Goal: Task Accomplishment & Management: Manage account settings

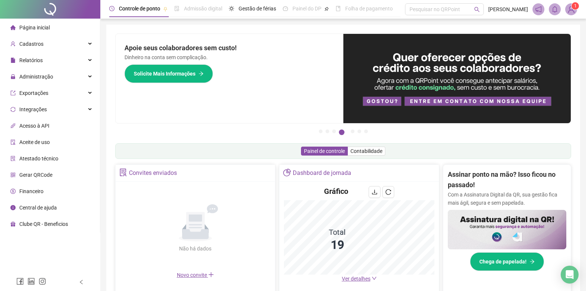
click at [29, 26] on span "Página inicial" at bounding box center [34, 28] width 30 height 6
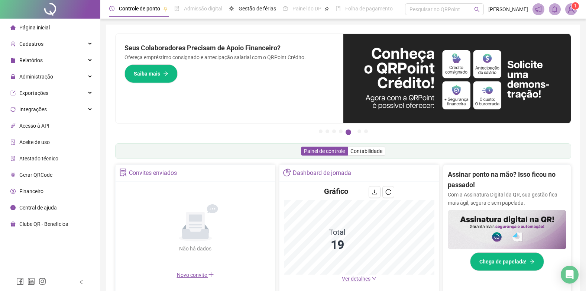
click at [350, 281] on span "Ver detalhes" at bounding box center [356, 278] width 29 height 6
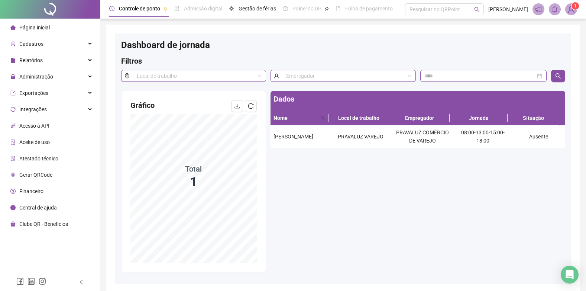
click at [30, 28] on span "Página inicial" at bounding box center [34, 28] width 30 height 6
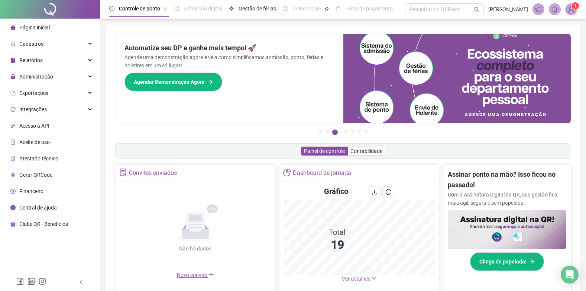
drag, startPoint x: 16, startPoint y: 17, endPoint x: 27, endPoint y: 23, distance: 12.5
click at [16, 17] on div at bounding box center [50, 9] width 100 height 19
click at [29, 26] on span "Página inicial" at bounding box center [34, 28] width 30 height 6
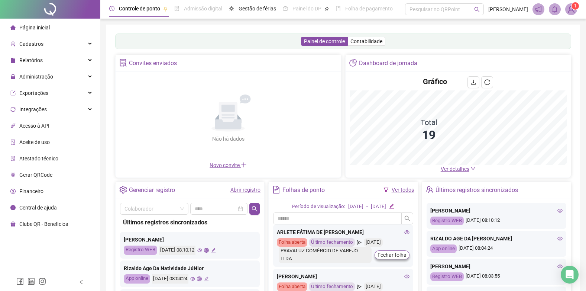
click at [23, 27] on span "Página inicial" at bounding box center [34, 28] width 30 height 6
click at [33, 60] on span "Relatórios" at bounding box center [30, 60] width 23 height 6
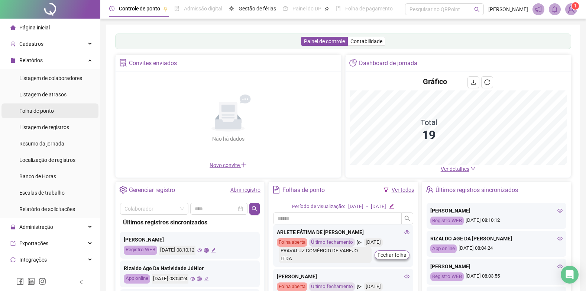
click at [44, 109] on span "Folha de ponto" at bounding box center [36, 111] width 35 height 6
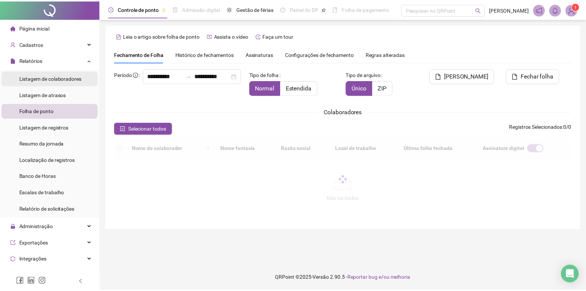
scroll to position [7, 0]
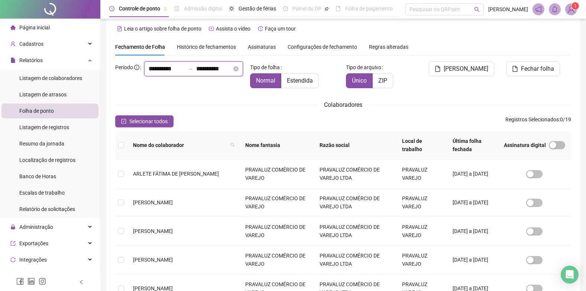
click at [196, 73] on input "**********" at bounding box center [214, 68] width 36 height 9
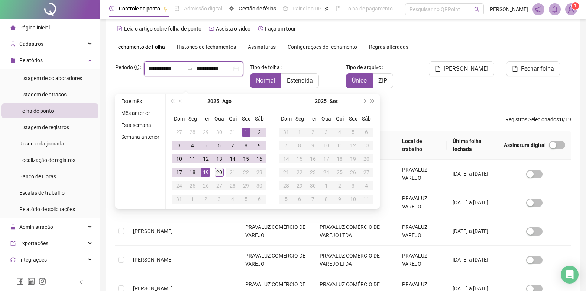
type input "**********"
click at [218, 169] on div "20" at bounding box center [219, 172] width 9 height 9
type input "**********"
click at [302, 82] on span "Estendida" at bounding box center [300, 80] width 26 height 7
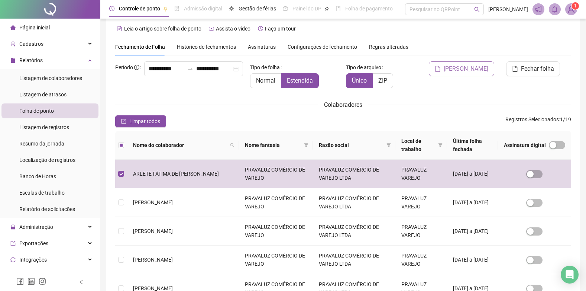
click at [471, 67] on span "[PERSON_NAME]" at bounding box center [466, 68] width 45 height 9
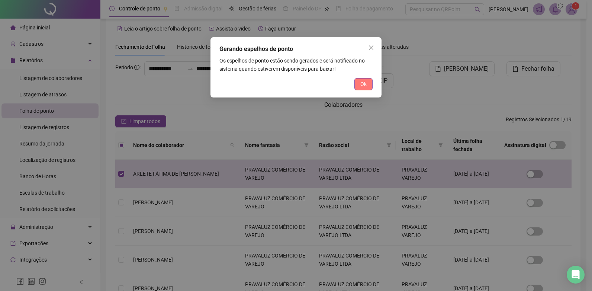
click at [363, 84] on span "Ok" at bounding box center [363, 84] width 6 height 8
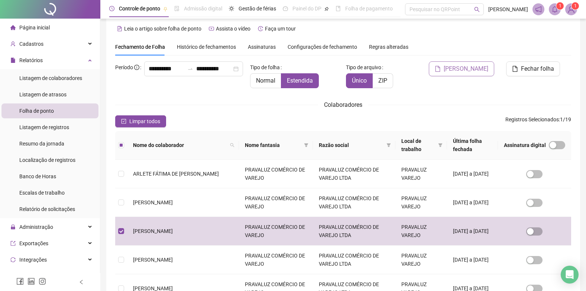
click at [470, 68] on span "[PERSON_NAME]" at bounding box center [466, 68] width 45 height 9
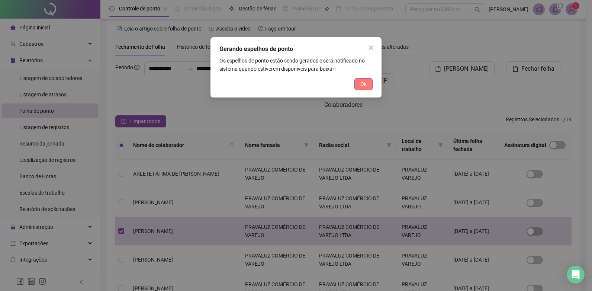
click at [368, 83] on button "Ok" at bounding box center [363, 84] width 18 height 12
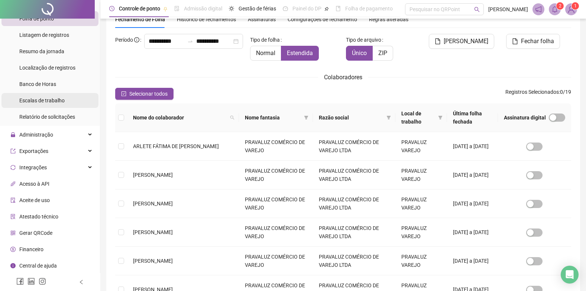
scroll to position [81, 0]
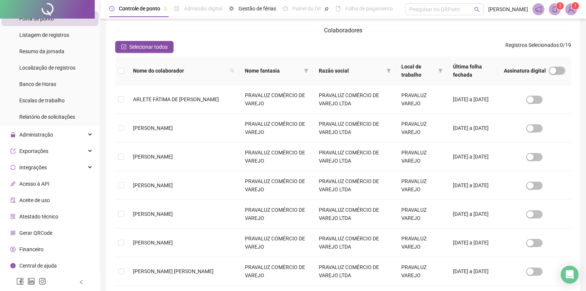
click at [32, 126] on ul "Página inicial Cadastros Relatórios Listagem de colaboradores Listagem de atras…" at bounding box center [50, 108] width 100 height 364
click at [32, 134] on span "Administração" at bounding box center [36, 135] width 34 height 6
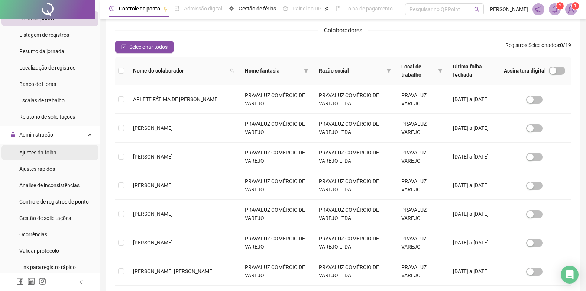
click at [30, 152] on span "Ajustes da folha" at bounding box center [37, 152] width 37 height 6
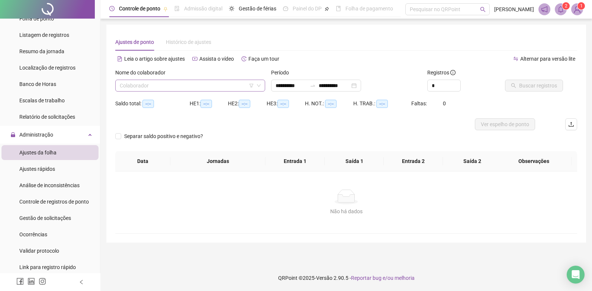
click at [162, 87] on input "search" at bounding box center [187, 85] width 134 height 11
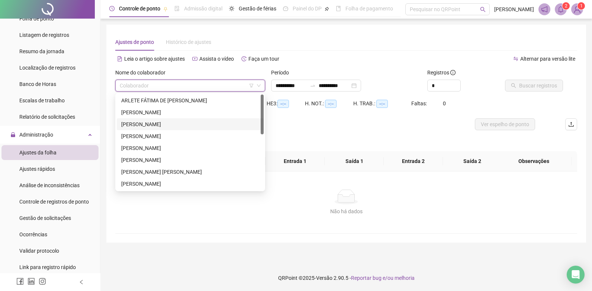
click at [138, 120] on div "CARLOS ALBERTO VALOIS DE SOUZA" at bounding box center [190, 124] width 138 height 8
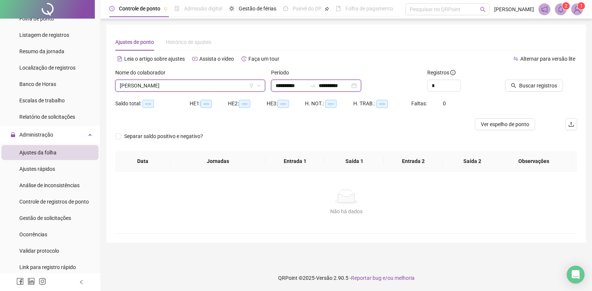
click at [346, 84] on input "**********" at bounding box center [334, 85] width 31 height 8
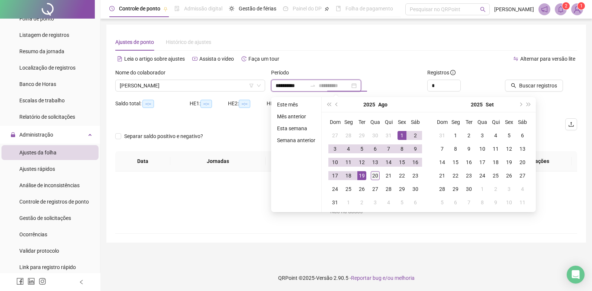
type input "**********"
click at [377, 172] on div "20" at bounding box center [375, 175] width 9 height 9
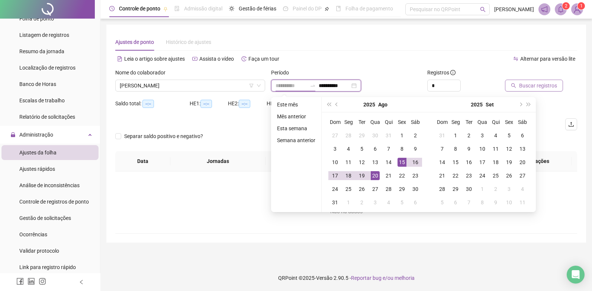
type input "**********"
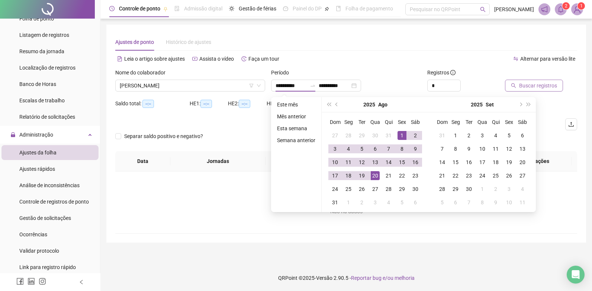
click at [552, 83] on span "Buscar registros" at bounding box center [538, 85] width 38 height 8
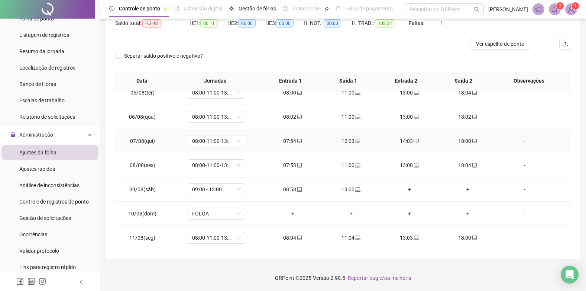
scroll to position [149, 0]
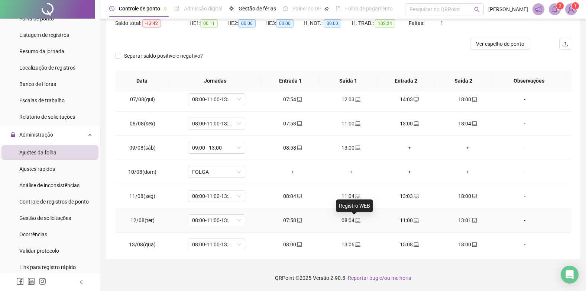
click at [355, 219] on icon "laptop" at bounding box center [357, 219] width 5 height 5
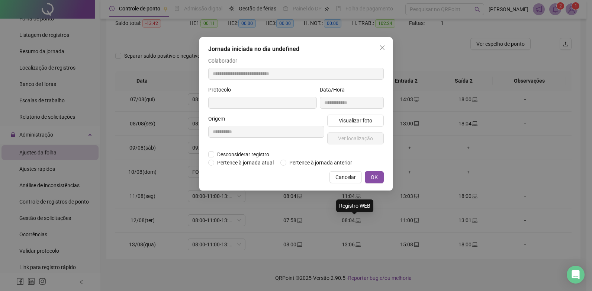
type input "**********"
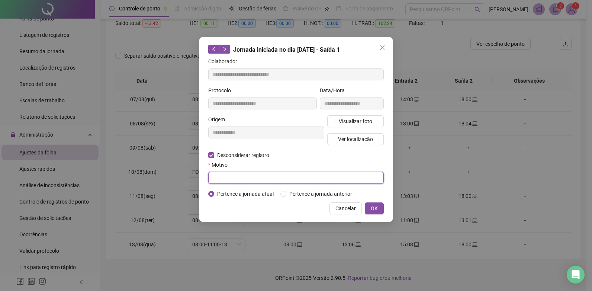
click at [239, 178] on input "text" at bounding box center [295, 178] width 175 height 12
type input "*********"
click at [375, 207] on span "OK" at bounding box center [374, 208] width 7 height 8
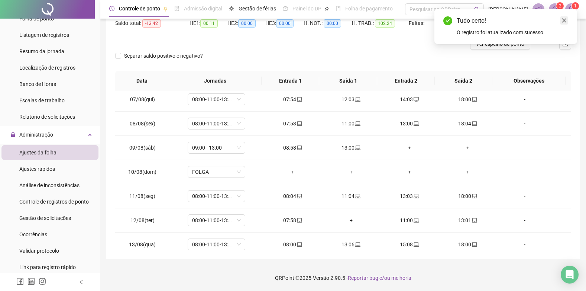
click at [563, 20] on icon "close" at bounding box center [564, 20] width 5 height 5
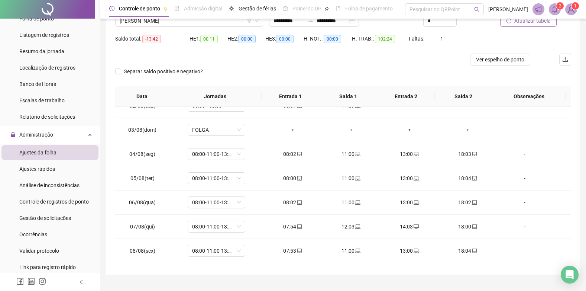
scroll to position [0, 0]
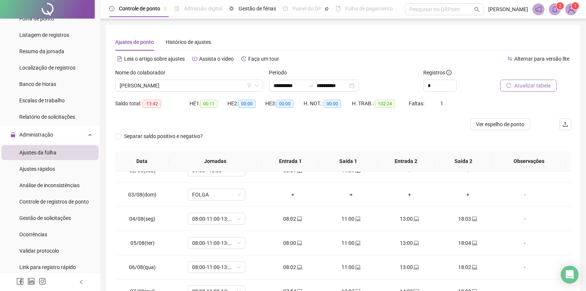
click at [528, 82] on span "Atualizar tabela" at bounding box center [532, 85] width 36 height 8
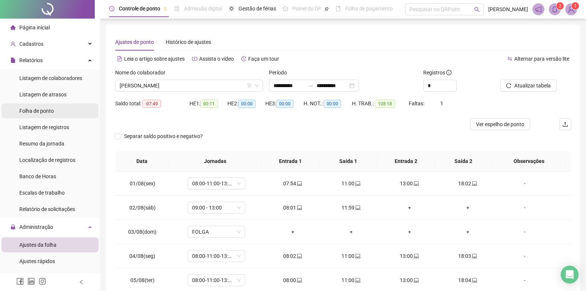
click at [35, 110] on span "Folha de ponto" at bounding box center [36, 111] width 35 height 6
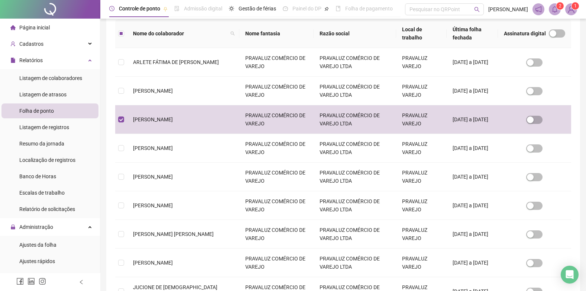
scroll to position [7, 0]
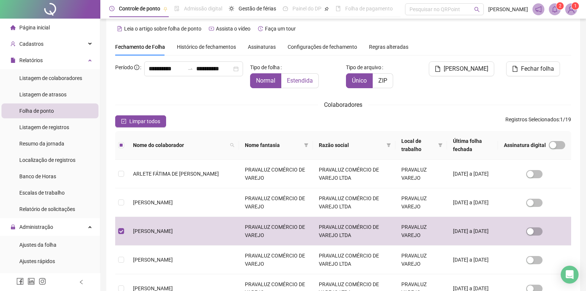
click at [307, 79] on span "Estendida" at bounding box center [300, 80] width 26 height 7
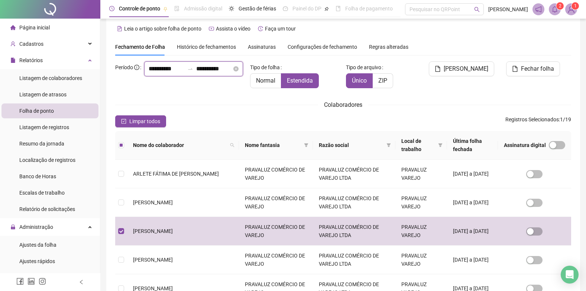
click at [196, 73] on input "**********" at bounding box center [214, 68] width 36 height 9
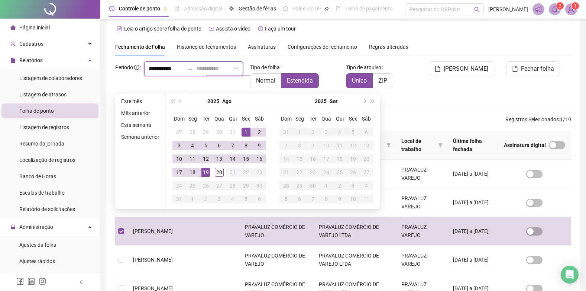
type input "**********"
click at [220, 171] on div "20" at bounding box center [219, 172] width 9 height 9
type input "**********"
click at [469, 66] on span "[PERSON_NAME]" at bounding box center [466, 68] width 45 height 9
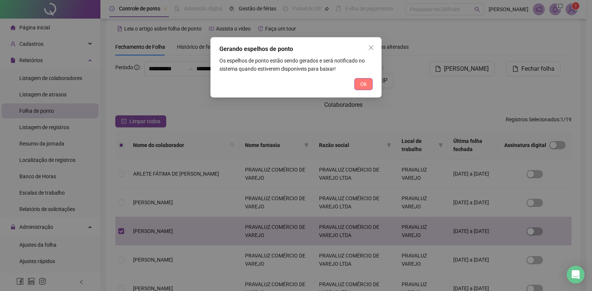
click at [354, 84] on button "Ok" at bounding box center [363, 84] width 18 height 12
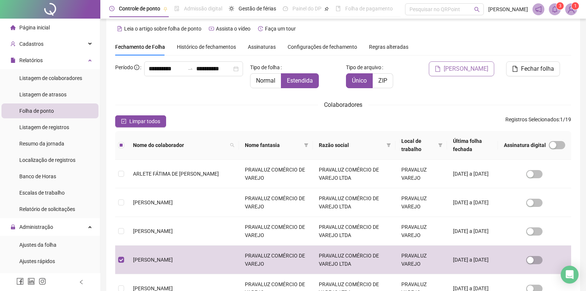
click at [466, 67] on span "[PERSON_NAME]" at bounding box center [466, 68] width 45 height 9
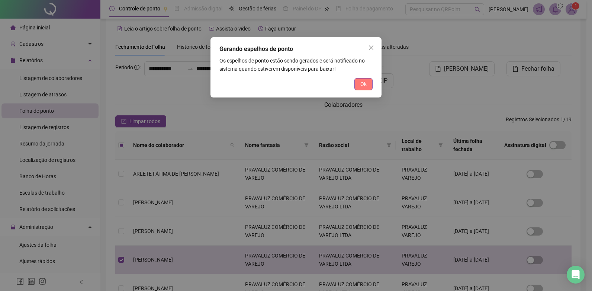
click at [365, 81] on span "Ok" at bounding box center [363, 84] width 6 height 8
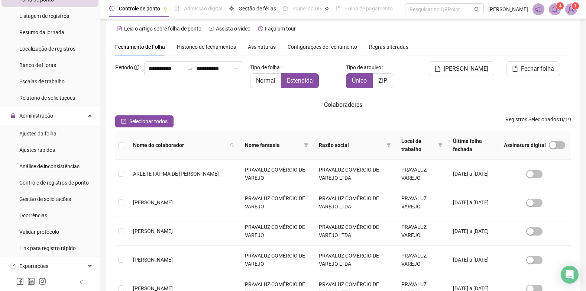
scroll to position [111, 0]
click at [38, 132] on span "Ajustes da folha" at bounding box center [37, 133] width 37 height 6
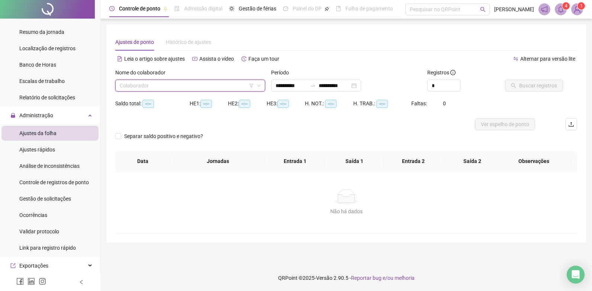
click at [149, 82] on input "search" at bounding box center [187, 85] width 134 height 11
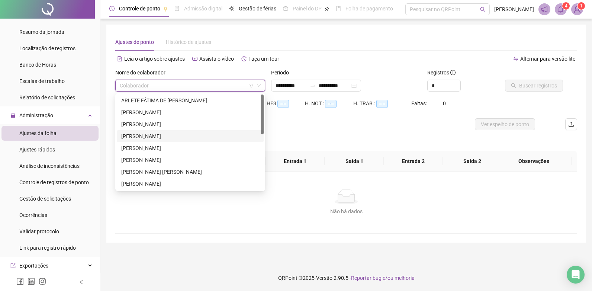
click at [137, 140] on div "DALTO DE CASTRO SOUZA" at bounding box center [190, 136] width 138 height 8
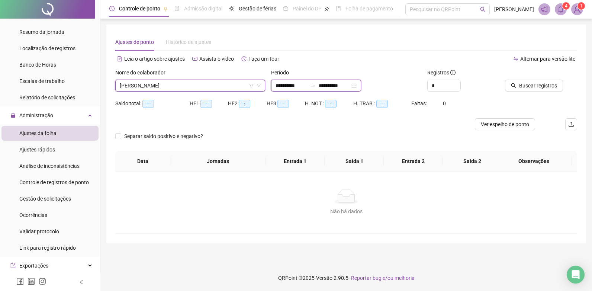
click at [336, 84] on input "**********" at bounding box center [334, 85] width 31 height 8
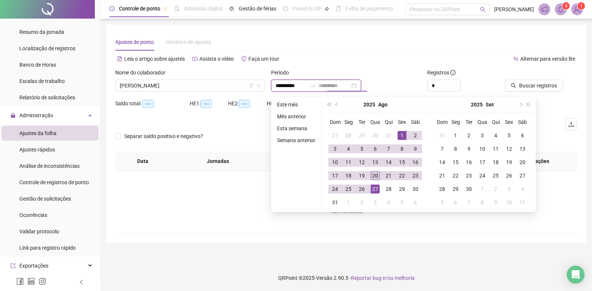
type input "**********"
click at [376, 173] on div "20" at bounding box center [375, 175] width 9 height 9
type input "**********"
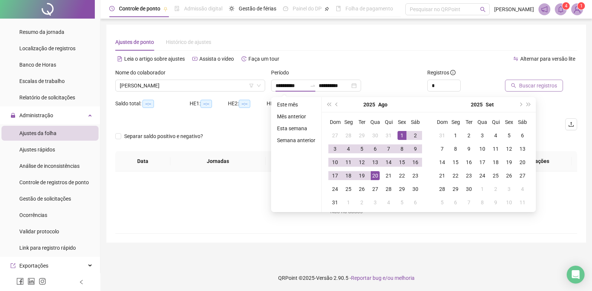
click at [541, 86] on span "Buscar registros" at bounding box center [538, 85] width 38 height 8
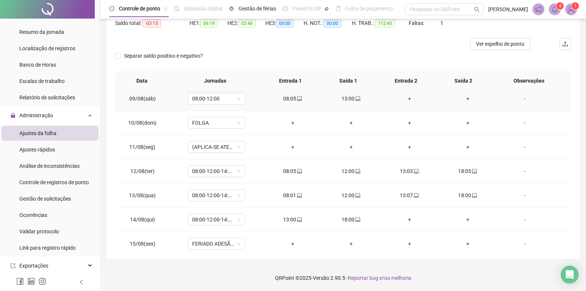
scroll to position [223, 0]
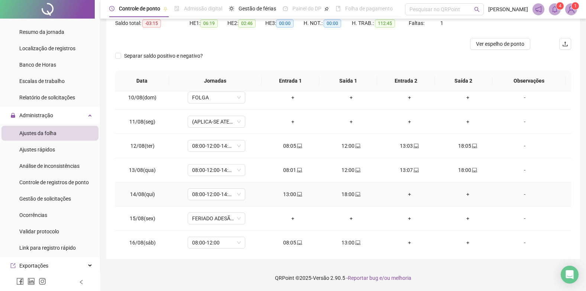
click at [521, 195] on div "-" at bounding box center [525, 194] width 44 height 8
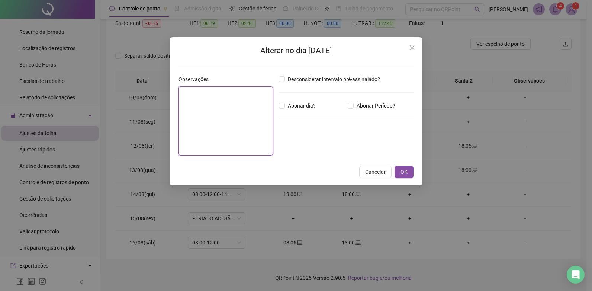
click at [209, 106] on textarea at bounding box center [225, 120] width 94 height 69
type textarea "**********"
click at [407, 170] on span "OK" at bounding box center [403, 172] width 7 height 8
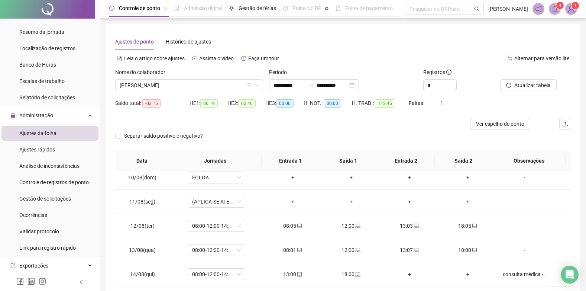
scroll to position [0, 0]
click at [524, 87] on span "Atualizar tabela" at bounding box center [532, 85] width 36 height 8
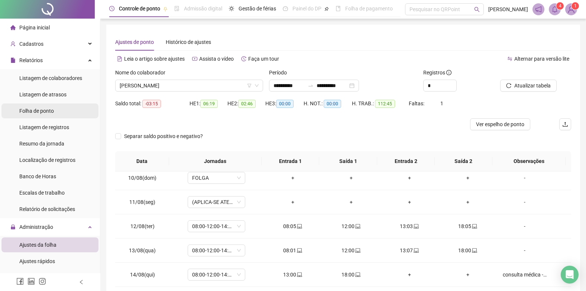
click at [32, 108] on span "Folha de ponto" at bounding box center [36, 111] width 35 height 6
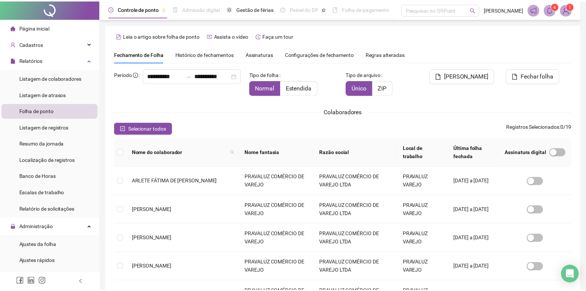
scroll to position [7, 0]
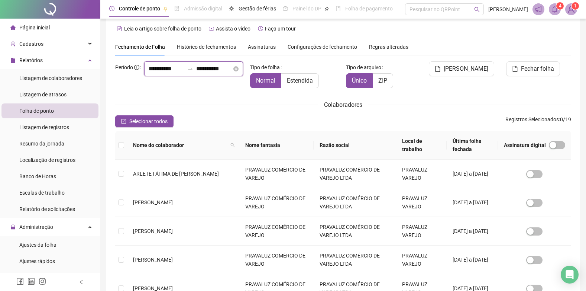
click at [196, 73] on input "**********" at bounding box center [214, 68] width 36 height 9
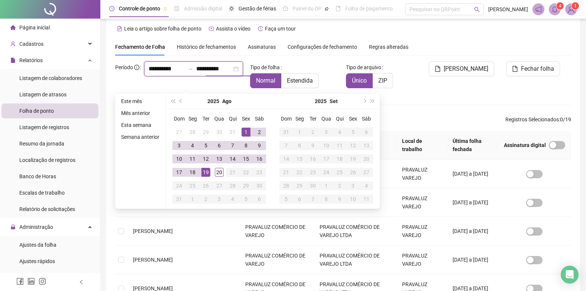
type input "**********"
click at [218, 173] on div "20" at bounding box center [219, 172] width 9 height 9
type input "**********"
click at [304, 82] on span "Estendida" at bounding box center [300, 80] width 26 height 7
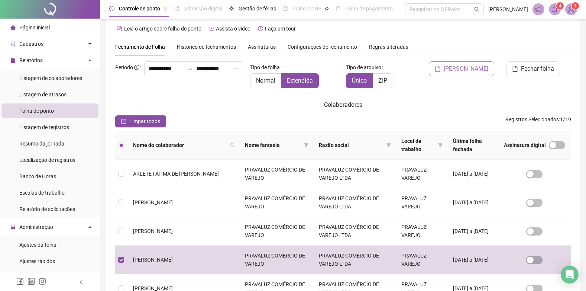
click at [468, 66] on span "[PERSON_NAME]" at bounding box center [466, 68] width 45 height 9
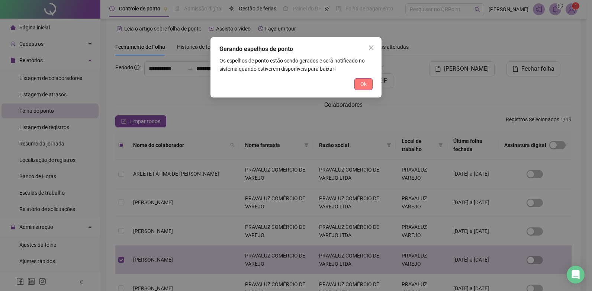
click at [358, 84] on button "Ok" at bounding box center [363, 84] width 18 height 12
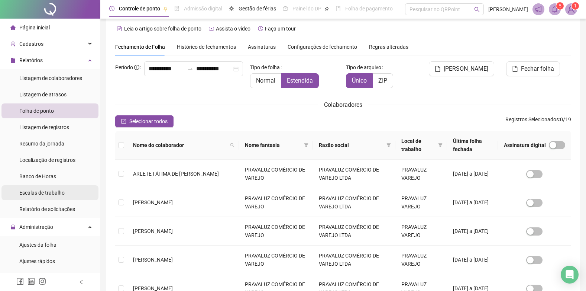
scroll to position [74, 0]
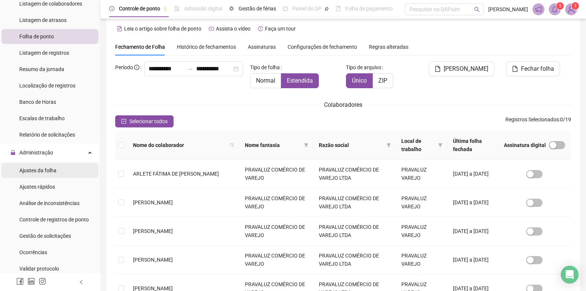
click at [32, 168] on span "Ajustes da folha" at bounding box center [37, 170] width 37 height 6
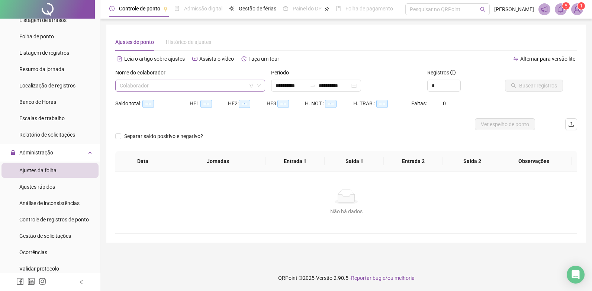
type input "**********"
click at [185, 85] on input "search" at bounding box center [187, 85] width 134 height 11
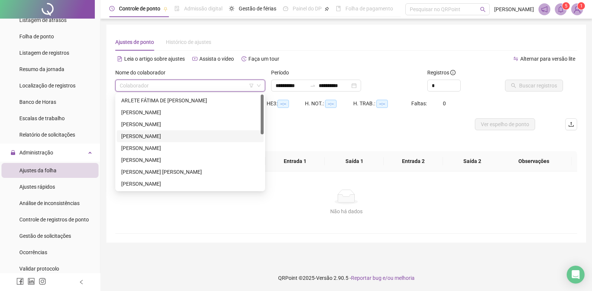
click at [138, 136] on div "DALTO DE CASTRO SOUZA" at bounding box center [190, 136] width 138 height 8
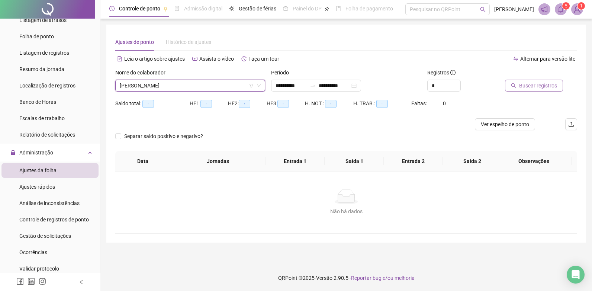
click at [537, 85] on span "Buscar registros" at bounding box center [538, 85] width 38 height 8
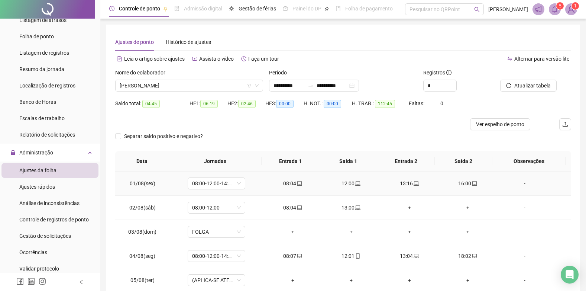
click at [521, 181] on div "-" at bounding box center [525, 183] width 44 height 8
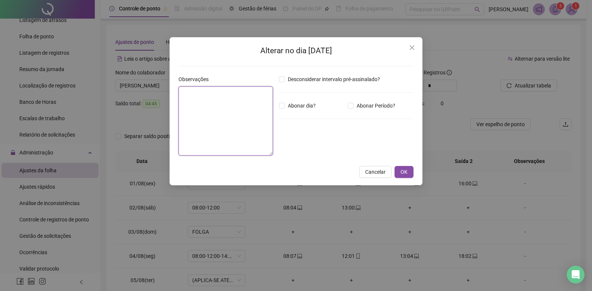
click at [201, 94] on textarea at bounding box center [225, 120] width 94 height 69
type textarea "**********"
click at [403, 169] on span "OK" at bounding box center [403, 172] width 7 height 8
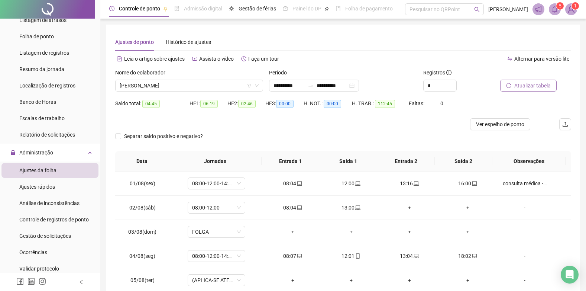
click at [530, 85] on span "Atualizar tabela" at bounding box center [532, 85] width 36 height 8
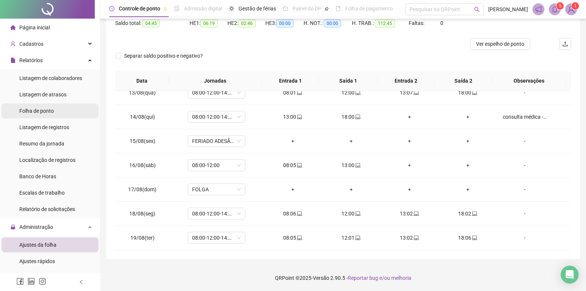
click at [37, 111] on span "Folha de ponto" at bounding box center [36, 111] width 35 height 6
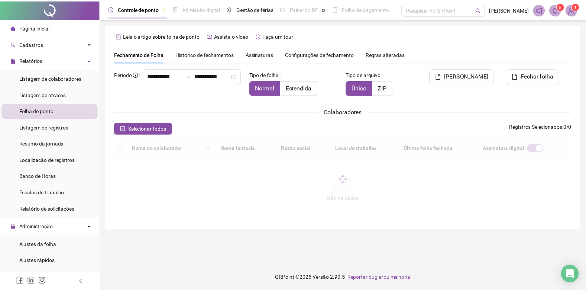
scroll to position [7, 0]
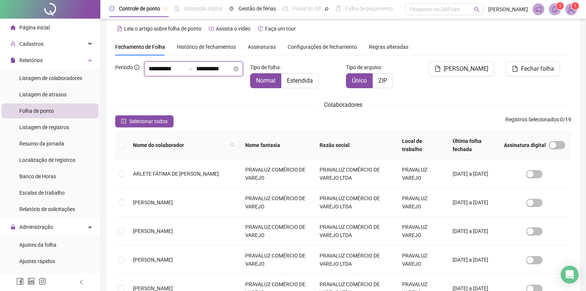
click at [196, 73] on input "**********" at bounding box center [214, 68] width 36 height 9
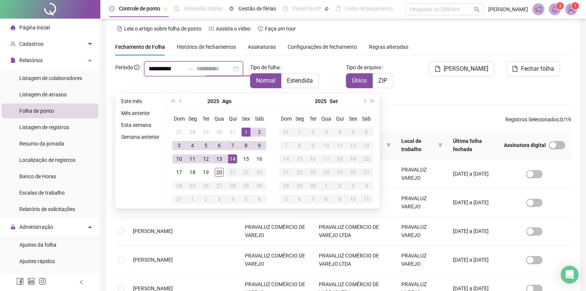
type input "**********"
click at [222, 171] on div "20" at bounding box center [219, 172] width 9 height 9
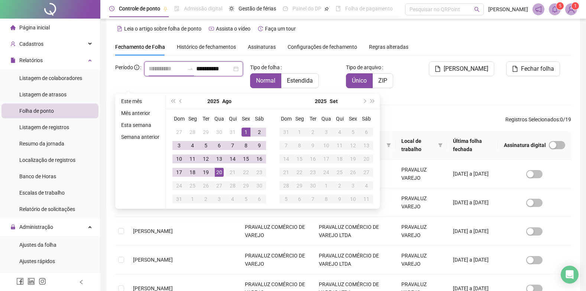
type input "**********"
click at [305, 78] on span "Estendida" at bounding box center [300, 80] width 26 height 7
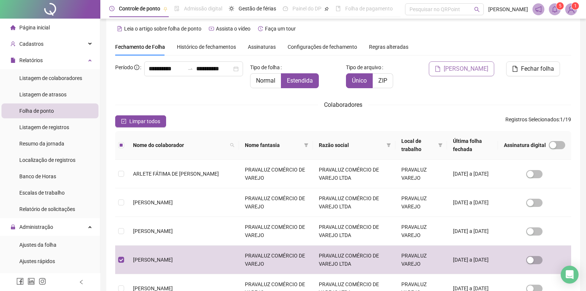
click at [469, 67] on span "[PERSON_NAME]" at bounding box center [466, 68] width 45 height 9
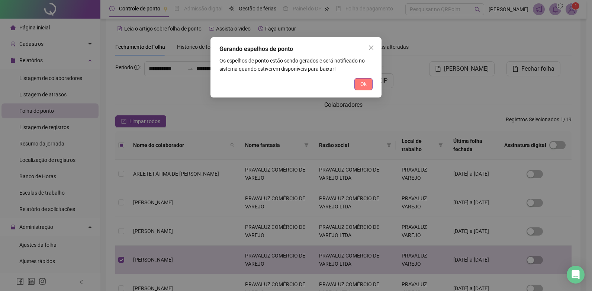
click at [358, 86] on button "Ok" at bounding box center [363, 84] width 18 height 12
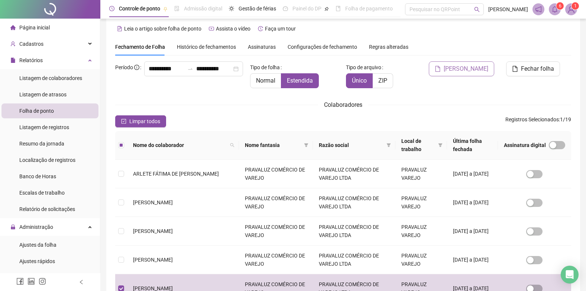
click at [466, 68] on span "[PERSON_NAME]" at bounding box center [466, 68] width 45 height 9
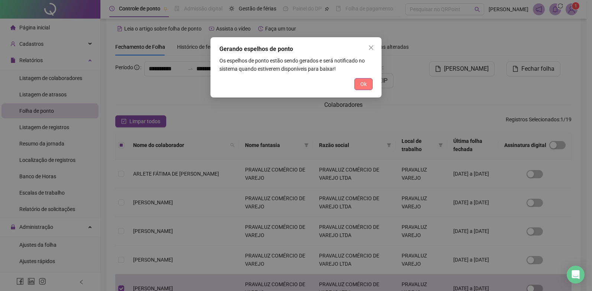
click at [365, 85] on span "Ok" at bounding box center [363, 84] width 6 height 8
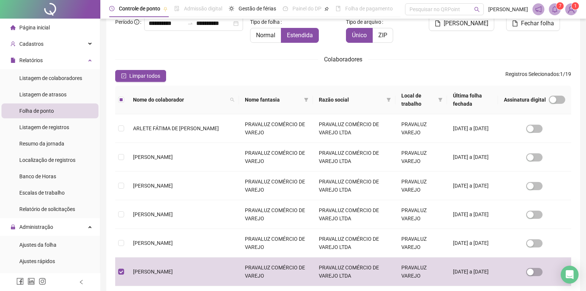
scroll to position [0, 0]
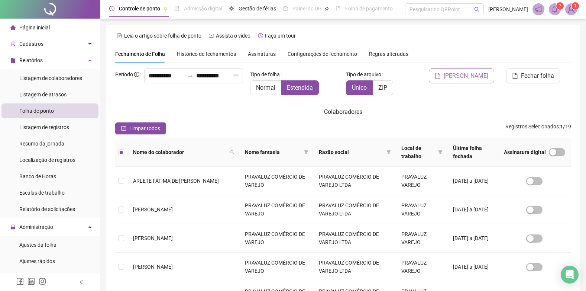
click at [465, 73] on span "[PERSON_NAME]" at bounding box center [466, 75] width 45 height 9
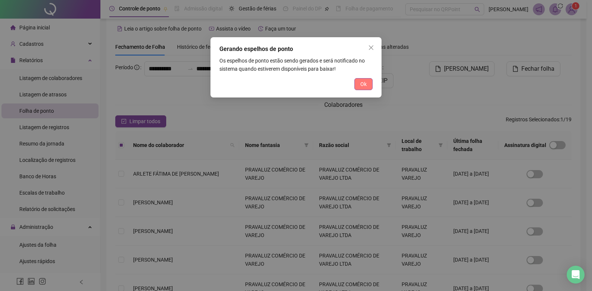
click at [366, 82] on span "Ok" at bounding box center [363, 84] width 6 height 8
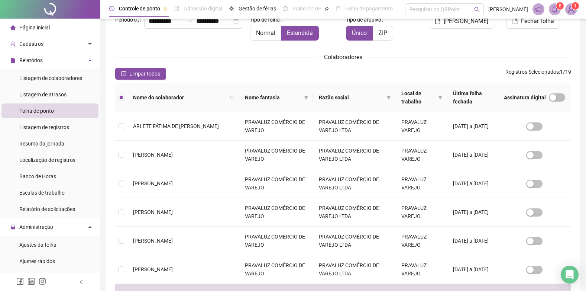
scroll to position [0, 0]
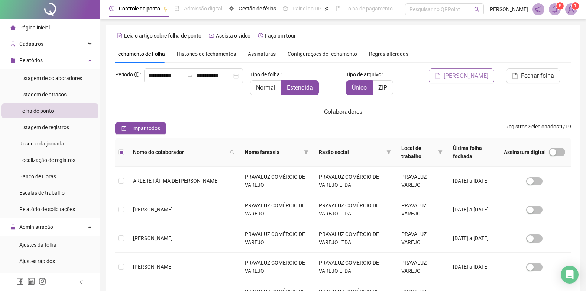
click at [471, 72] on span "[PERSON_NAME]" at bounding box center [466, 75] width 45 height 9
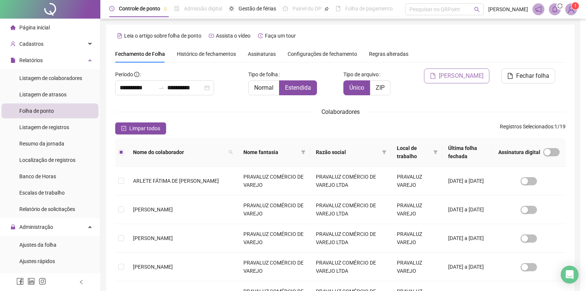
scroll to position [7, 0]
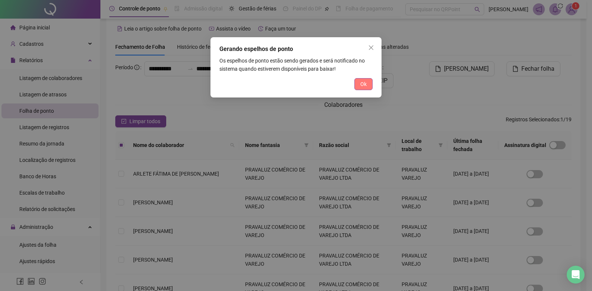
click at [362, 84] on span "Ok" at bounding box center [363, 84] width 6 height 8
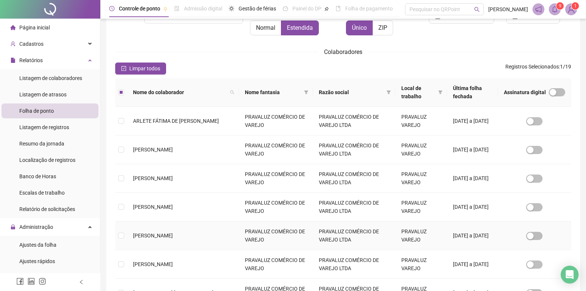
scroll to position [0, 0]
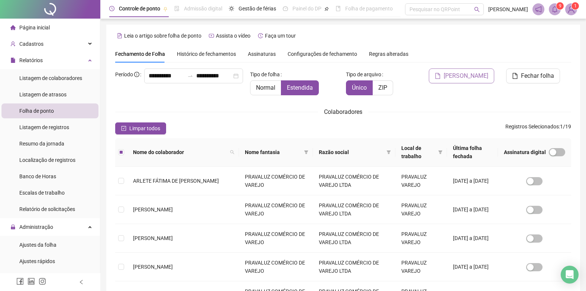
click at [472, 74] on span "[PERSON_NAME]" at bounding box center [466, 75] width 45 height 9
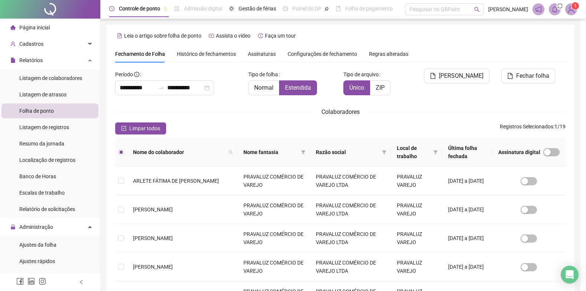
scroll to position [7, 0]
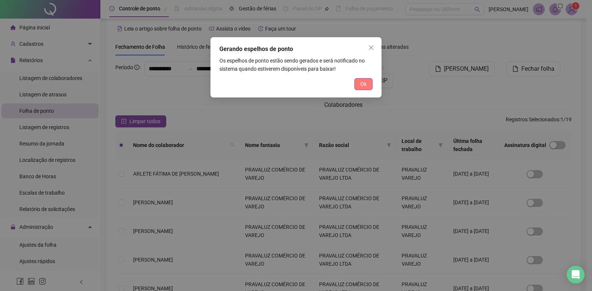
click at [363, 83] on span "Ok" at bounding box center [363, 84] width 6 height 8
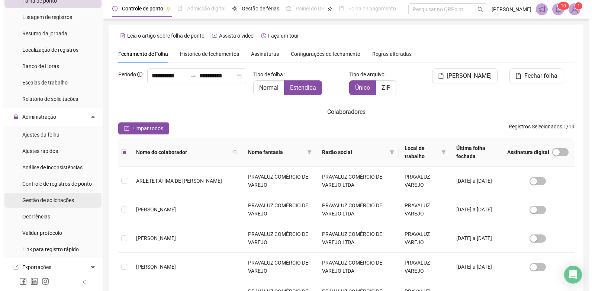
scroll to position [111, 0]
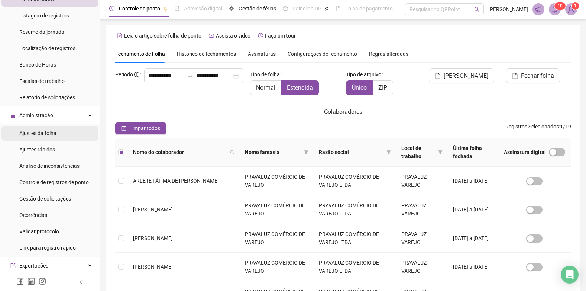
click at [36, 134] on span "Ajustes da folha" at bounding box center [37, 133] width 37 height 6
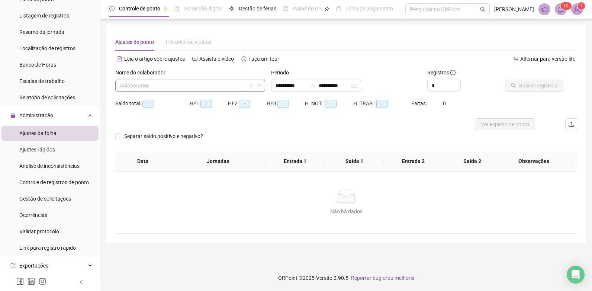
click at [149, 84] on input "search" at bounding box center [187, 85] width 134 height 11
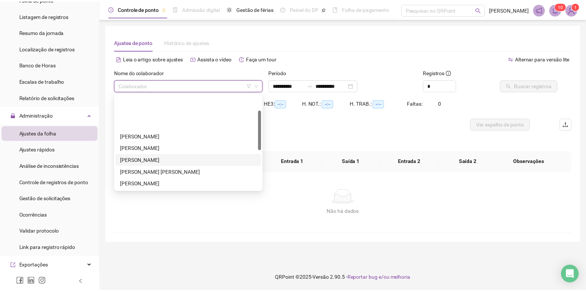
scroll to position [37, 0]
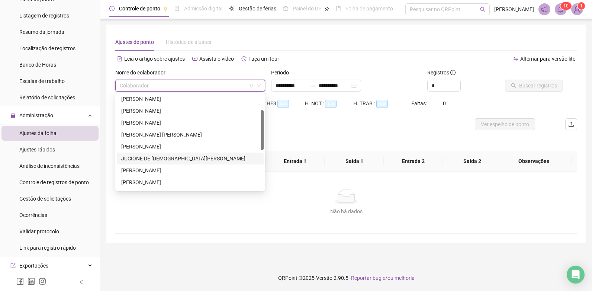
click at [165, 157] on div "JUCIONE DE JESUS DIAS" at bounding box center [190, 158] width 138 height 8
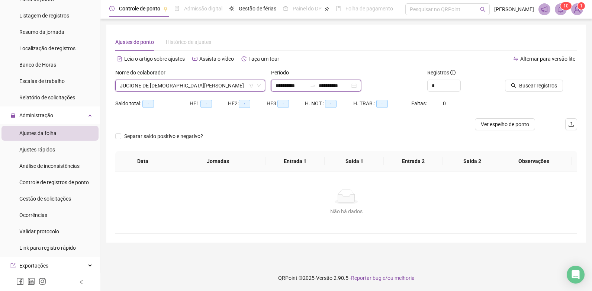
click at [348, 85] on input "**********" at bounding box center [334, 85] width 31 height 8
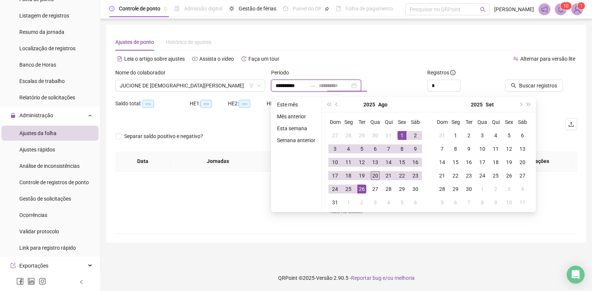
type input "**********"
click at [378, 172] on div "20" at bounding box center [375, 175] width 9 height 9
type input "**********"
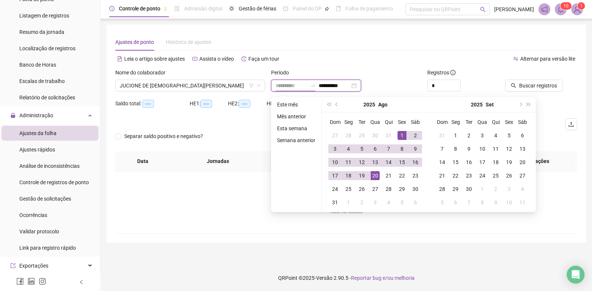
type input "**********"
click at [552, 83] on span "Buscar registros" at bounding box center [538, 85] width 38 height 8
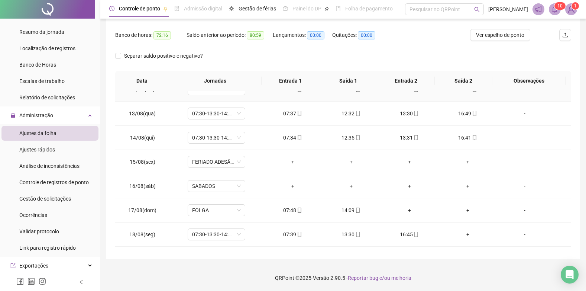
scroll to position [297, 0]
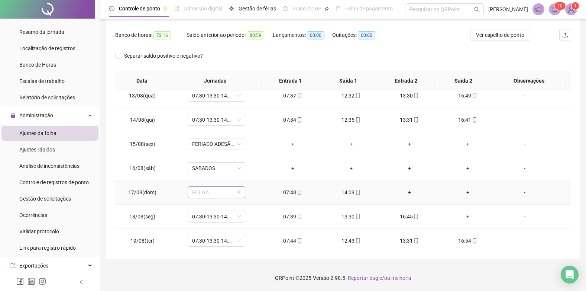
click at [220, 191] on span "FOLGA" at bounding box center [216, 192] width 49 height 11
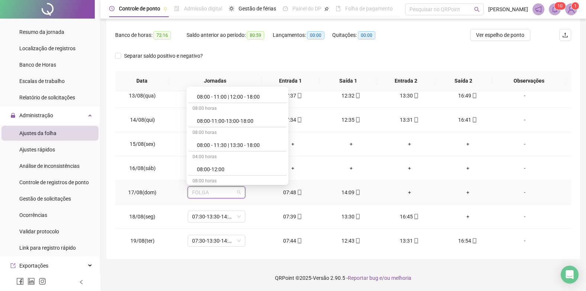
scroll to position [149, 0]
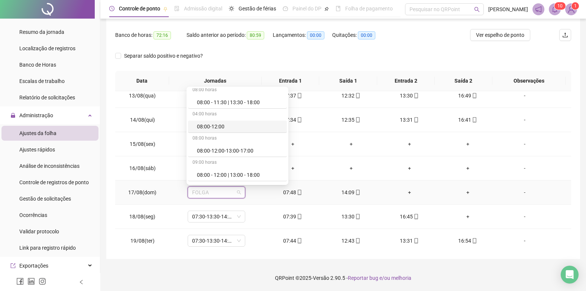
click at [215, 128] on div "08:00-12:00" at bounding box center [239, 126] width 85 height 8
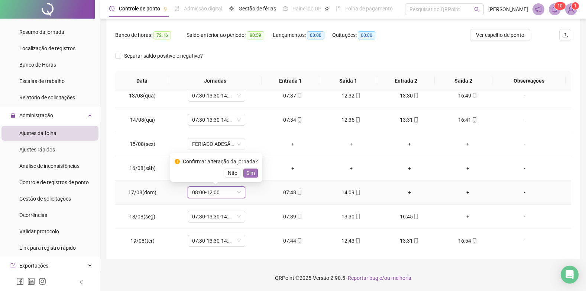
click at [253, 172] on span "Sim" at bounding box center [250, 173] width 9 height 8
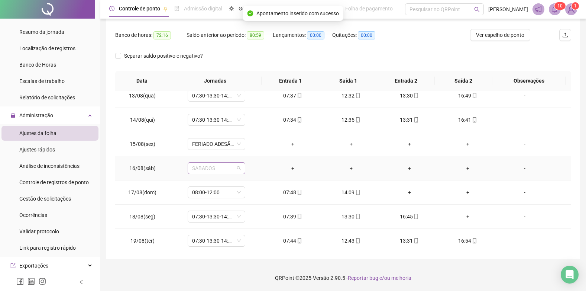
click at [230, 167] on span "SABADOS" at bounding box center [216, 167] width 49 height 11
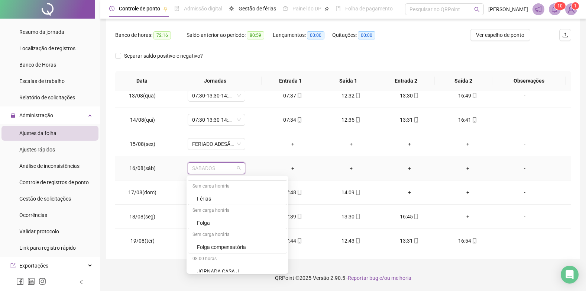
scroll to position [780, 0]
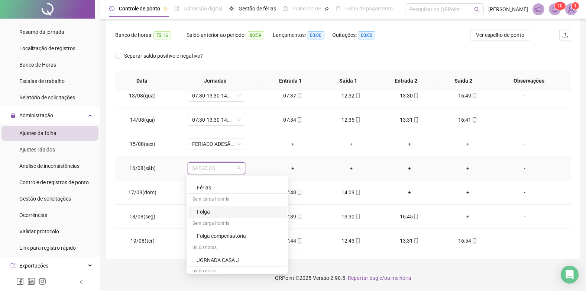
click at [206, 211] on div "Folga" at bounding box center [239, 211] width 85 height 8
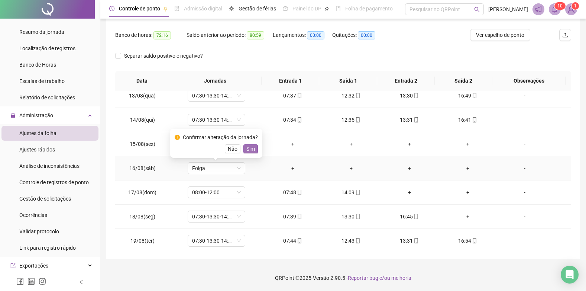
click at [249, 151] on span "Sim" at bounding box center [250, 149] width 9 height 8
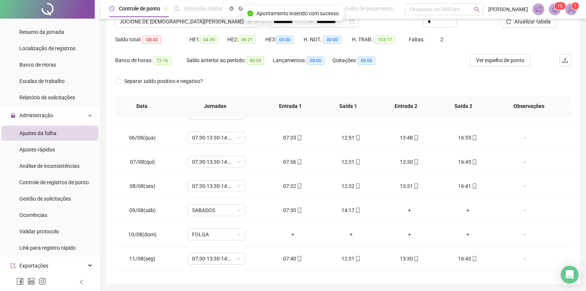
scroll to position [0, 0]
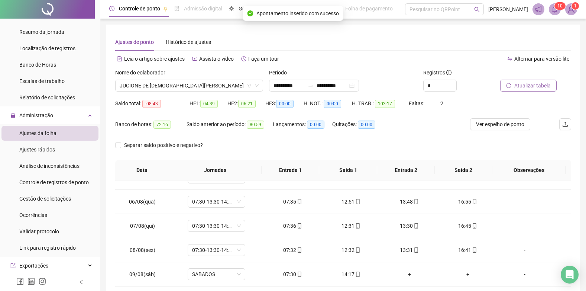
click at [528, 83] on span "Atualizar tabela" at bounding box center [532, 85] width 36 height 8
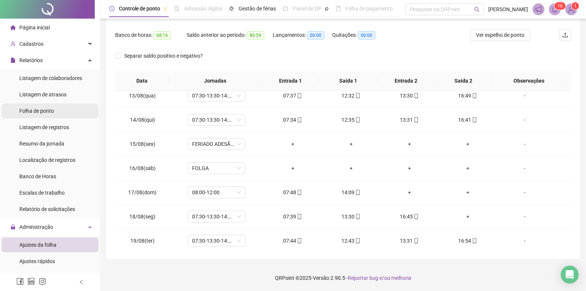
click at [44, 109] on span "Folha de ponto" at bounding box center [36, 111] width 35 height 6
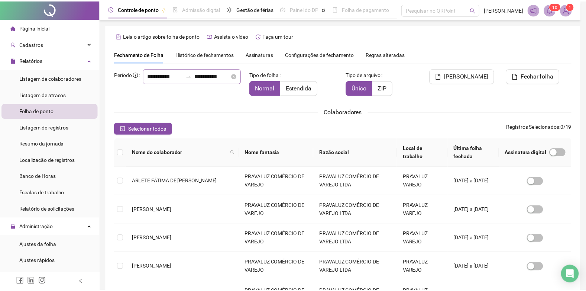
scroll to position [7, 0]
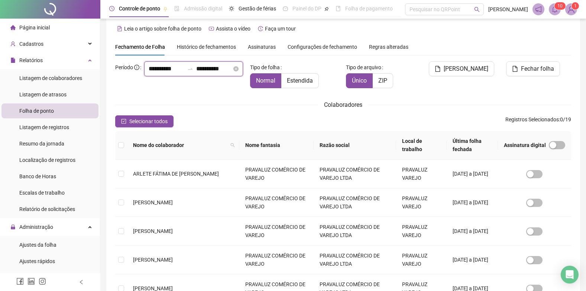
click at [196, 73] on input "**********" at bounding box center [214, 68] width 36 height 9
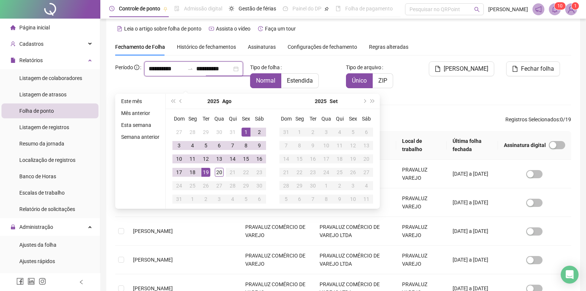
type input "**********"
click at [219, 169] on div "20" at bounding box center [219, 172] width 9 height 9
type input "**********"
click at [297, 76] on label "Estendida" at bounding box center [300, 80] width 38 height 15
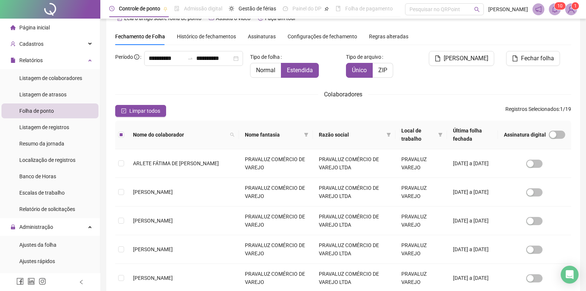
scroll to position [0, 0]
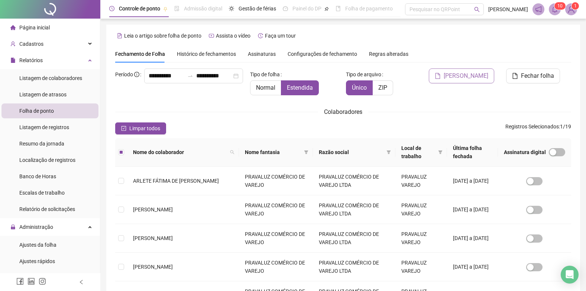
click at [464, 74] on span "[PERSON_NAME]" at bounding box center [466, 75] width 45 height 9
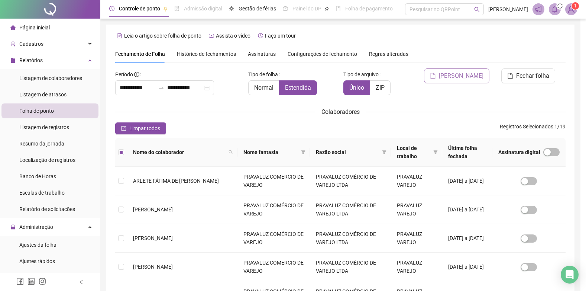
scroll to position [7, 0]
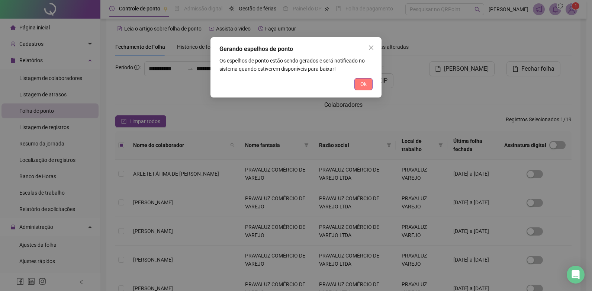
click at [367, 84] on button "Ok" at bounding box center [363, 84] width 18 height 12
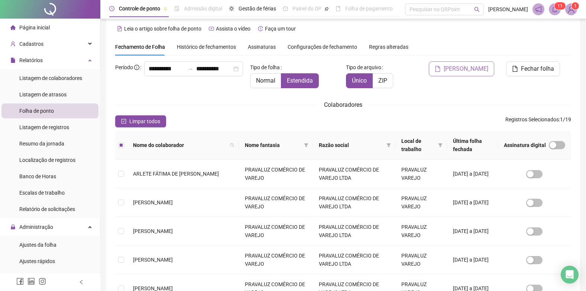
click at [465, 65] on span "[PERSON_NAME]" at bounding box center [466, 68] width 45 height 9
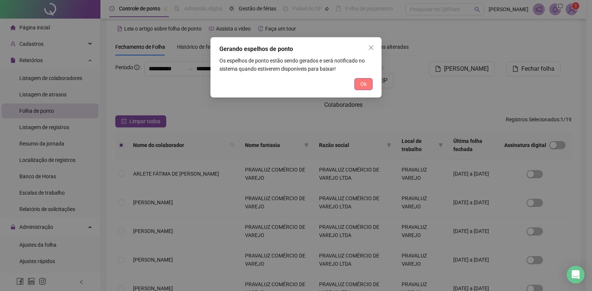
click at [358, 82] on button "Ok" at bounding box center [363, 84] width 18 height 12
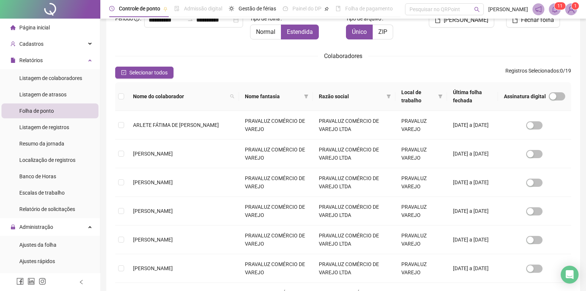
scroll to position [227, 0]
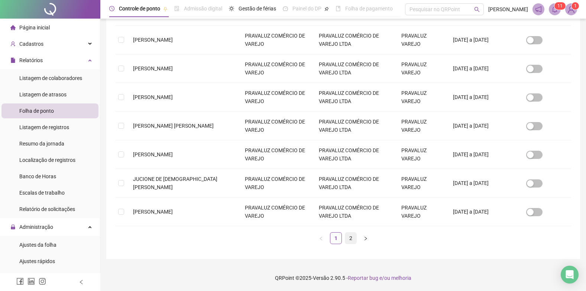
click at [350, 238] on link "2" at bounding box center [350, 237] width 11 height 11
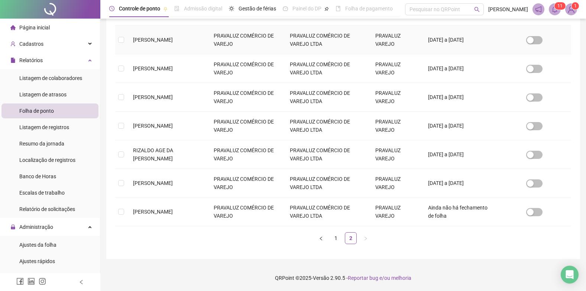
scroll to position [7, 0]
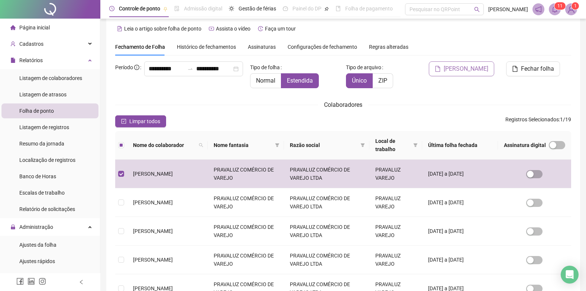
click at [481, 75] on button "[PERSON_NAME]" at bounding box center [461, 68] width 65 height 15
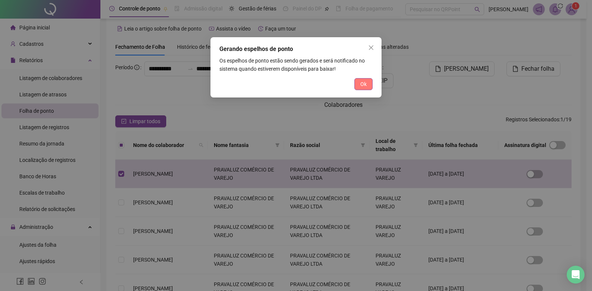
click at [364, 81] on span "Ok" at bounding box center [363, 84] width 6 height 8
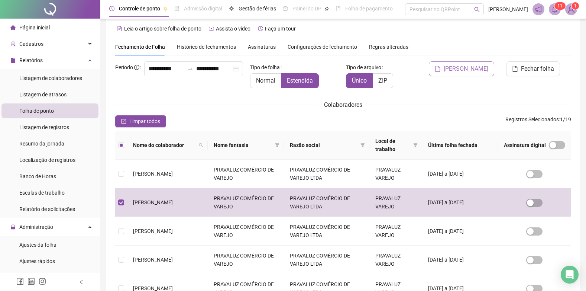
click at [460, 68] on span "[PERSON_NAME]" at bounding box center [466, 68] width 45 height 9
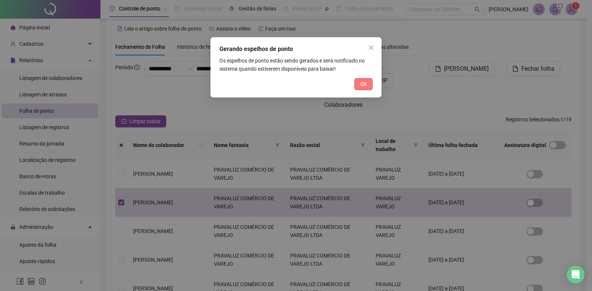
click at [363, 84] on span "Ok" at bounding box center [363, 84] width 6 height 8
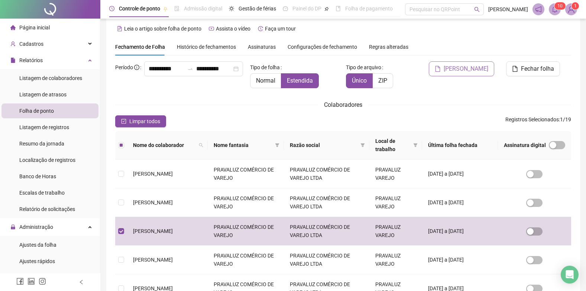
click at [459, 68] on span "[PERSON_NAME]" at bounding box center [466, 68] width 45 height 9
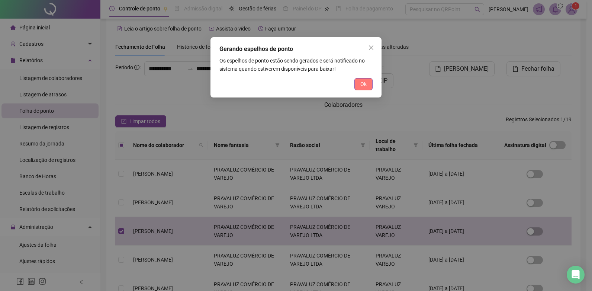
click at [363, 83] on span "Ok" at bounding box center [363, 84] width 6 height 8
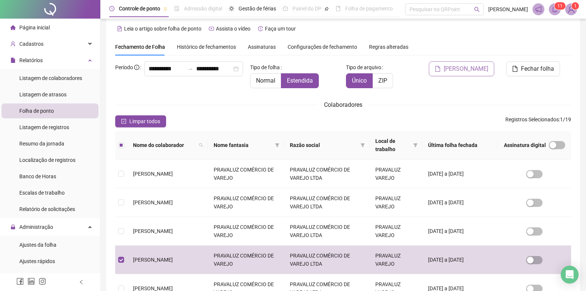
click at [473, 72] on span "[PERSON_NAME]" at bounding box center [466, 68] width 45 height 9
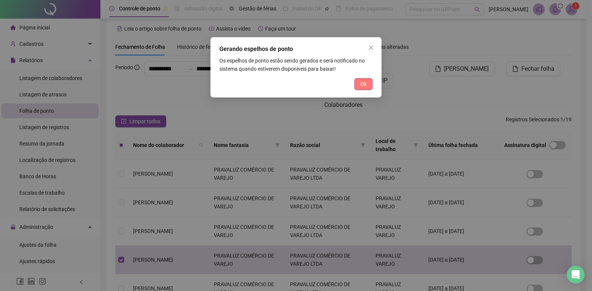
click at [361, 84] on span "Ok" at bounding box center [363, 84] width 6 height 8
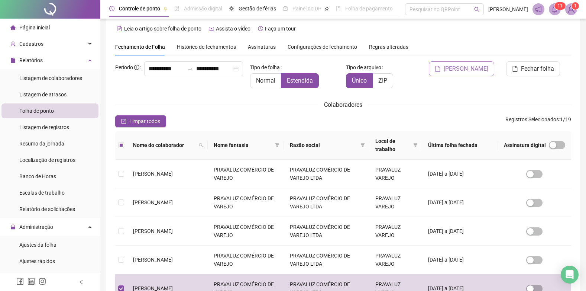
click at [465, 68] on span "[PERSON_NAME]" at bounding box center [466, 68] width 45 height 9
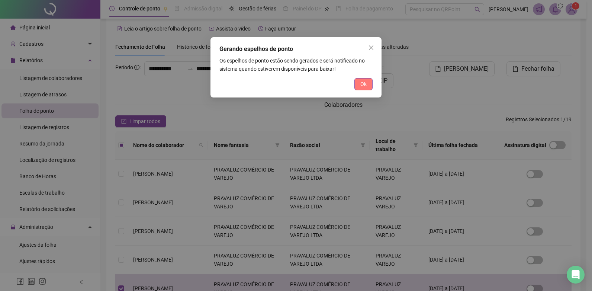
click at [356, 85] on button "Ok" at bounding box center [363, 84] width 18 height 12
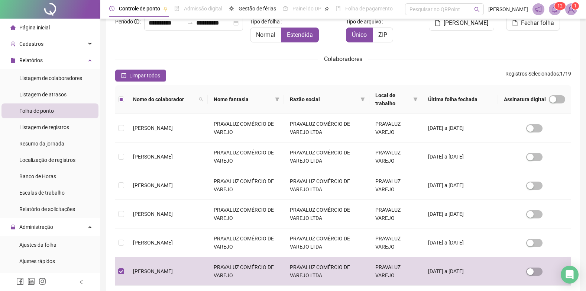
scroll to position [0, 0]
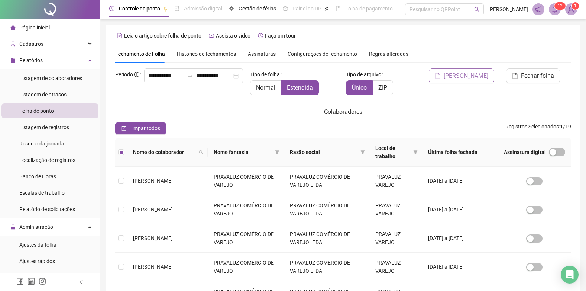
click at [475, 79] on span "[PERSON_NAME]" at bounding box center [466, 75] width 45 height 9
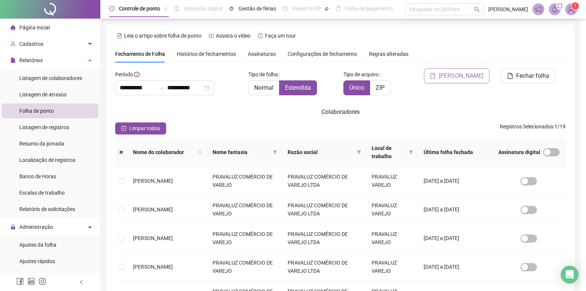
scroll to position [7, 0]
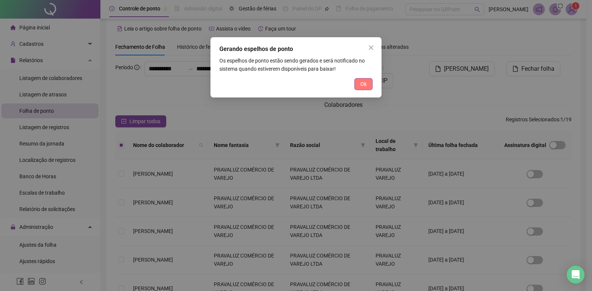
click at [357, 82] on button "Ok" at bounding box center [363, 84] width 18 height 12
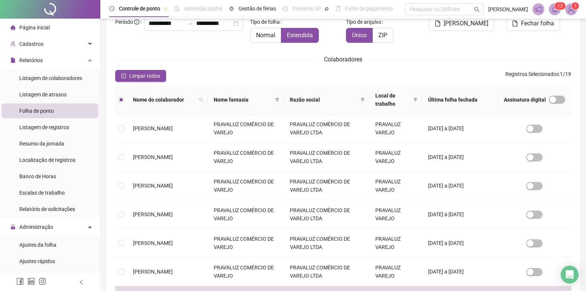
scroll to position [0, 0]
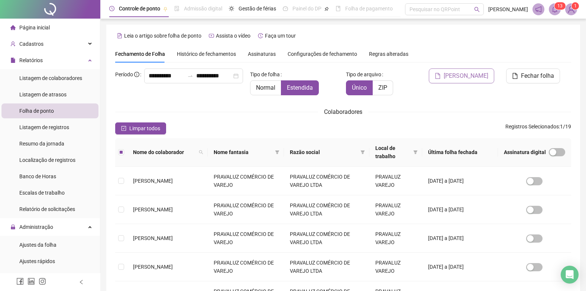
click at [472, 76] on span "[PERSON_NAME]" at bounding box center [466, 75] width 45 height 9
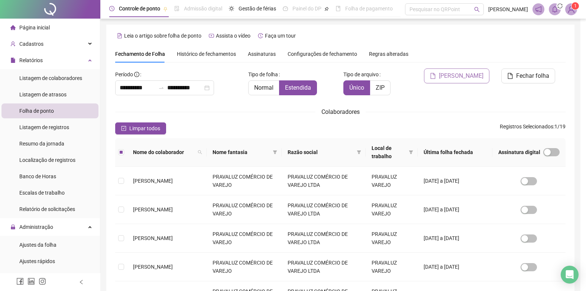
scroll to position [7, 0]
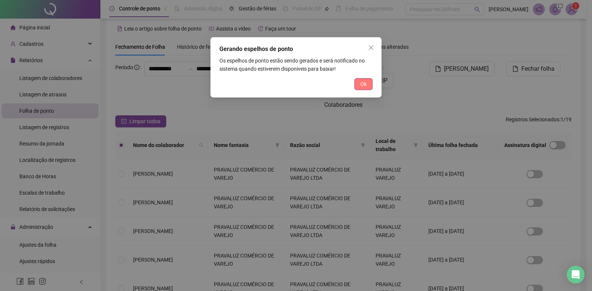
click at [365, 82] on span "Ok" at bounding box center [363, 84] width 6 height 8
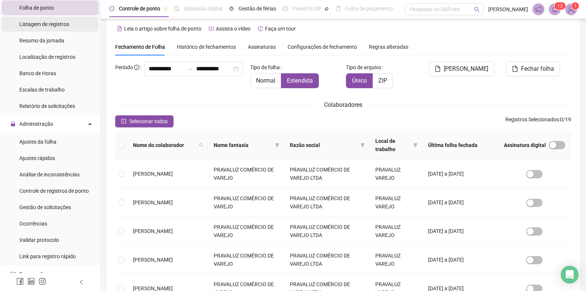
scroll to position [111, 0]
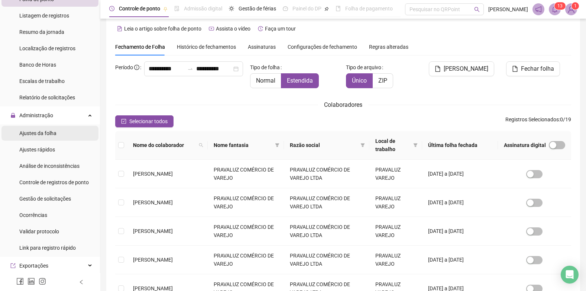
click at [31, 132] on span "Ajustes da folha" at bounding box center [37, 133] width 37 height 6
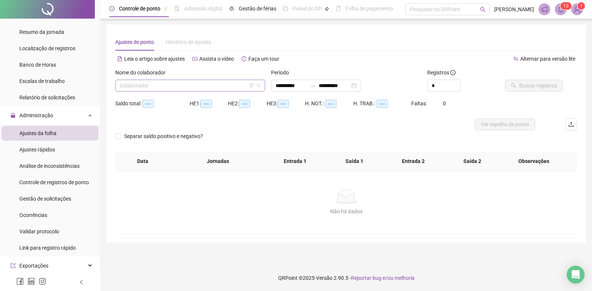
click at [142, 86] on input "search" at bounding box center [187, 85] width 134 height 11
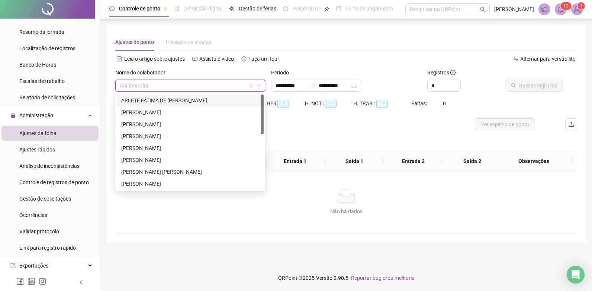
type input "**********"
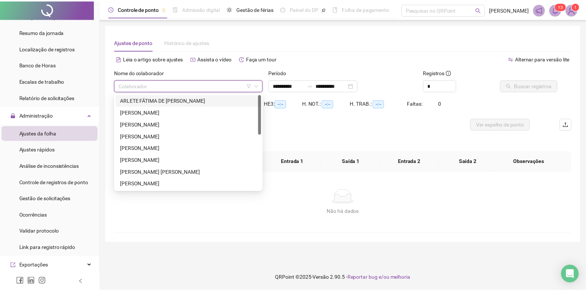
scroll to position [131, 0]
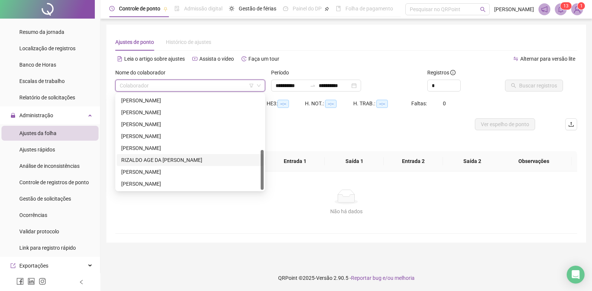
click at [142, 157] on div "RIZALDO AGE DA NATIVIDADE JÚNIOR" at bounding box center [190, 160] width 138 height 8
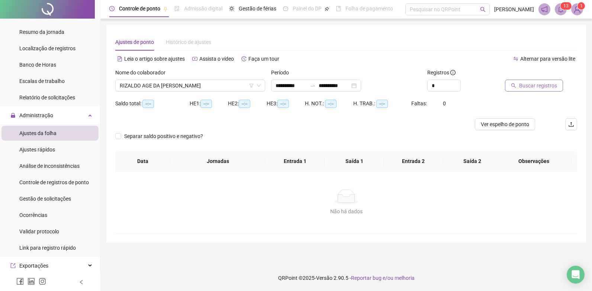
click at [533, 82] on span "Buscar registros" at bounding box center [538, 85] width 38 height 8
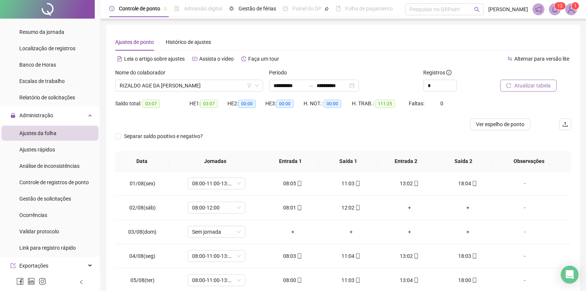
click at [555, 13] on span at bounding box center [555, 9] width 12 height 12
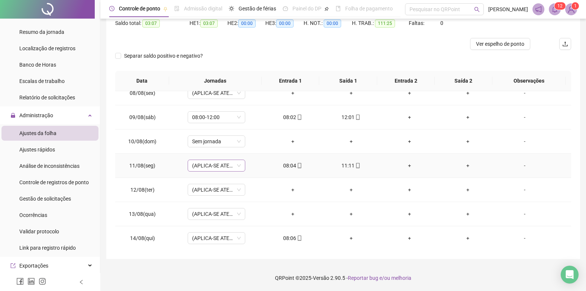
scroll to position [186, 0]
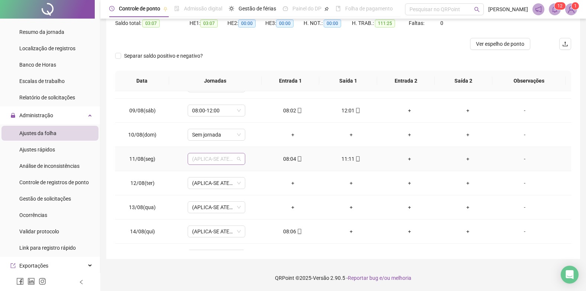
click at [239, 159] on span "(APLICA-SE ATESTADO)" at bounding box center [216, 158] width 49 height 11
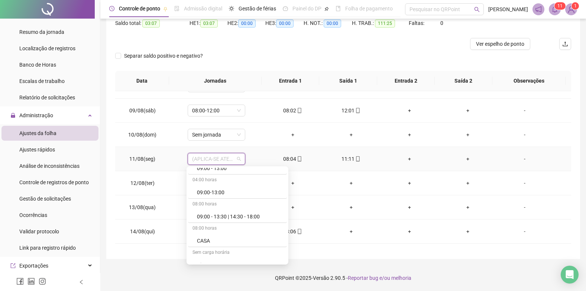
scroll to position [399, 0]
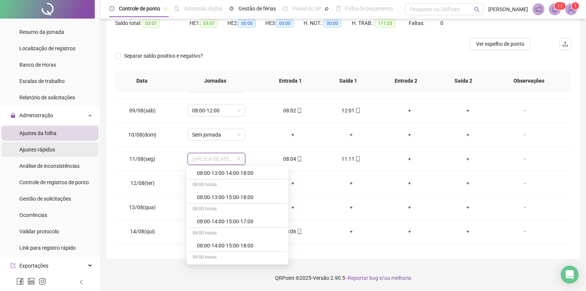
click at [35, 146] on span "Ajustes rápidos" at bounding box center [37, 149] width 36 height 6
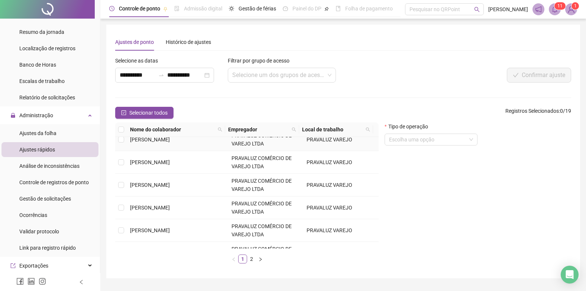
scroll to position [111, 0]
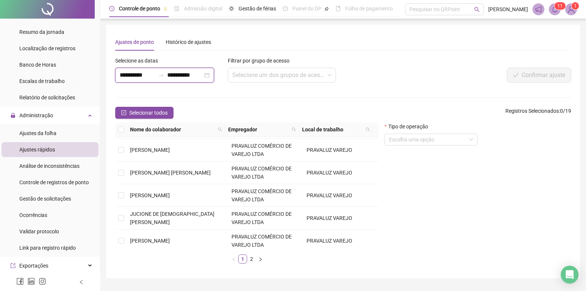
click at [124, 75] on input "**********" at bounding box center [138, 75] width 36 height 9
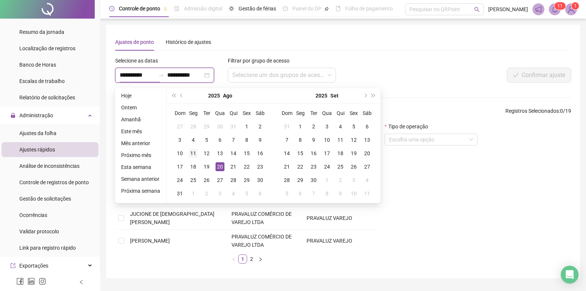
type input "**********"
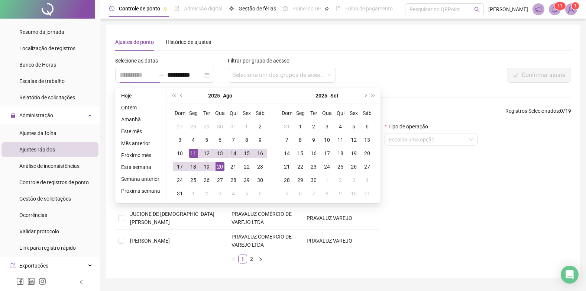
click at [193, 151] on div "11" at bounding box center [193, 153] width 9 height 9
type input "**********"
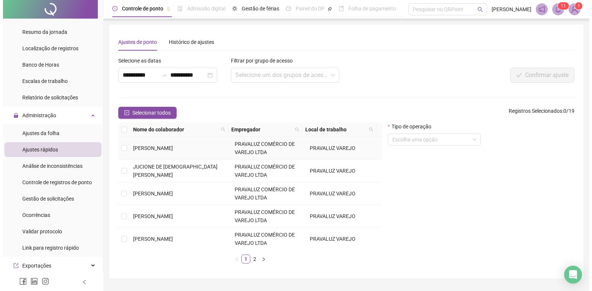
scroll to position [229, 0]
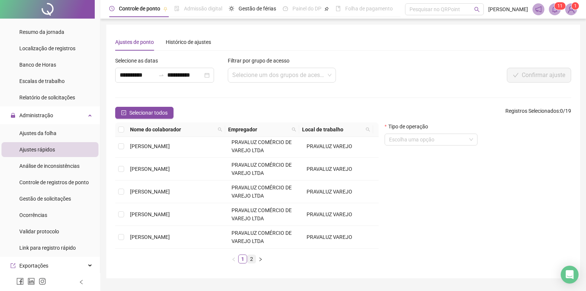
click at [249, 258] on link "2" at bounding box center [252, 259] width 8 height 8
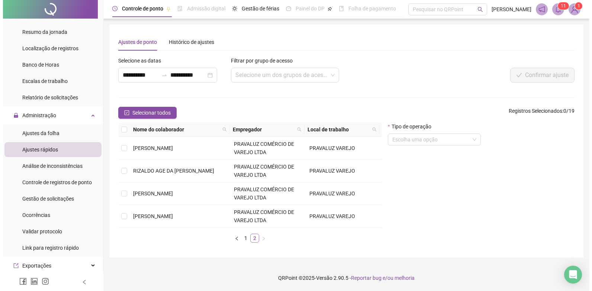
scroll to position [0, 0]
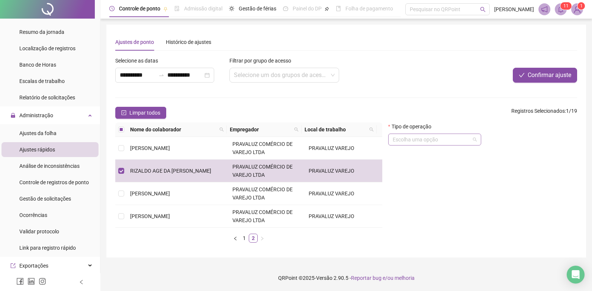
click at [442, 140] on input "search" at bounding box center [430, 139] width 77 height 11
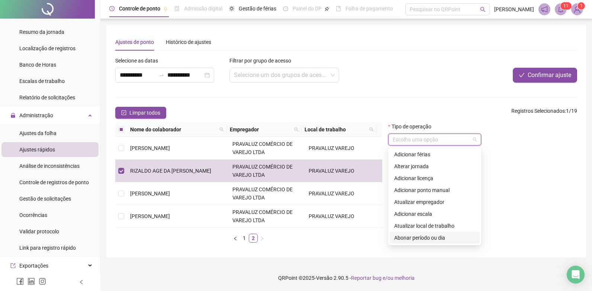
click at [426, 237] on div "Abonar período ou dia" at bounding box center [434, 237] width 81 height 8
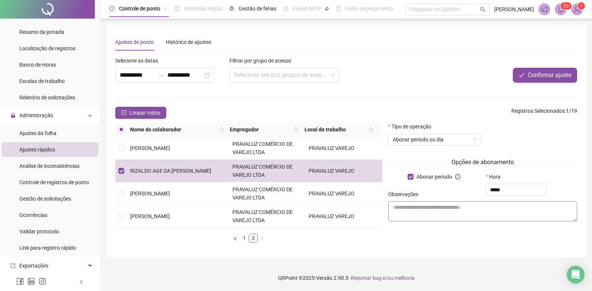
type input "*****"
click at [429, 209] on textarea at bounding box center [482, 211] width 189 height 20
click at [495, 191] on div "Observações" at bounding box center [482, 195] width 189 height 11
click at [507, 189] on input "text" at bounding box center [515, 190] width 61 height 12
type input "*****"
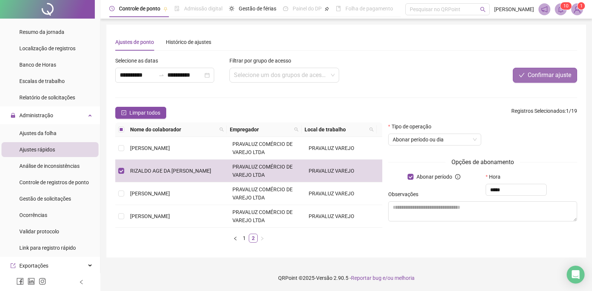
click at [542, 75] on span "Confirmar ajuste" at bounding box center [548, 75] width 43 height 9
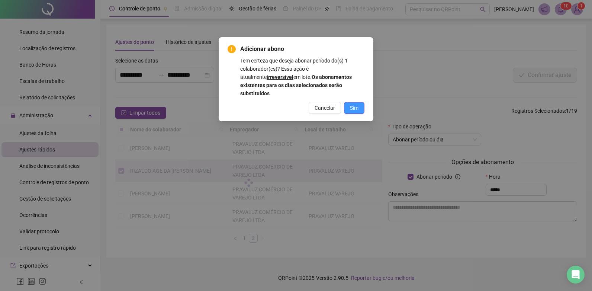
click at [353, 104] on span "Sim" at bounding box center [354, 108] width 9 height 8
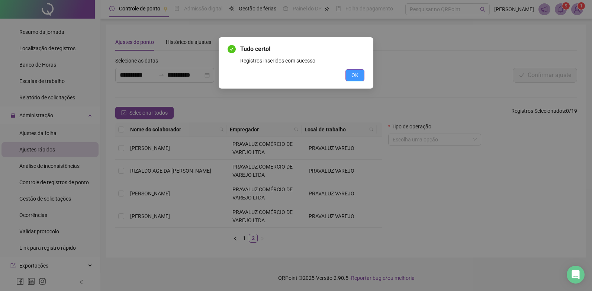
click at [354, 73] on span "OK" at bounding box center [354, 75] width 7 height 8
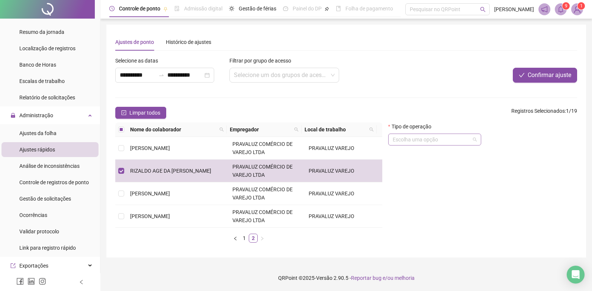
click at [431, 139] on input "search" at bounding box center [430, 139] width 77 height 11
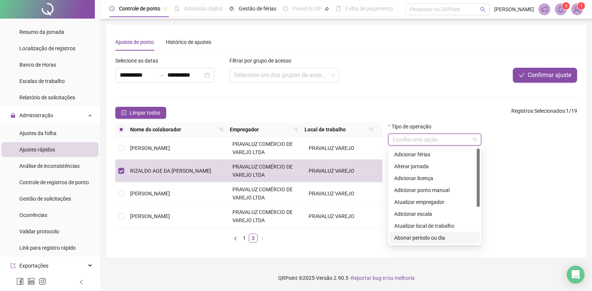
click at [423, 239] on div "Abonar período ou dia" at bounding box center [434, 237] width 81 height 8
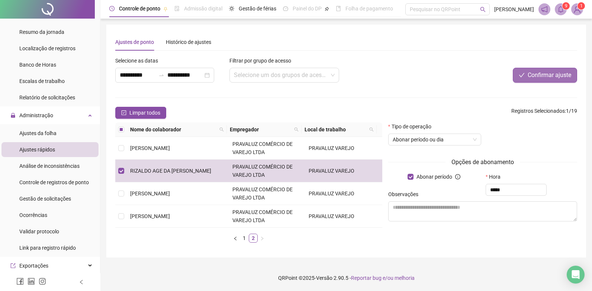
type input "*****"
click at [538, 72] on span "Confirmar ajuste" at bounding box center [548, 75] width 43 height 9
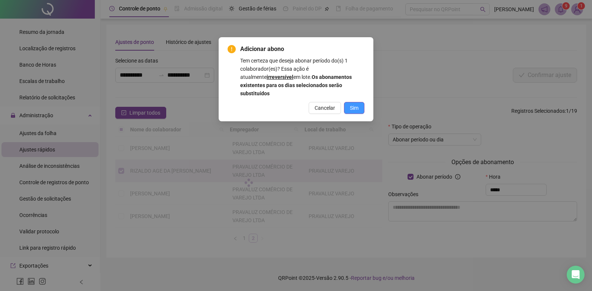
click at [353, 104] on span "Sim" at bounding box center [354, 108] width 9 height 8
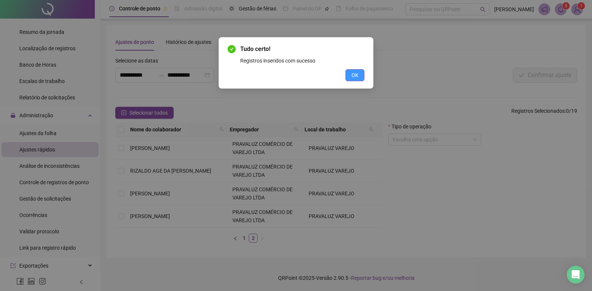
click at [359, 72] on button "OK" at bounding box center [354, 75] width 19 height 12
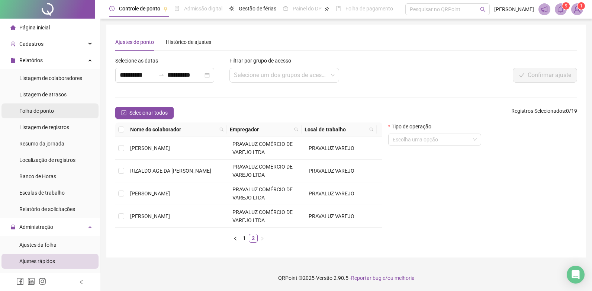
click at [36, 111] on span "Folha de ponto" at bounding box center [36, 111] width 35 height 6
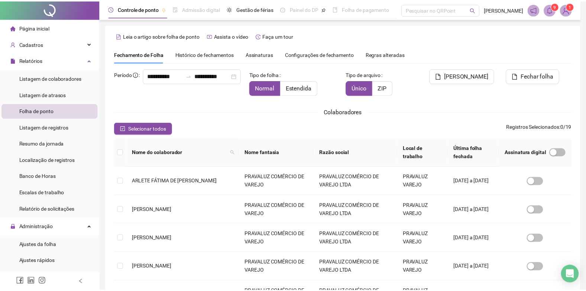
scroll to position [7, 0]
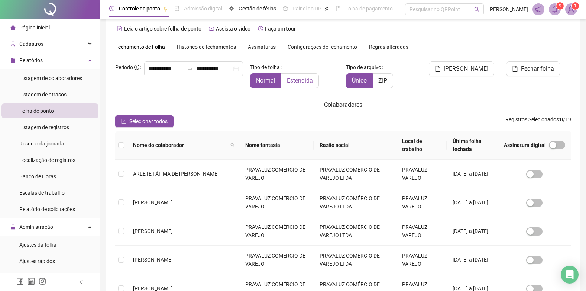
click at [298, 76] on label "Estendida" at bounding box center [300, 80] width 38 height 15
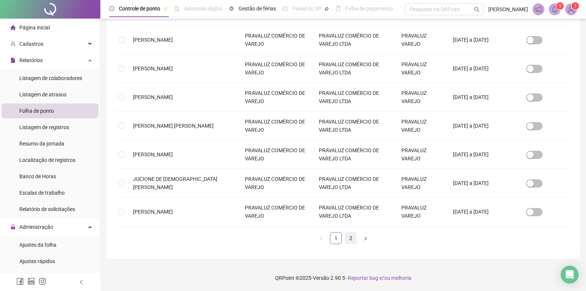
click at [350, 241] on link "2" at bounding box center [350, 237] width 11 height 11
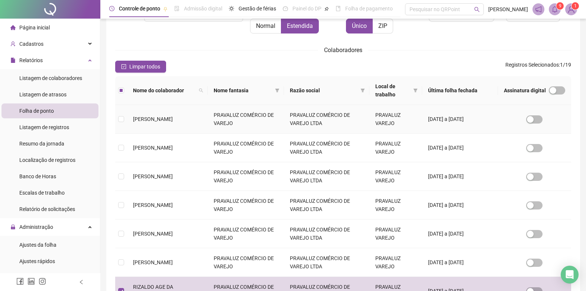
scroll to position [0, 0]
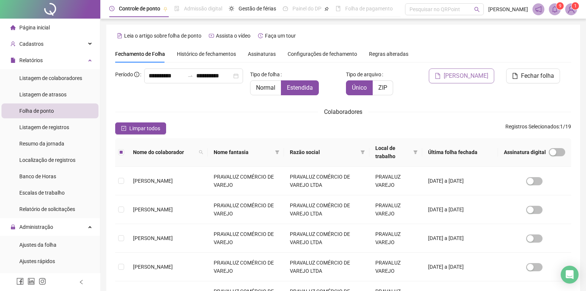
click at [476, 72] on span "[PERSON_NAME]" at bounding box center [466, 75] width 45 height 9
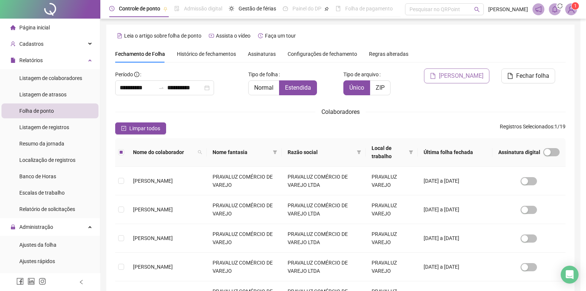
scroll to position [7, 0]
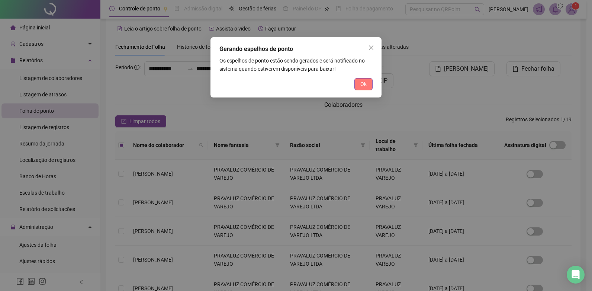
click at [365, 83] on span "Ok" at bounding box center [363, 84] width 6 height 8
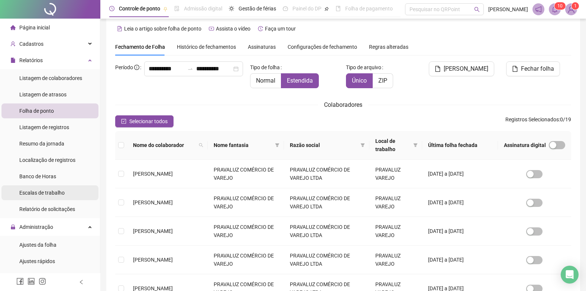
scroll to position [111, 0]
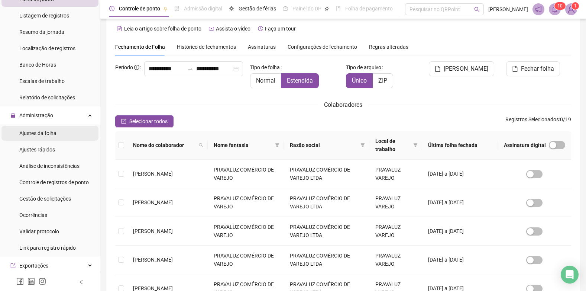
click at [38, 131] on span "Ajustes da folha" at bounding box center [37, 133] width 37 height 6
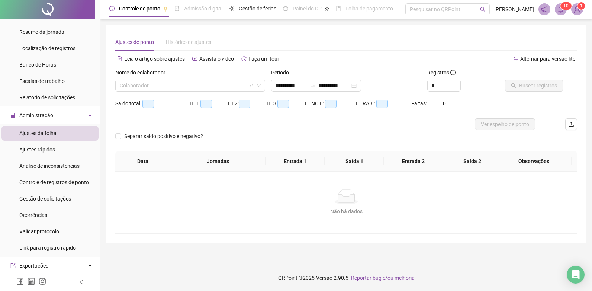
type input "**********"
click at [174, 85] on input "search" at bounding box center [187, 85] width 134 height 11
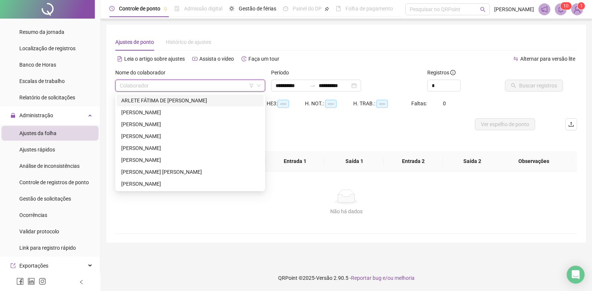
click at [361, 44] on div "Ajustes de ponto Histórico de ajustes" at bounding box center [346, 41] width 462 height 17
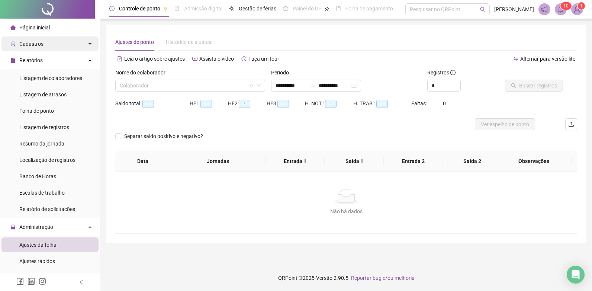
click at [55, 44] on div "Cadastros" at bounding box center [49, 43] width 97 height 15
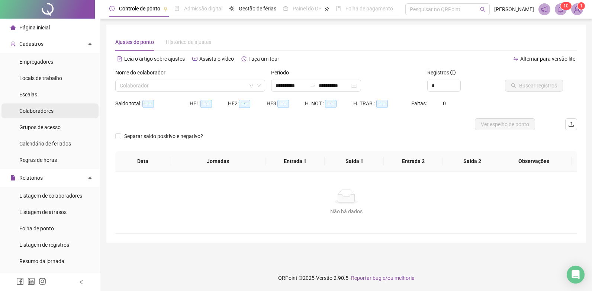
click at [42, 113] on span "Colaboradores" at bounding box center [36, 111] width 34 height 6
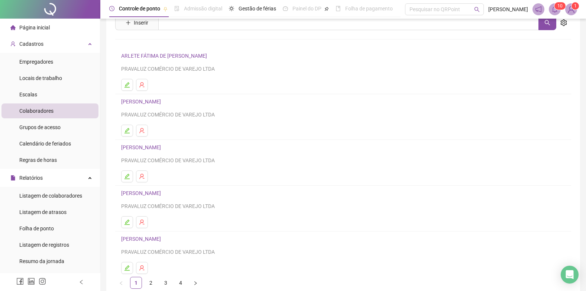
scroll to position [69, 0]
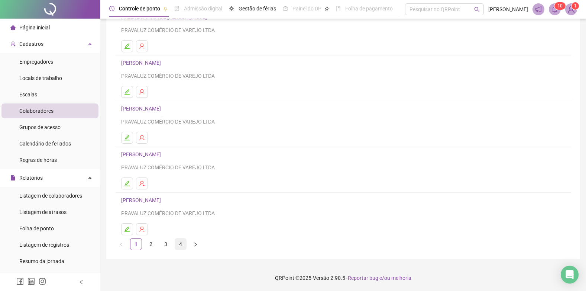
click at [179, 242] on link "4" at bounding box center [180, 243] width 11 height 11
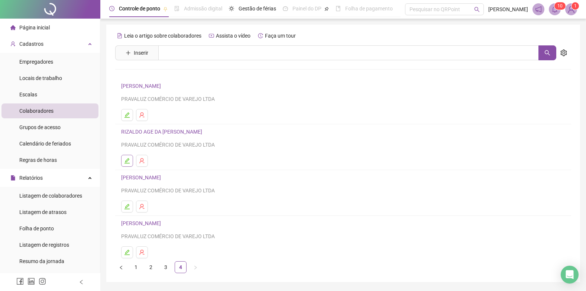
click at [123, 161] on button "button" at bounding box center [127, 161] width 12 height 12
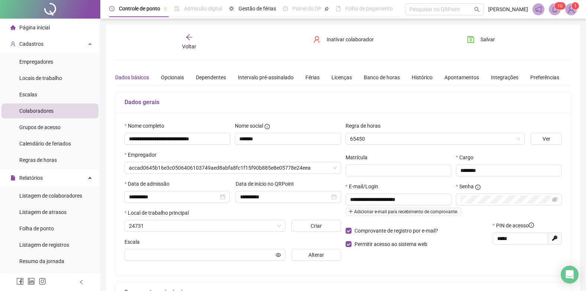
type input "**********"
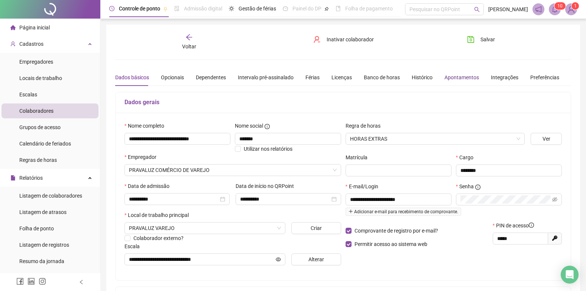
click at [453, 74] on div "Apontamentos" at bounding box center [462, 77] width 35 height 8
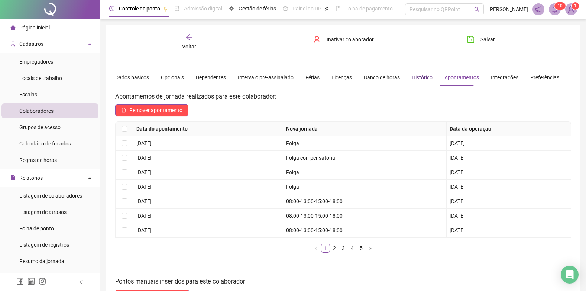
click at [423, 76] on div "Histórico" at bounding box center [422, 77] width 21 height 8
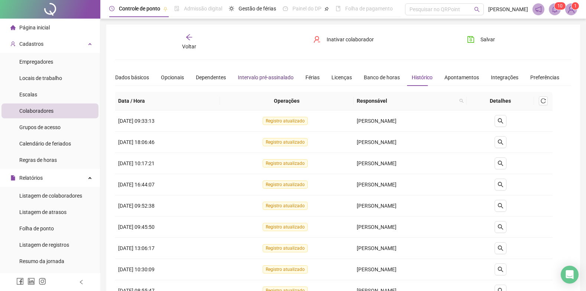
click at [244, 76] on div "Intervalo pré-assinalado" at bounding box center [266, 77] width 56 height 8
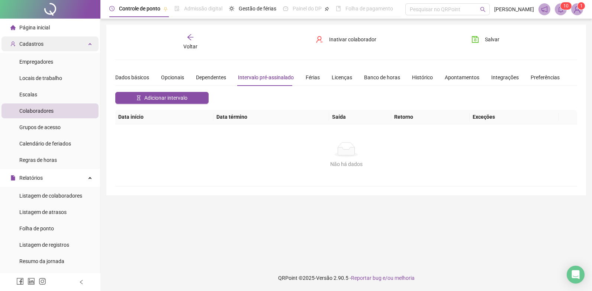
click at [51, 44] on div "Cadastros" at bounding box center [49, 43] width 97 height 15
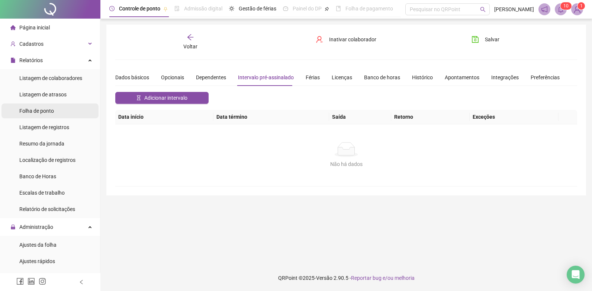
click at [52, 109] on span "Folha de ponto" at bounding box center [36, 111] width 35 height 6
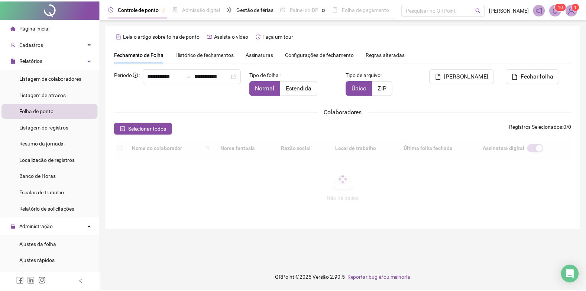
scroll to position [7, 0]
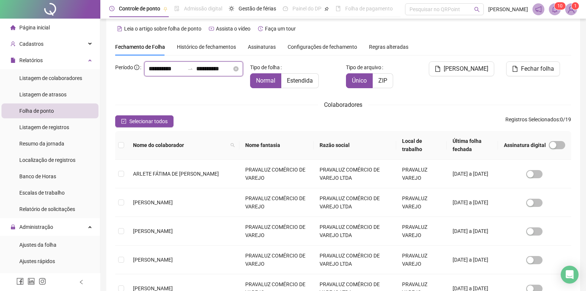
click at [196, 73] on input "**********" at bounding box center [214, 68] width 36 height 9
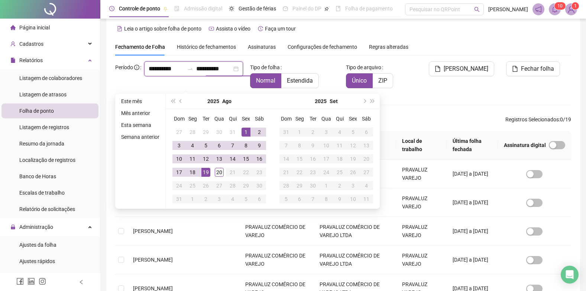
type input "**********"
click at [221, 175] on div "20" at bounding box center [219, 172] width 9 height 9
type input "**********"
click at [303, 78] on span "Estendida" at bounding box center [300, 80] width 26 height 7
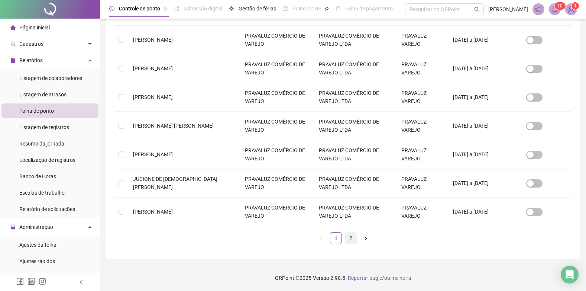
click at [353, 242] on link "2" at bounding box center [350, 237] width 11 height 11
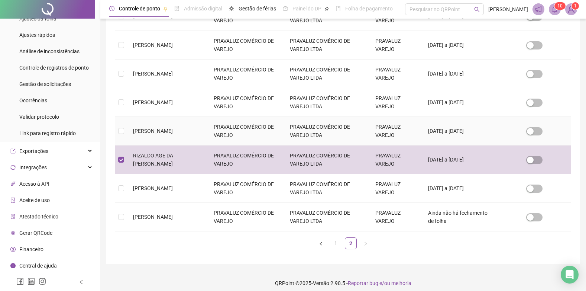
scroll to position [0, 0]
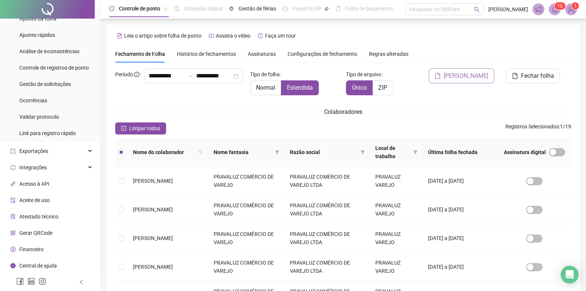
click at [469, 74] on span "[PERSON_NAME]" at bounding box center [466, 75] width 45 height 9
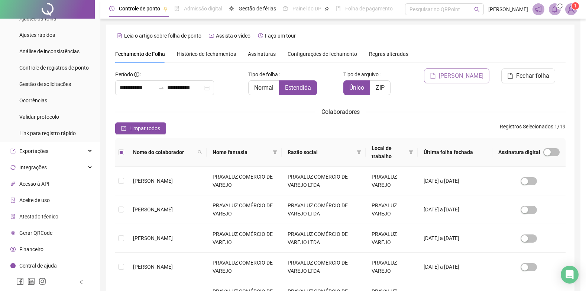
scroll to position [7, 0]
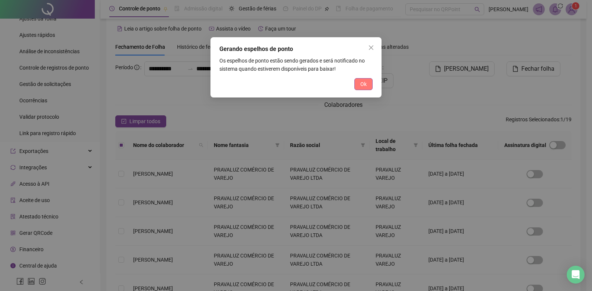
click at [364, 84] on span "Ok" at bounding box center [363, 84] width 6 height 8
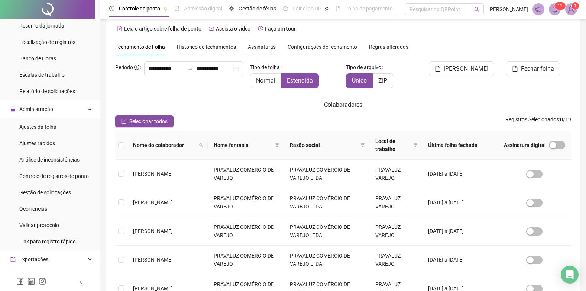
scroll to position [114, 0]
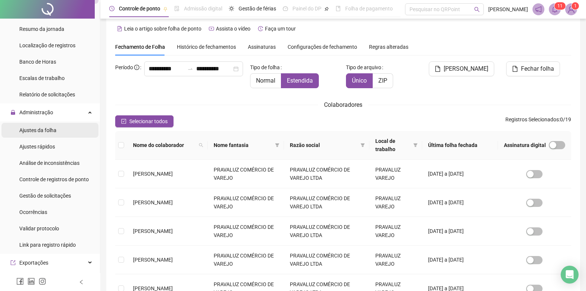
click at [51, 130] on span "Ajustes da folha" at bounding box center [37, 130] width 37 height 6
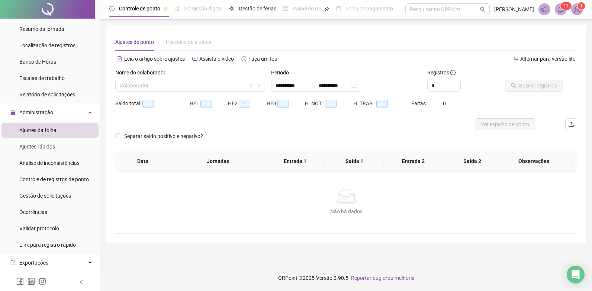
type input "**********"
click at [151, 82] on input "search" at bounding box center [187, 85] width 134 height 11
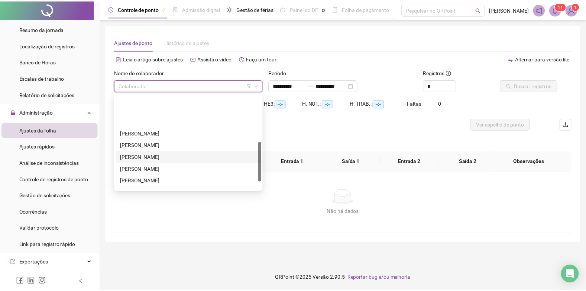
scroll to position [131, 0]
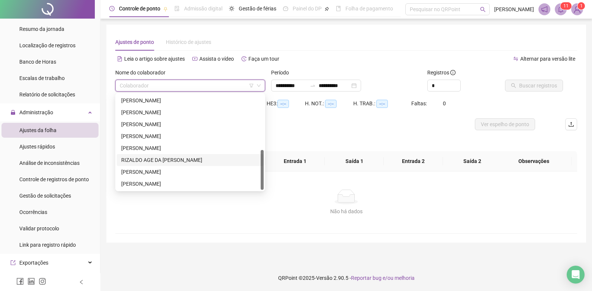
click at [146, 159] on div "RIZALDO AGE DA NATIVIDADE JÚNIOR" at bounding box center [190, 160] width 138 height 8
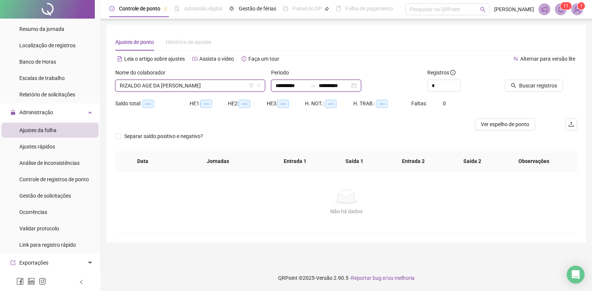
click at [278, 87] on input "**********" at bounding box center [290, 85] width 31 height 8
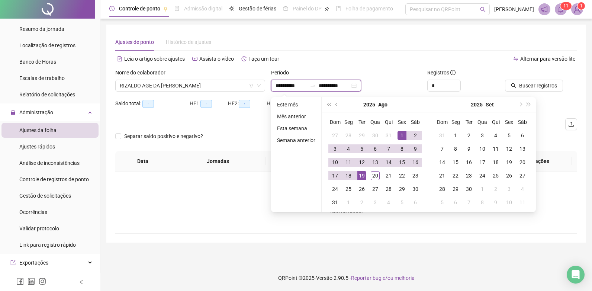
type input "**********"
click at [403, 133] on div "1" at bounding box center [401, 135] width 9 height 9
type input "**********"
click at [376, 174] on div "20" at bounding box center [375, 175] width 9 height 9
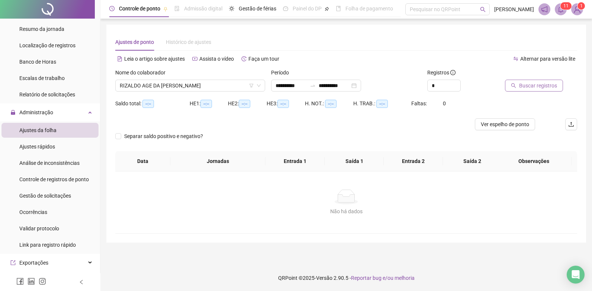
click at [536, 82] on span "Buscar registros" at bounding box center [538, 85] width 38 height 8
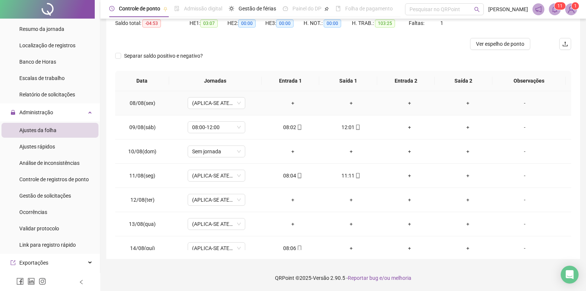
scroll to position [186, 0]
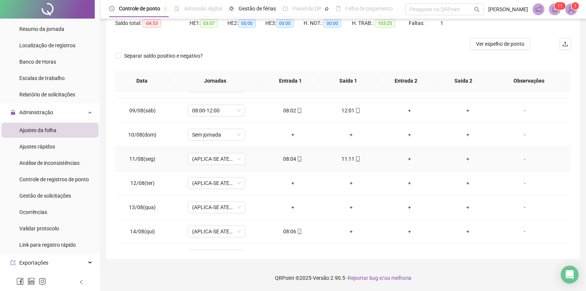
click at [297, 157] on icon "mobile" at bounding box center [299, 158] width 5 height 5
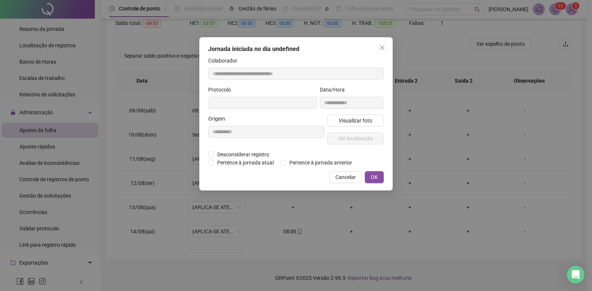
type input "**********"
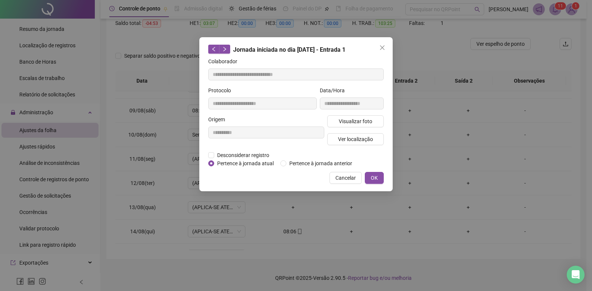
click at [457, 153] on div "**********" at bounding box center [296, 145] width 592 height 291
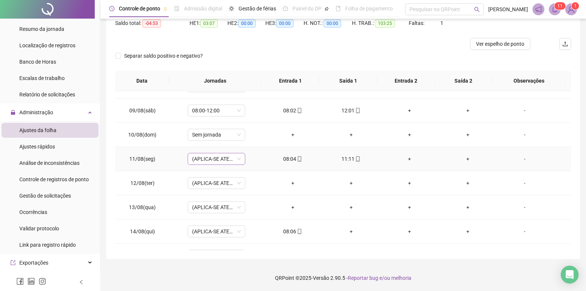
click at [237, 161] on span "(APLICA-SE ATESTADO)" at bounding box center [216, 158] width 49 height 11
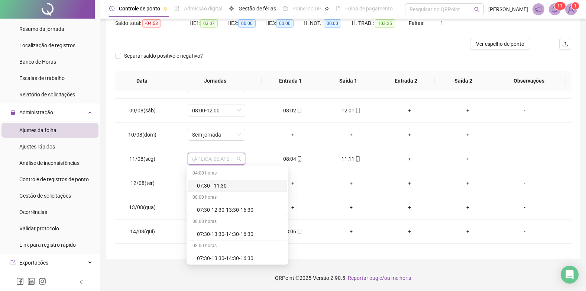
click at [262, 45] on div at bounding box center [286, 44] width 342 height 12
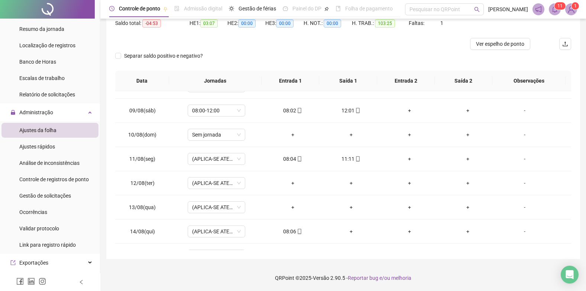
scroll to position [0, 0]
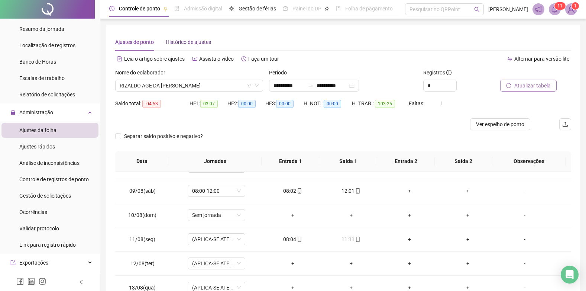
click at [177, 41] on span "Histórico de ajustes" at bounding box center [188, 42] width 45 height 6
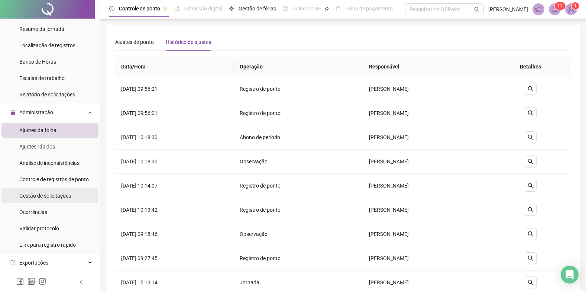
click at [39, 195] on span "Gestão de solicitações" at bounding box center [45, 196] width 52 height 6
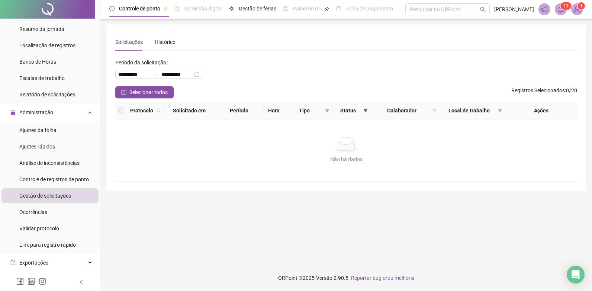
click at [397, 111] on span "Colaborador" at bounding box center [402, 110] width 56 height 8
click at [365, 112] on icon "filter" at bounding box center [365, 111] width 4 height 4
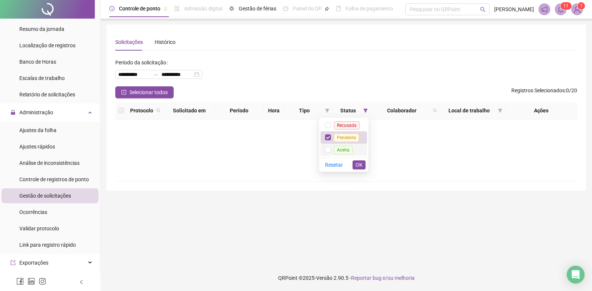
click at [343, 147] on span "Aceita" at bounding box center [343, 150] width 19 height 8
click at [359, 166] on span "OK" at bounding box center [358, 165] width 7 height 8
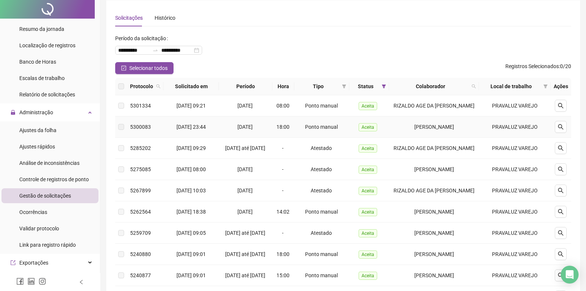
scroll to position [37, 0]
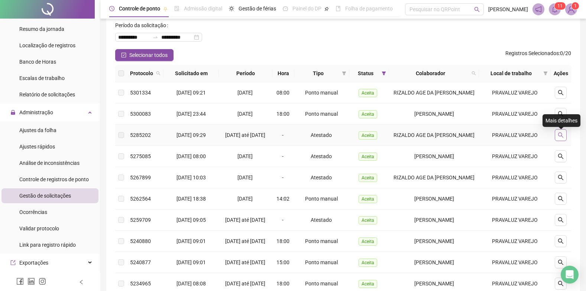
click at [565, 138] on button "button" at bounding box center [561, 135] width 12 height 12
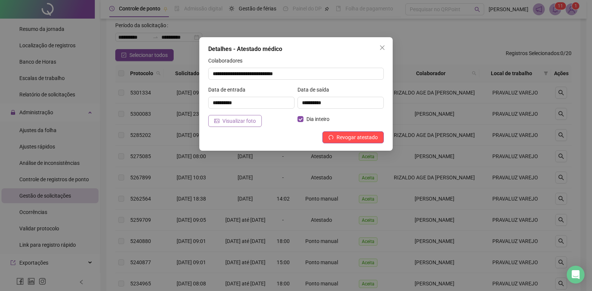
click at [237, 120] on span "Visualizar foto" at bounding box center [238, 121] width 33 height 8
click at [217, 101] on input "**********" at bounding box center [251, 103] width 86 height 12
click at [365, 136] on span "Revogar atestado" at bounding box center [356, 137] width 41 height 8
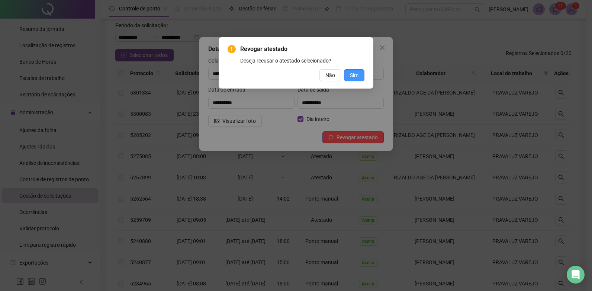
click at [353, 73] on span "Sim" at bounding box center [354, 75] width 9 height 8
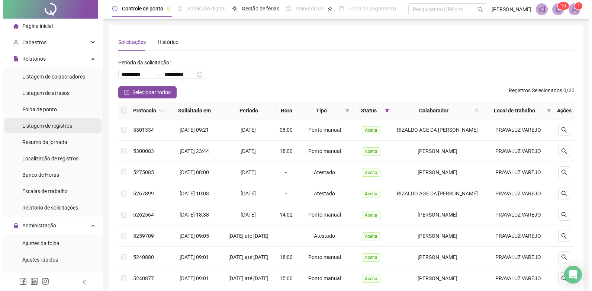
scroll to position [0, 0]
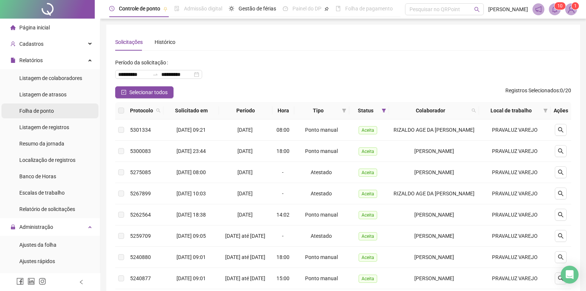
click at [39, 111] on span "Folha de ponto" at bounding box center [36, 111] width 35 height 6
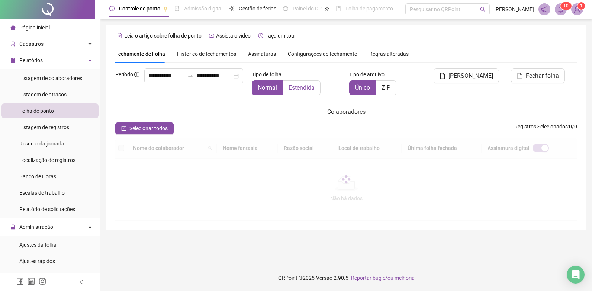
click at [307, 87] on label "Estendida" at bounding box center [302, 87] width 38 height 15
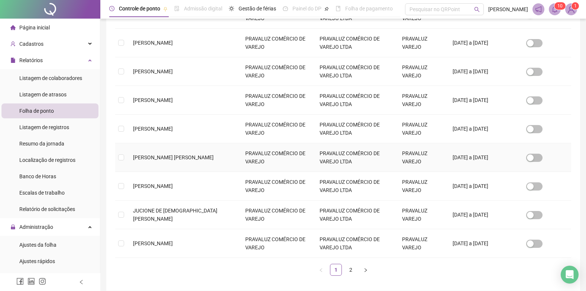
scroll to position [227, 0]
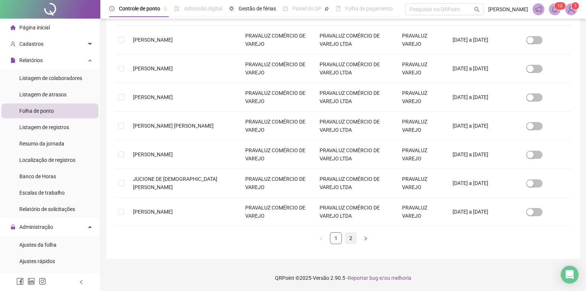
click at [347, 237] on link "2" at bounding box center [350, 237] width 11 height 11
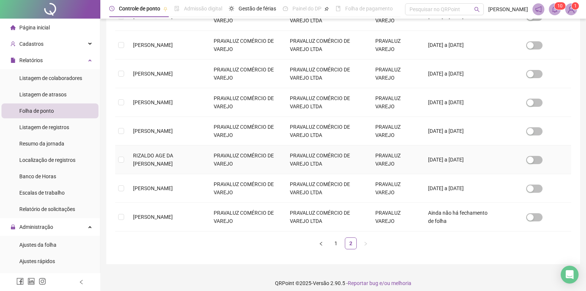
click at [117, 158] on td at bounding box center [121, 159] width 12 height 29
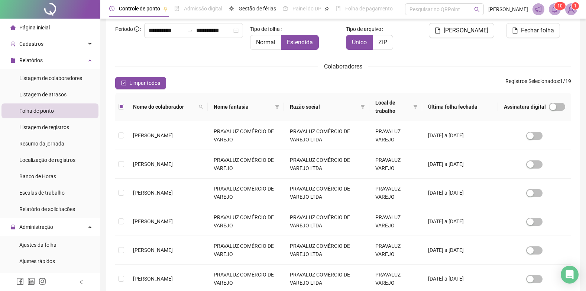
scroll to position [7, 0]
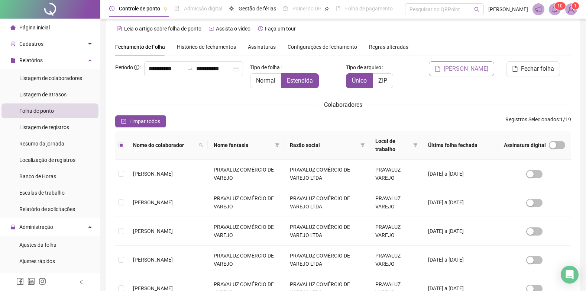
click at [472, 68] on span "[PERSON_NAME]" at bounding box center [466, 68] width 45 height 9
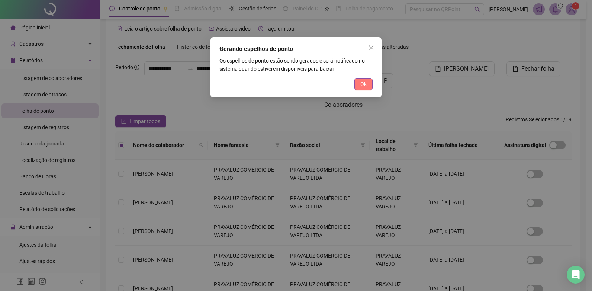
click at [362, 83] on span "Ok" at bounding box center [363, 84] width 6 height 8
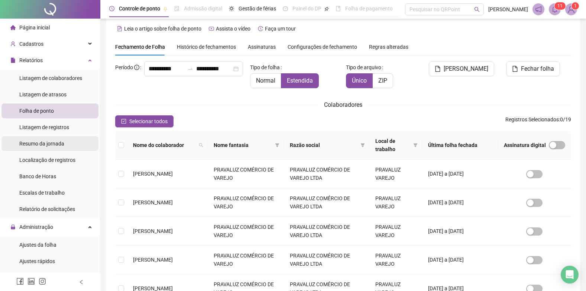
scroll to position [0, 0]
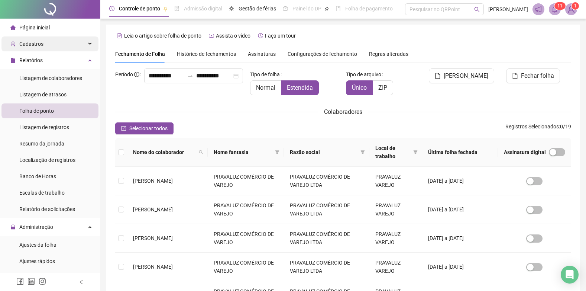
click at [27, 44] on span "Cadastros" at bounding box center [31, 44] width 24 height 6
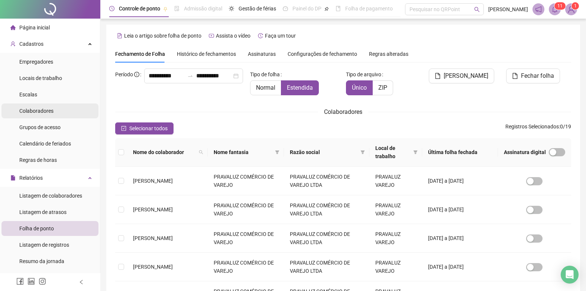
click at [32, 115] on div "Colaboradores" at bounding box center [36, 110] width 34 height 15
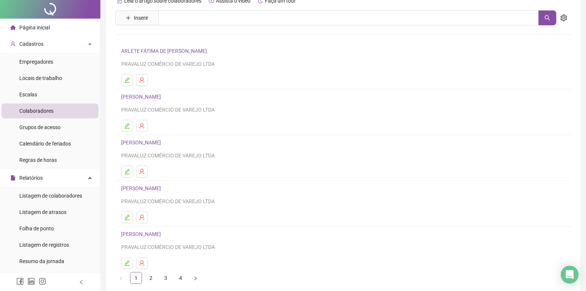
scroll to position [69, 0]
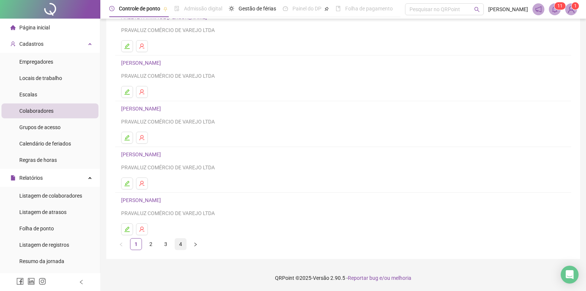
click at [181, 243] on link "4" at bounding box center [180, 243] width 11 height 11
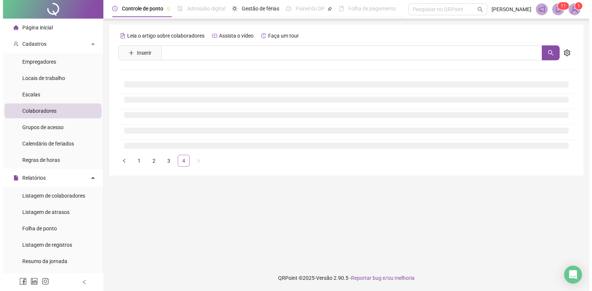
scroll to position [0, 0]
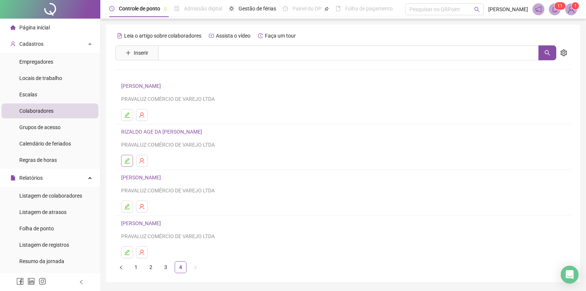
click at [126, 159] on icon "edit" at bounding box center [127, 161] width 6 height 6
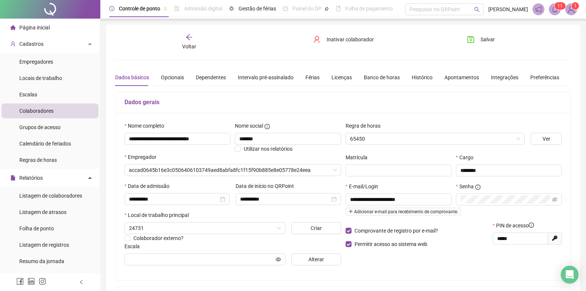
type input "**********"
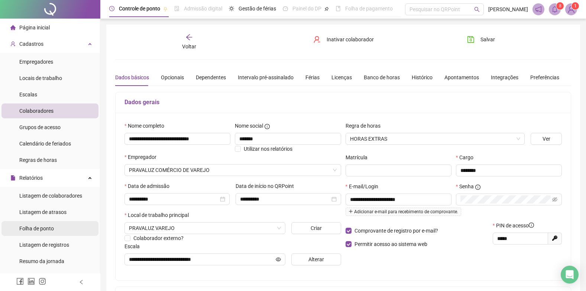
click at [33, 230] on span "Folha de ponto" at bounding box center [36, 228] width 35 height 6
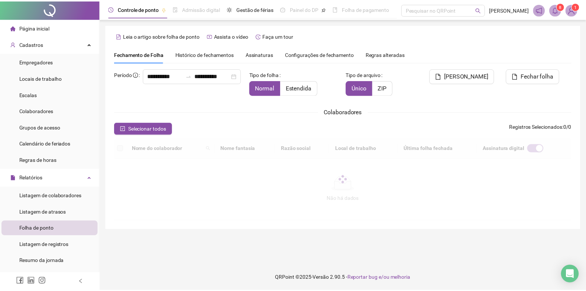
scroll to position [7, 0]
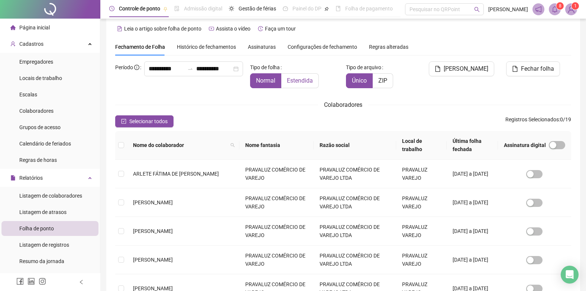
click at [296, 79] on span "Estendida" at bounding box center [300, 80] width 26 height 7
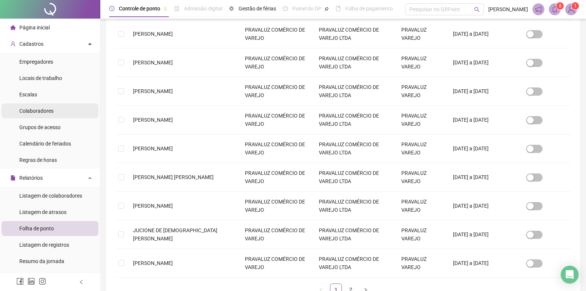
scroll to position [223, 0]
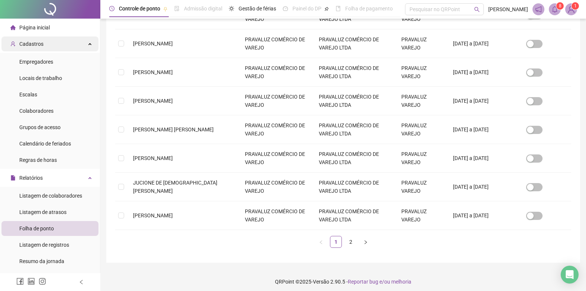
click at [65, 46] on div "Cadastros" at bounding box center [49, 43] width 97 height 15
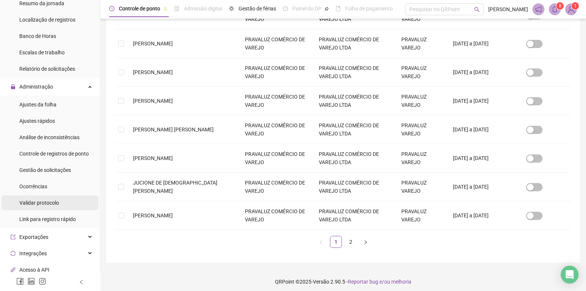
scroll to position [149, 0]
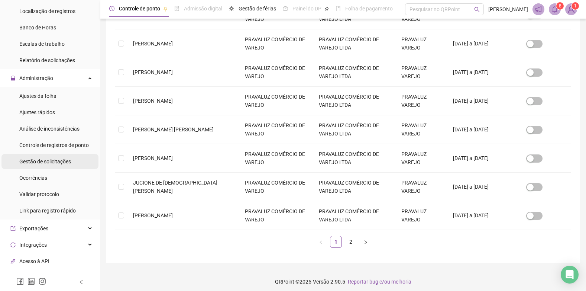
click at [48, 159] on span "Gestão de solicitações" at bounding box center [45, 161] width 52 height 6
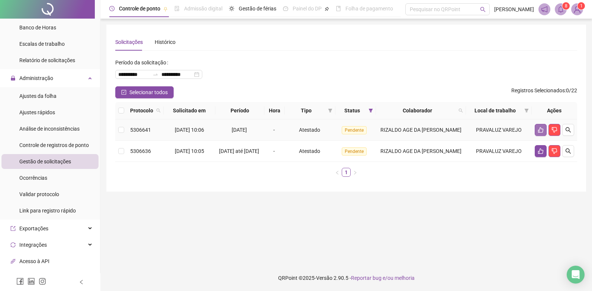
click at [539, 129] on icon "like" at bounding box center [540, 130] width 6 height 6
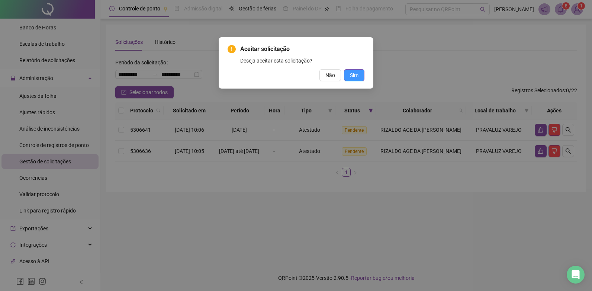
click at [349, 78] on button "Sim" at bounding box center [354, 75] width 20 height 12
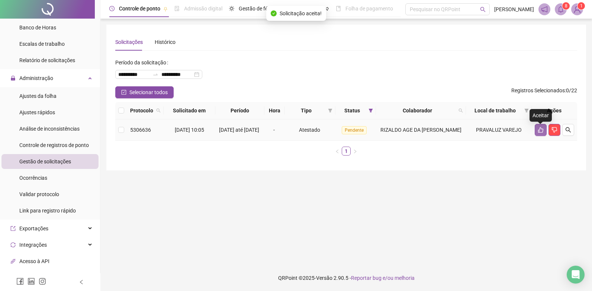
click at [537, 129] on button "button" at bounding box center [540, 130] width 12 height 12
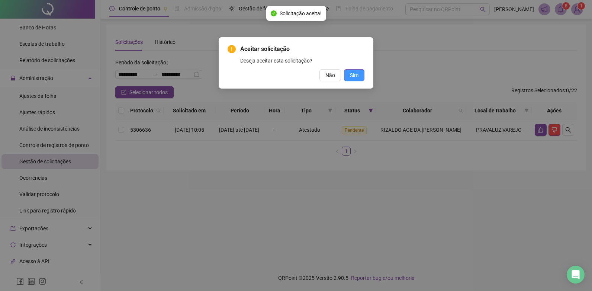
click at [355, 74] on span "Sim" at bounding box center [354, 75] width 9 height 8
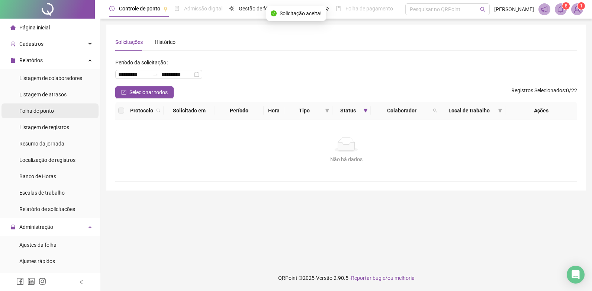
click at [39, 108] on span "Folha de ponto" at bounding box center [36, 111] width 35 height 6
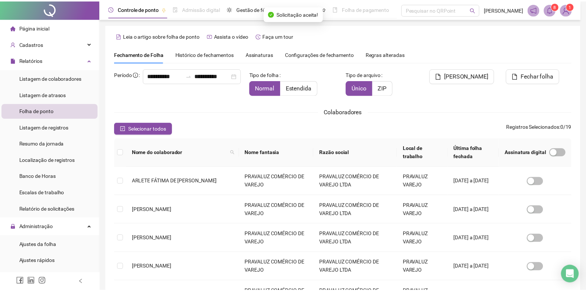
scroll to position [7, 0]
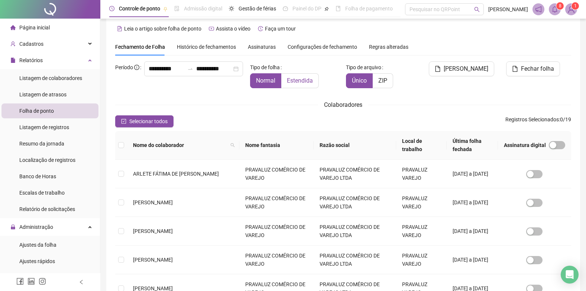
click at [300, 83] on span "Estendida" at bounding box center [300, 80] width 26 height 7
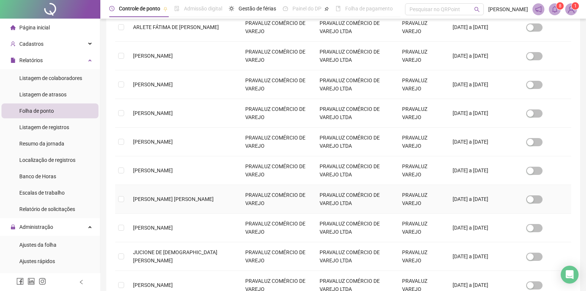
scroll to position [227, 0]
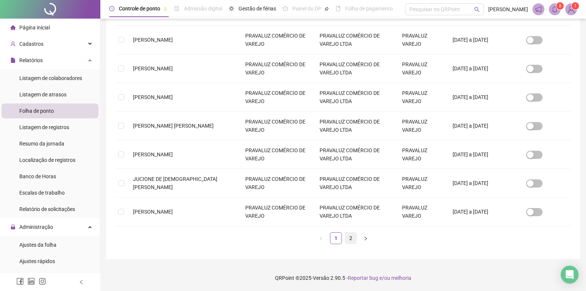
click at [352, 236] on link "2" at bounding box center [350, 237] width 11 height 11
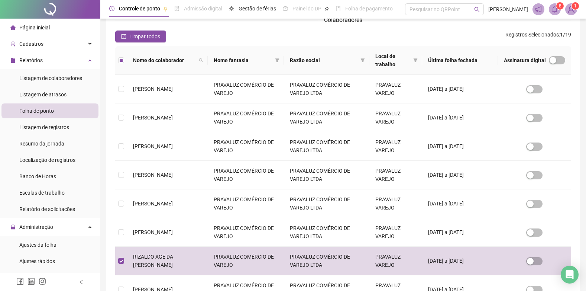
scroll to position [0, 0]
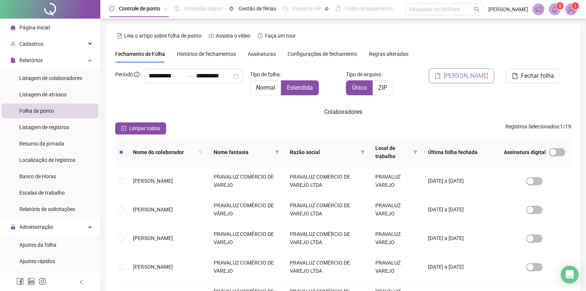
click at [469, 75] on span "[PERSON_NAME]" at bounding box center [466, 75] width 45 height 9
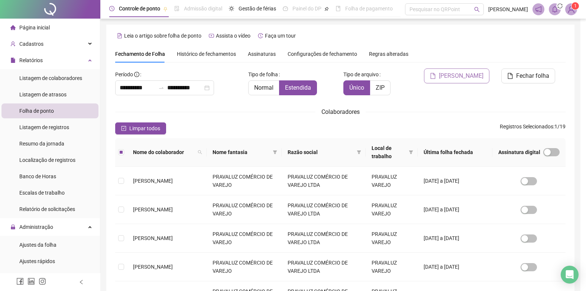
scroll to position [7, 0]
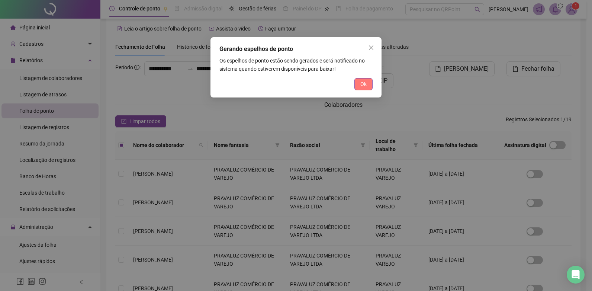
click at [361, 84] on span "Ok" at bounding box center [363, 84] width 6 height 8
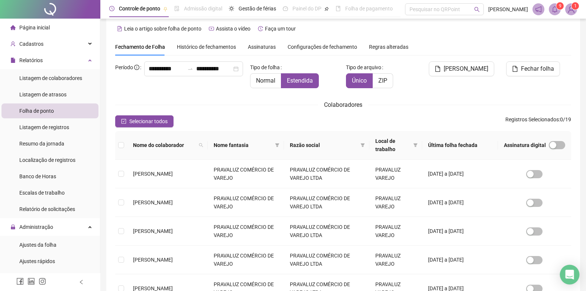
click at [572, 270] on icon "Open Intercom Messenger" at bounding box center [570, 274] width 10 height 10
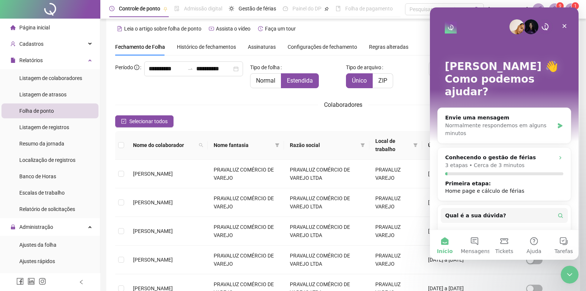
scroll to position [0, 0]
click at [476, 240] on button "Mensagens" at bounding box center [475, 245] width 30 height 30
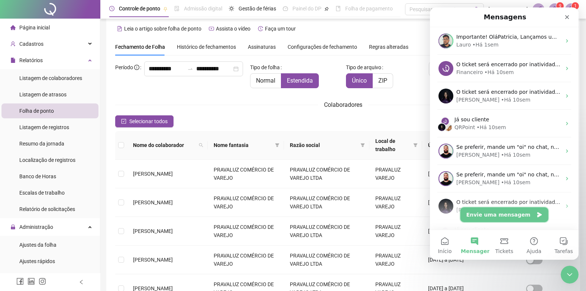
click at [503, 213] on button "Envie uma mensagem" at bounding box center [504, 214] width 88 height 15
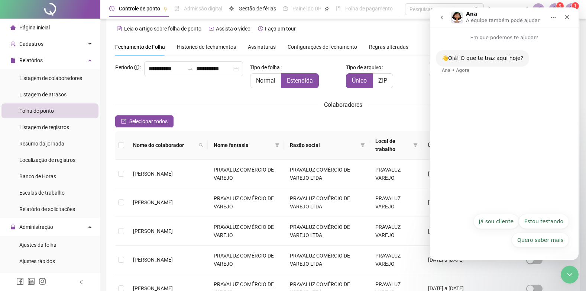
click at [495, 220] on button "Já sou cliente" at bounding box center [497, 221] width 46 height 15
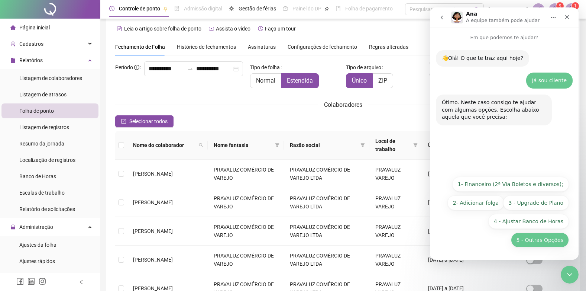
click at [551, 242] on button "5 - Outras Opções" at bounding box center [540, 239] width 58 height 15
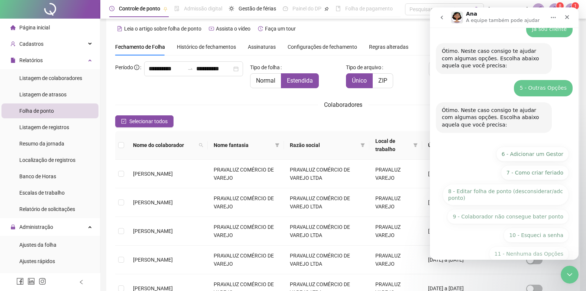
scroll to position [65, 0]
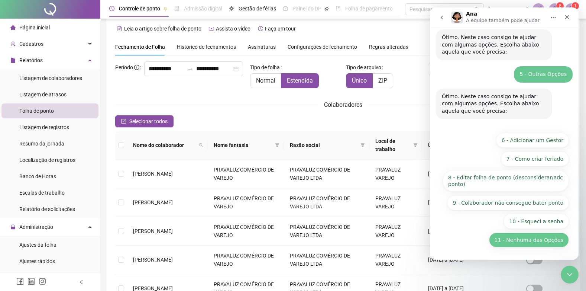
click at [525, 242] on button "11 - Nenhuma das Opções" at bounding box center [529, 239] width 80 height 15
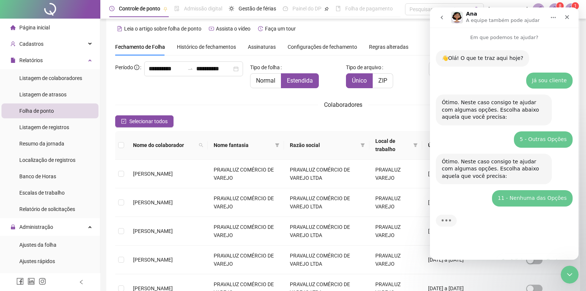
scroll to position [0, 0]
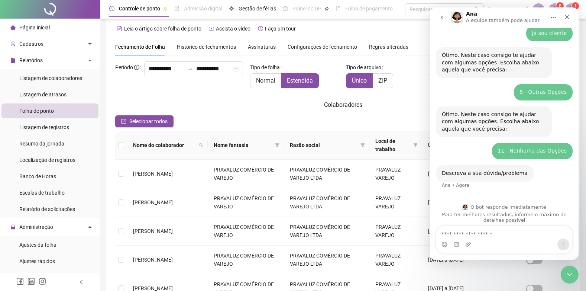
click at [486, 232] on textarea "Envie uma mensagem..." at bounding box center [504, 232] width 136 height 13
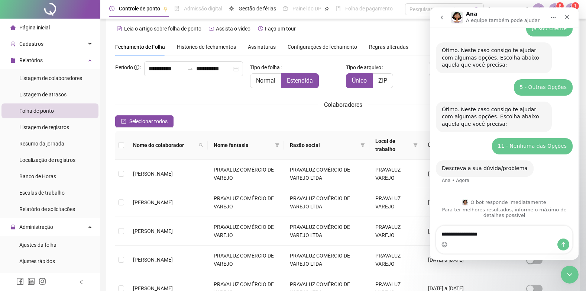
type textarea "**********"
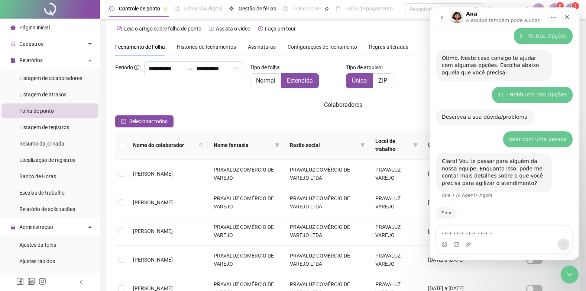
scroll to position [109, 0]
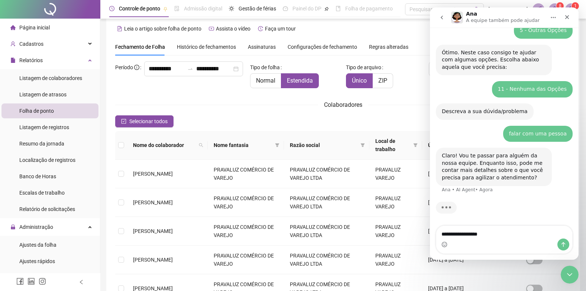
type textarea "**********"
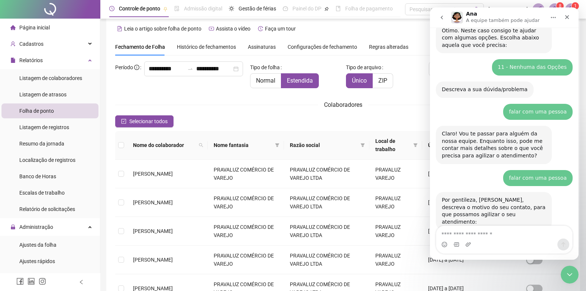
scroll to position [143, 0]
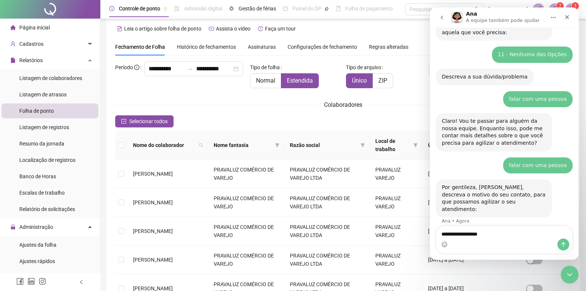
type textarea "**********"
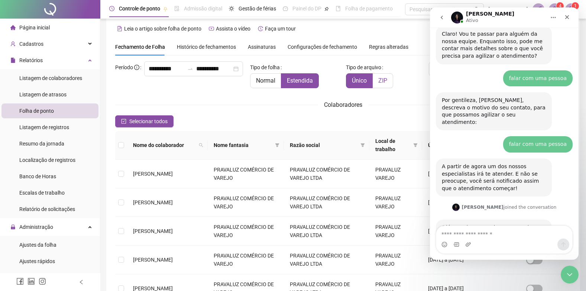
scroll to position [256, 0]
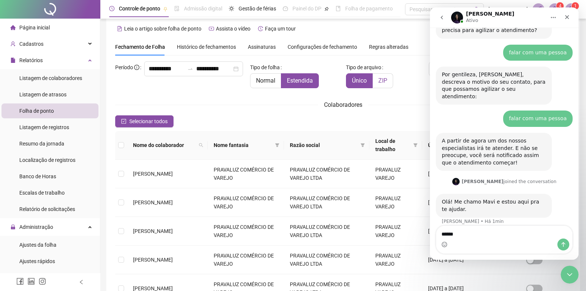
type textarea "*******"
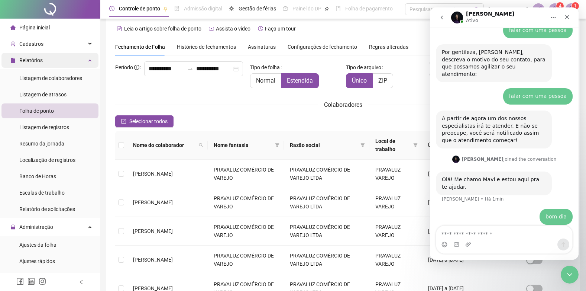
click at [37, 56] on span "Relatórios" at bounding box center [26, 60] width 32 height 15
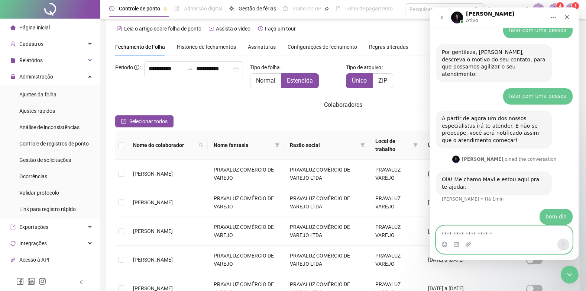
click at [477, 237] on textarea "Envie uma mensagem..." at bounding box center [504, 232] width 136 height 13
type textarea "**********"
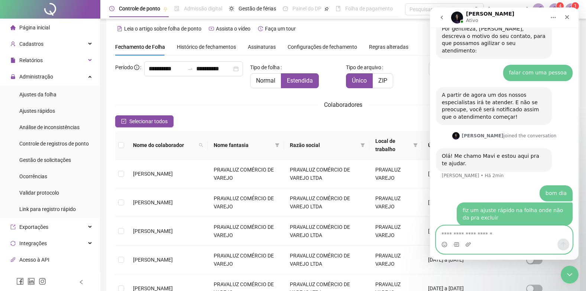
scroll to position [303, 0]
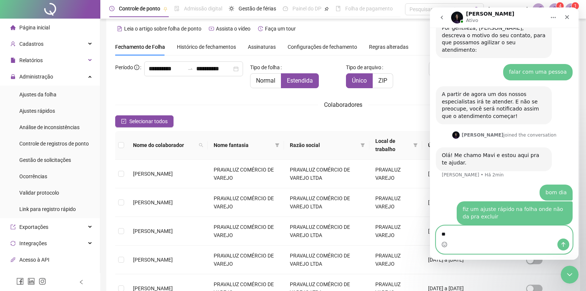
type textarea "*"
type textarea "**********"
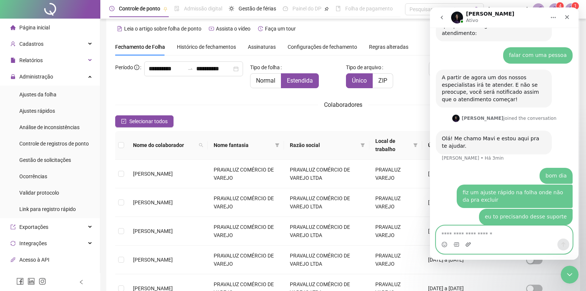
click at [466, 242] on icon "Upload do anexo" at bounding box center [468, 244] width 6 height 6
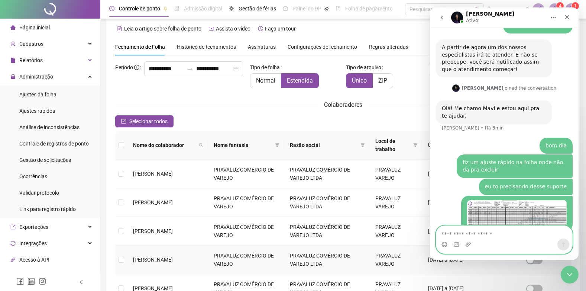
scroll to position [356, 0]
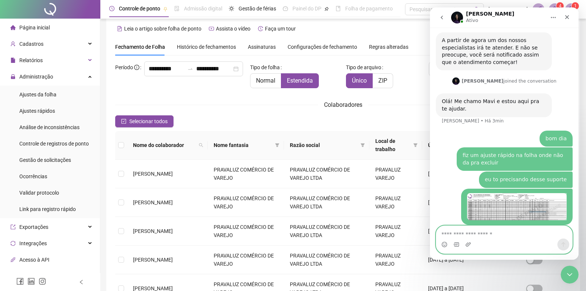
click at [474, 233] on textarea "Envie uma mensagem..." at bounding box center [504, 232] width 136 height 13
click at [469, 236] on textarea "Envie uma mensagem..." at bounding box center [504, 232] width 136 height 13
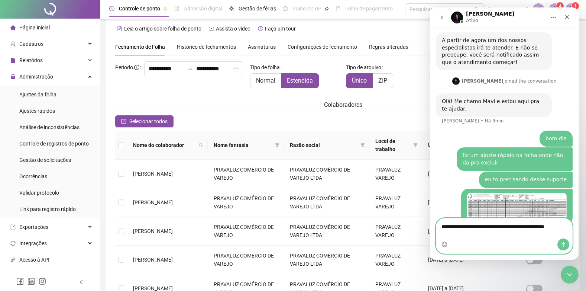
scroll to position [364, 0]
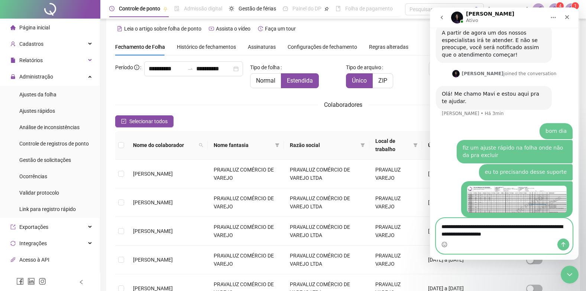
type textarea "**********"
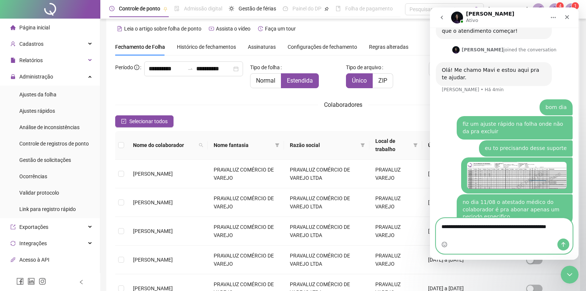
scroll to position [395, 0]
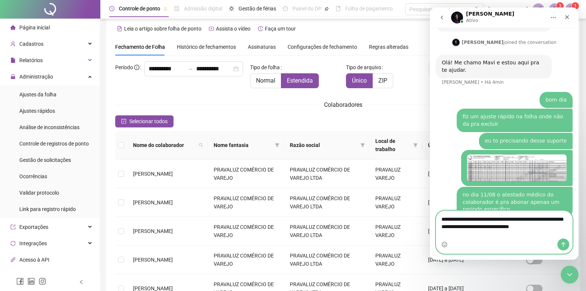
type textarea "**********"
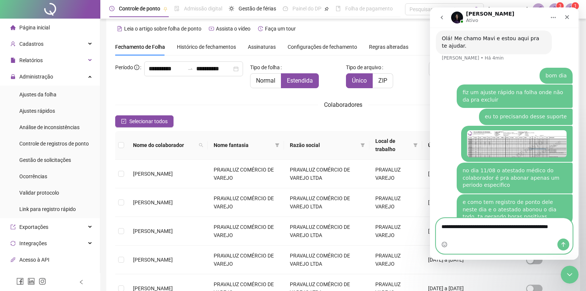
scroll to position [427, 0]
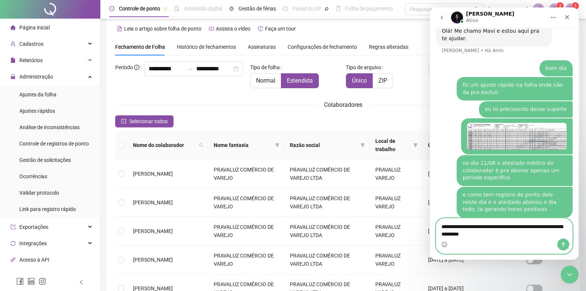
type textarea "**********"
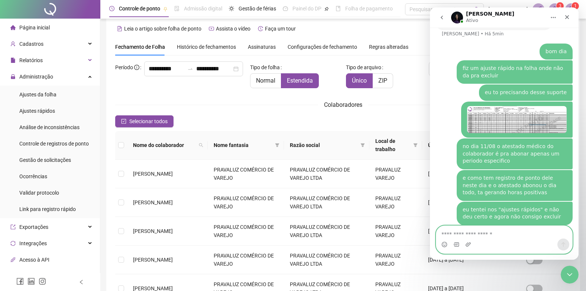
click at [510, 235] on textarea "Envie uma mensagem..." at bounding box center [504, 232] width 136 height 13
click at [511, 233] on textarea "Envie uma mensagem..." at bounding box center [504, 232] width 136 height 13
type textarea "**********"
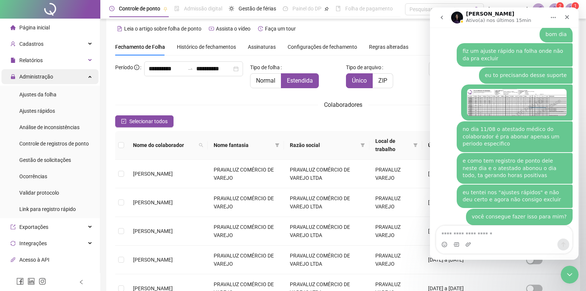
click at [53, 79] on div "Administração" at bounding box center [49, 76] width 97 height 15
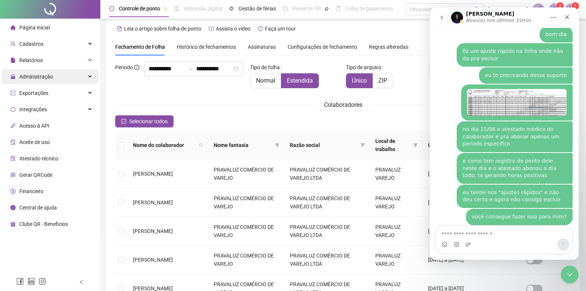
click at [38, 80] on span "Administração" at bounding box center [31, 76] width 43 height 15
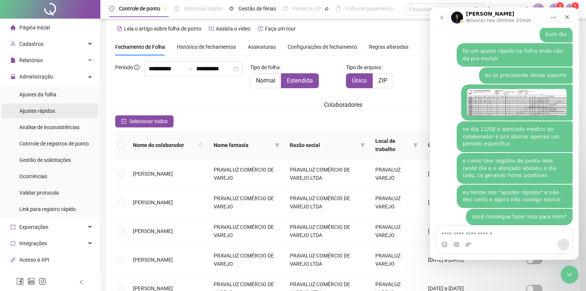
click at [33, 108] on span "Ajustes rápidos" at bounding box center [37, 111] width 36 height 6
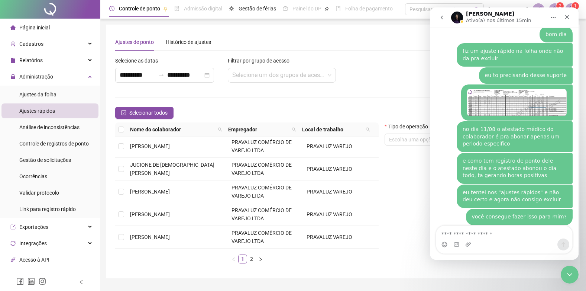
scroll to position [186, 0]
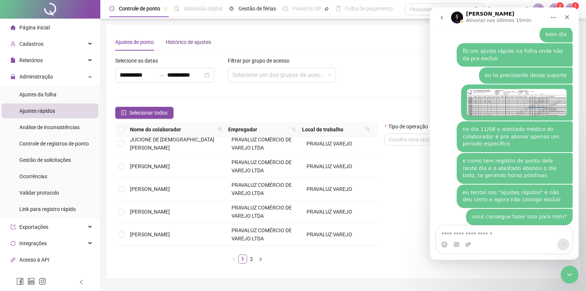
click at [190, 39] on div "Histórico de ajustes" at bounding box center [188, 42] width 45 height 8
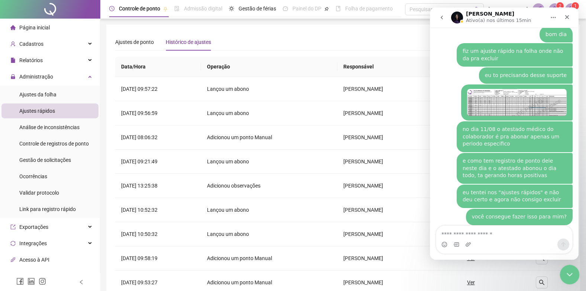
click at [570, 275] on icon "Encerramento do Messenger da Intercom" at bounding box center [568, 273] width 9 height 9
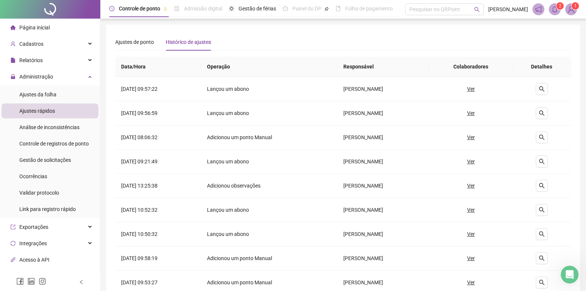
scroll to position [460, 0]
click at [475, 88] on u "Ver" at bounding box center [471, 89] width 8 height 8
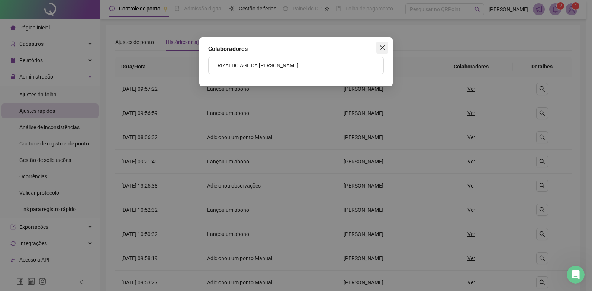
click at [379, 46] on icon "close" at bounding box center [382, 48] width 6 height 6
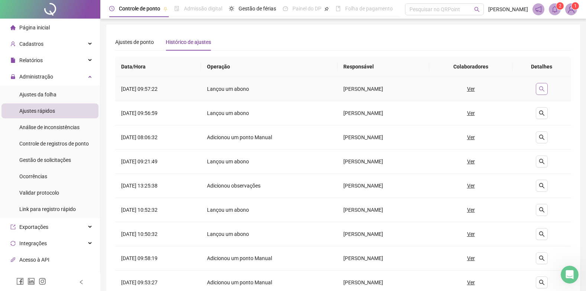
click at [545, 90] on icon "search" at bounding box center [542, 89] width 6 height 6
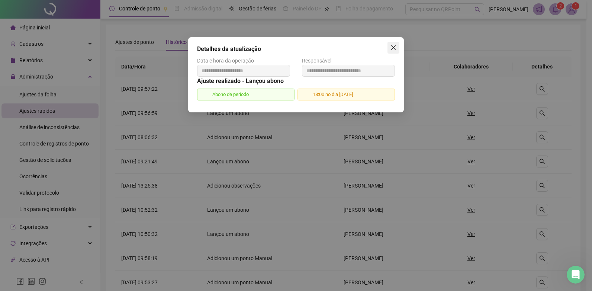
click at [392, 49] on icon "close" at bounding box center [393, 47] width 4 height 4
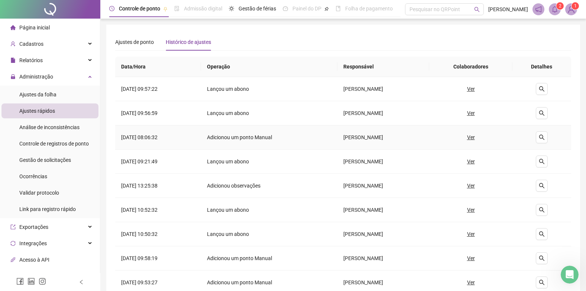
click at [475, 135] on u "Ver" at bounding box center [471, 137] width 8 height 8
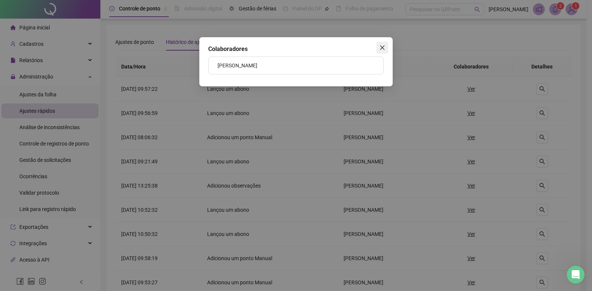
click at [381, 45] on icon "close" at bounding box center [382, 48] width 6 height 6
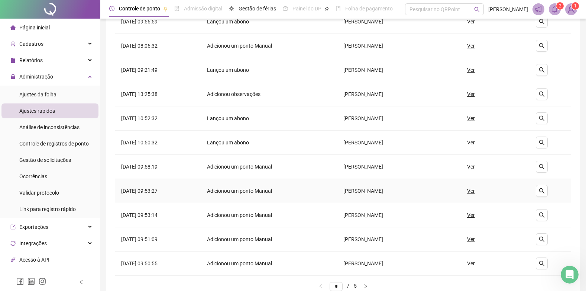
scroll to position [111, 0]
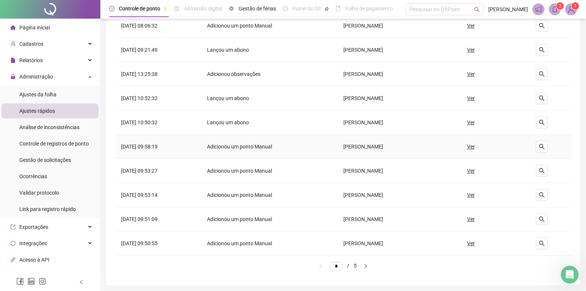
click at [475, 145] on u "Ver" at bounding box center [471, 146] width 8 height 8
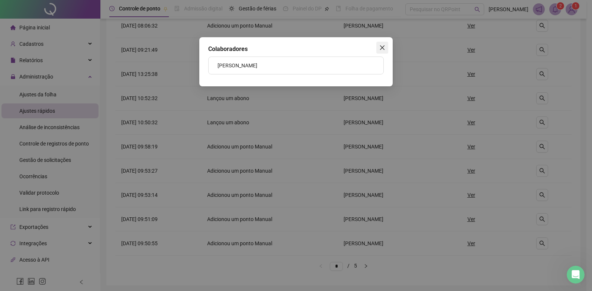
click at [380, 46] on icon "close" at bounding box center [382, 47] width 4 height 4
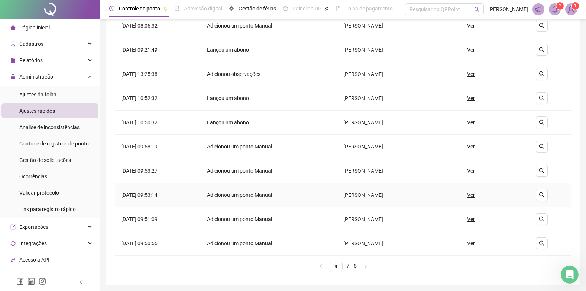
click at [475, 192] on u "Ver" at bounding box center [471, 195] width 8 height 8
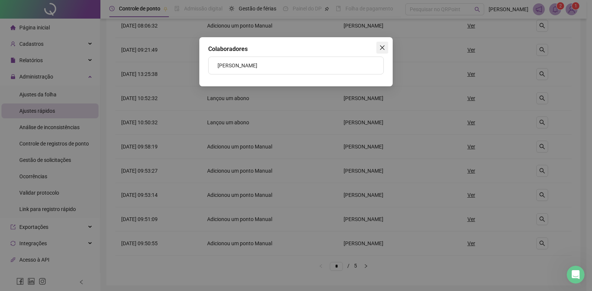
click at [379, 44] on button "Close" at bounding box center [382, 48] width 12 height 12
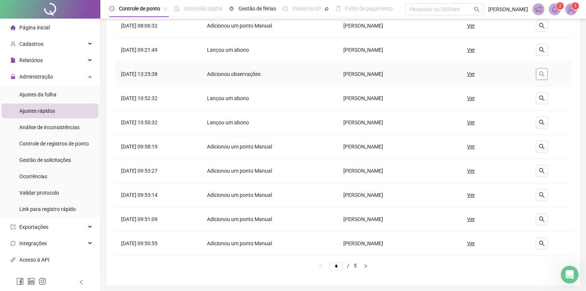
click at [548, 73] on button "button" at bounding box center [542, 74] width 12 height 12
type input "**********"
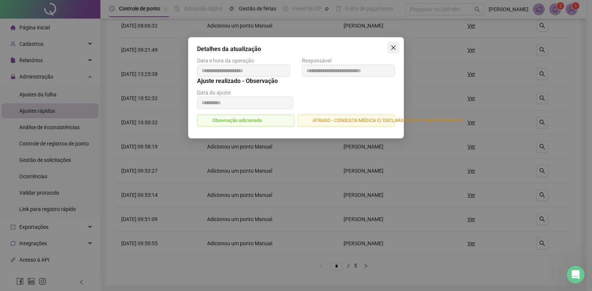
click at [395, 45] on icon "close" at bounding box center [393, 48] width 6 height 6
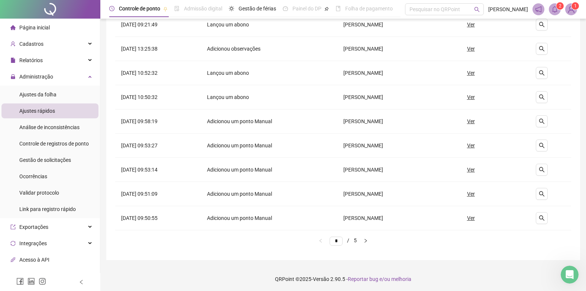
scroll to position [138, 0]
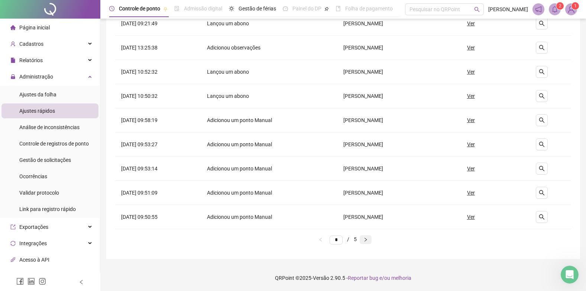
click at [368, 240] on icon "right" at bounding box center [365, 239] width 4 height 4
type input "*"
click at [475, 168] on u "Ver" at bounding box center [471, 168] width 8 height 8
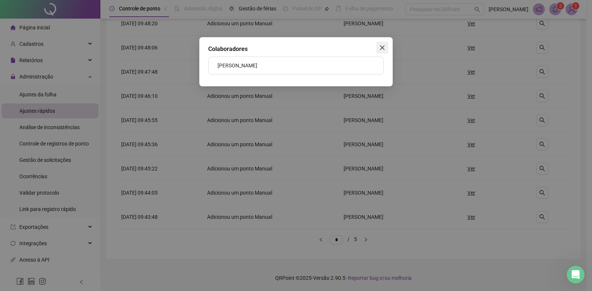
click at [380, 48] on icon "close" at bounding box center [382, 48] width 6 height 6
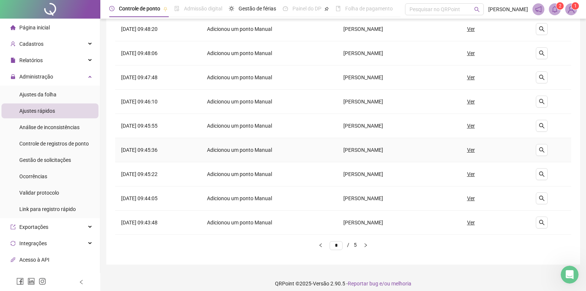
scroll to position [0, 0]
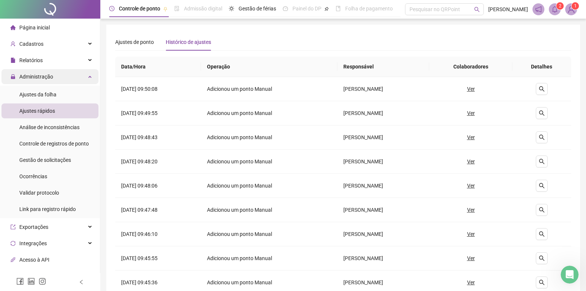
click at [37, 72] on span "Administração" at bounding box center [31, 76] width 43 height 15
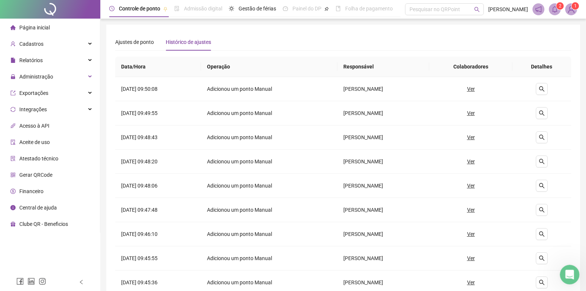
click at [568, 272] on icon "Abertura do Messenger da Intercom" at bounding box center [569, 273] width 12 height 12
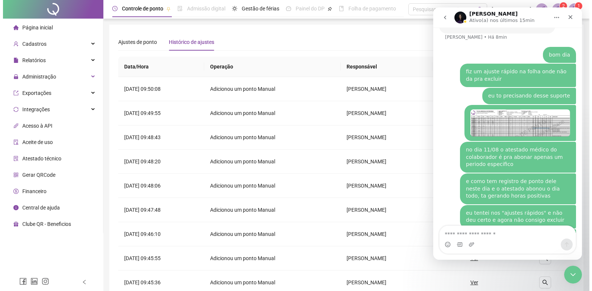
scroll to position [460, 0]
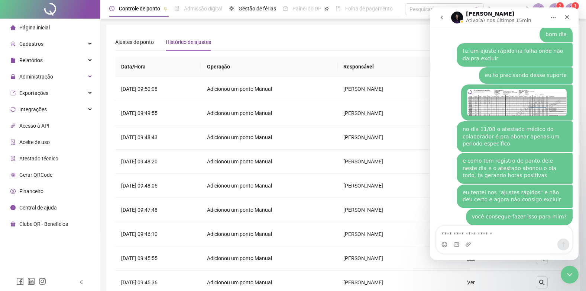
click at [33, 26] on span "Página inicial" at bounding box center [34, 28] width 30 height 6
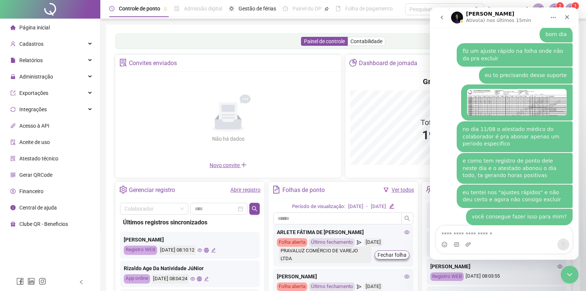
click at [45, 25] on span "Página inicial" at bounding box center [34, 28] width 30 height 6
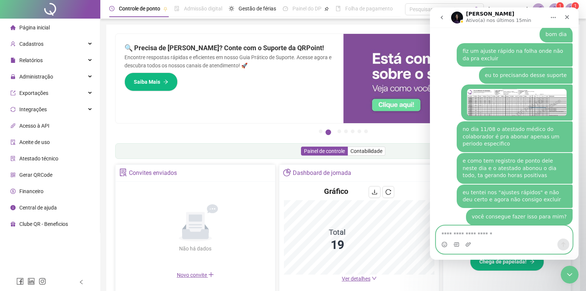
click at [489, 234] on textarea "Envie uma mensagem..." at bounding box center [504, 232] width 136 height 13
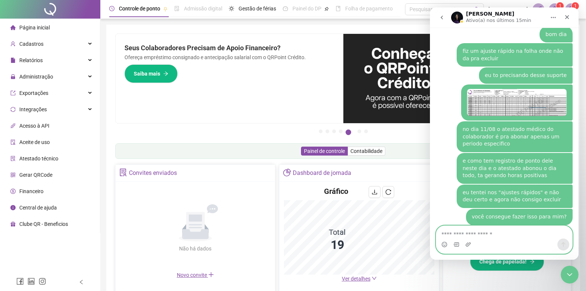
click at [526, 233] on textarea "Envie uma mensagem..." at bounding box center [504, 232] width 136 height 13
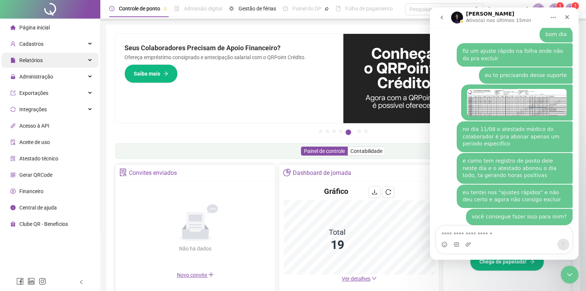
click at [29, 60] on span "Relatórios" at bounding box center [30, 60] width 23 height 6
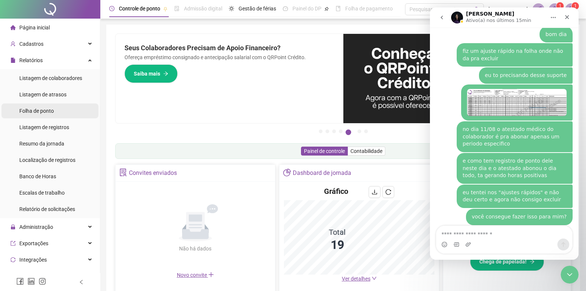
click at [36, 115] on div "Folha de ponto" at bounding box center [36, 110] width 35 height 15
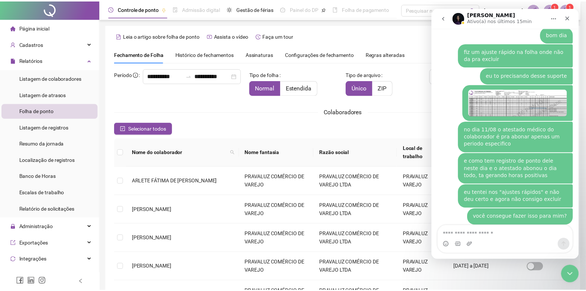
scroll to position [7, 0]
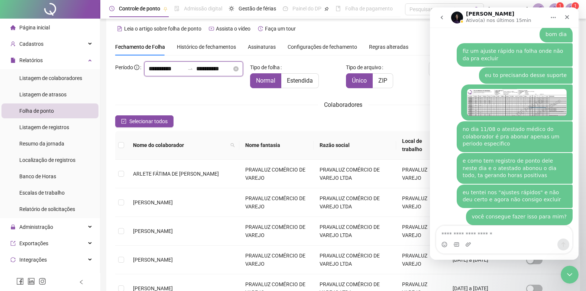
click at [196, 73] on input "**********" at bounding box center [214, 68] width 36 height 9
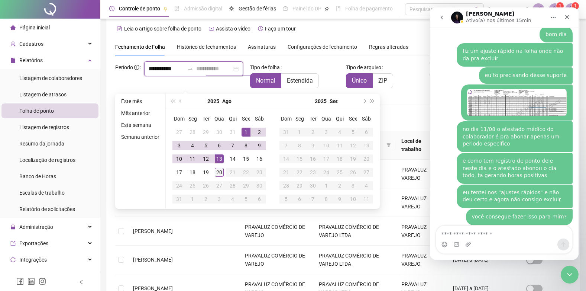
type input "**********"
click at [217, 169] on div "20" at bounding box center [219, 172] width 9 height 9
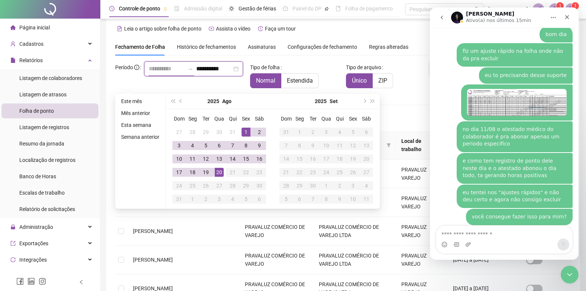
type input "**********"
click at [303, 80] on span "Estendida" at bounding box center [300, 80] width 26 height 7
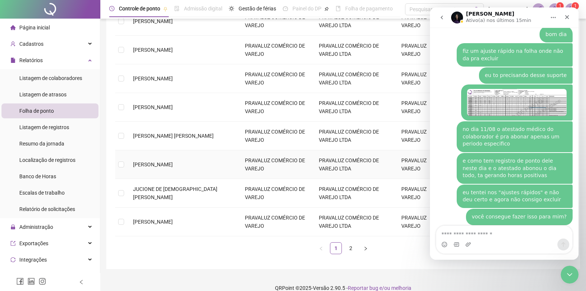
scroll to position [227, 0]
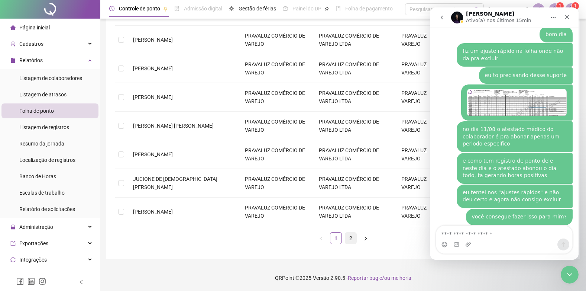
click at [349, 237] on link "2" at bounding box center [350, 237] width 11 height 11
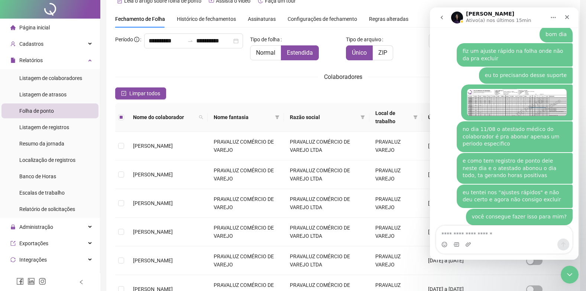
scroll to position [0, 0]
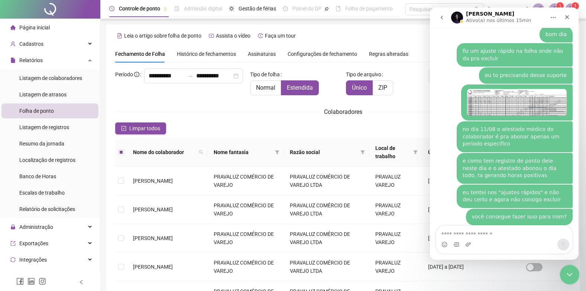
click at [568, 272] on icon "Encerramento do Messenger da Intercom" at bounding box center [568, 273] width 9 height 9
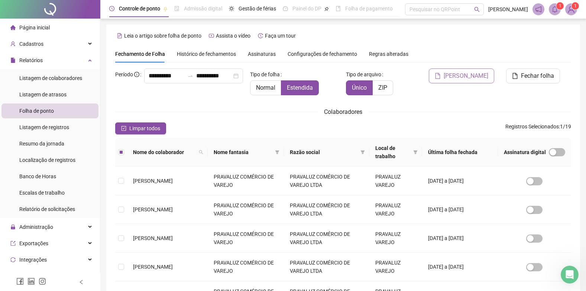
click at [467, 72] on span "[PERSON_NAME]" at bounding box center [466, 75] width 45 height 9
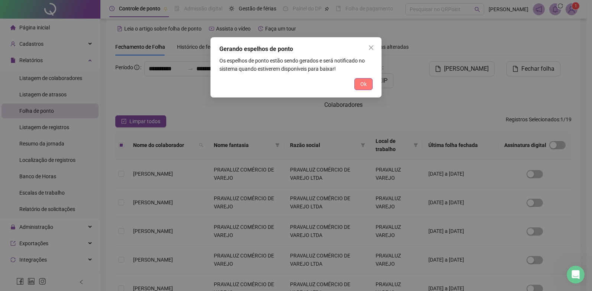
click at [366, 84] on span "Ok" at bounding box center [363, 84] width 6 height 8
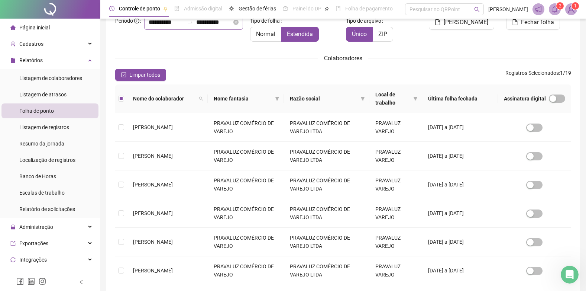
scroll to position [0, 0]
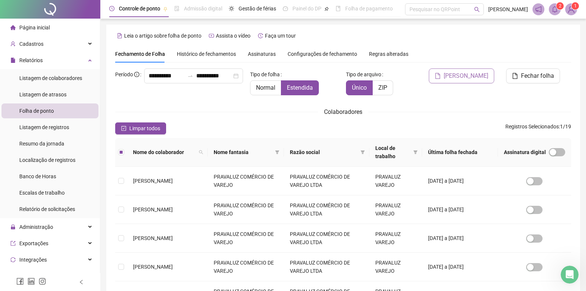
click at [463, 72] on span "[PERSON_NAME]" at bounding box center [466, 75] width 45 height 9
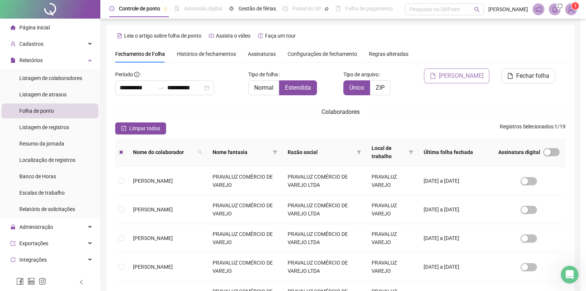
scroll to position [7, 0]
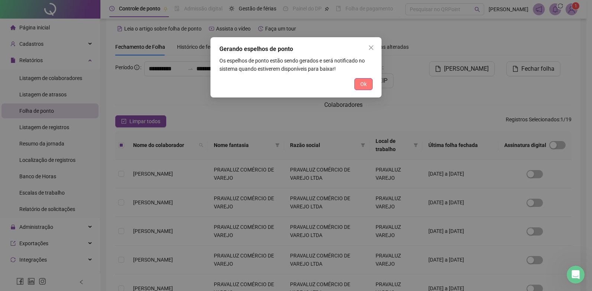
click at [358, 83] on button "Ok" at bounding box center [363, 84] width 18 height 12
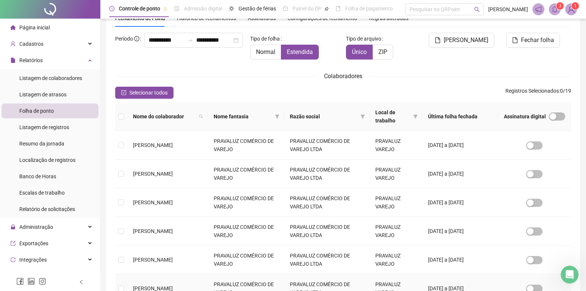
scroll to position [44, 0]
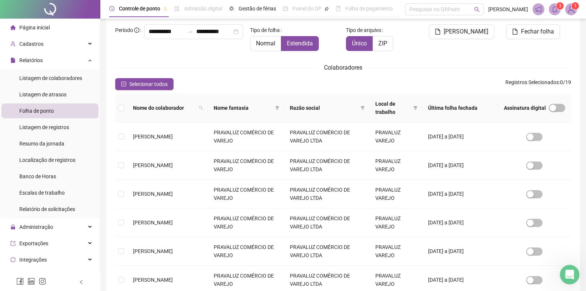
click at [569, 271] on icon "Abertura do Messenger da Intercom" at bounding box center [569, 273] width 12 height 12
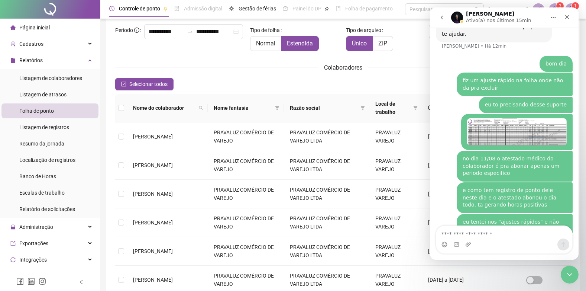
scroll to position [460, 0]
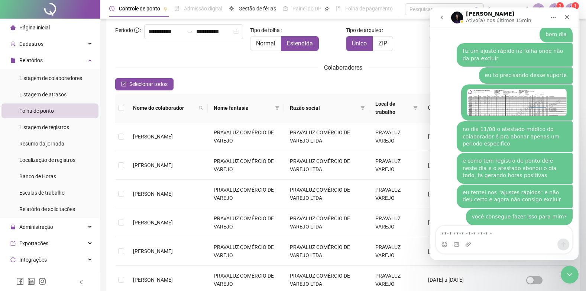
click at [486, 238] on textarea "Envie uma mensagem..." at bounding box center [504, 232] width 136 height 13
type textarea "*"
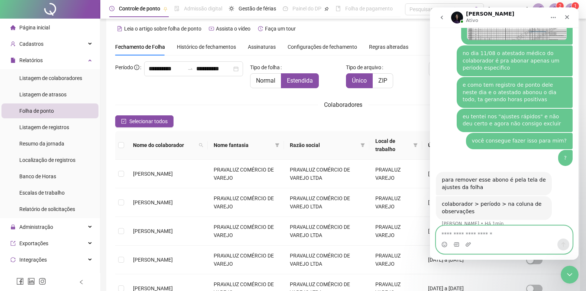
scroll to position [531, 0]
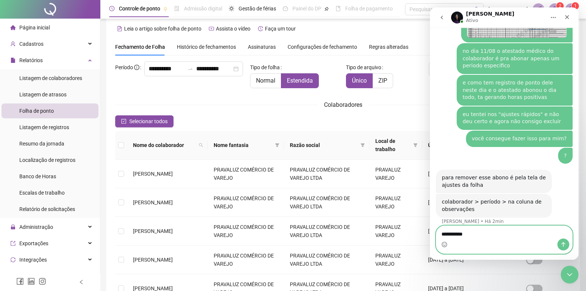
type textarea "**********"
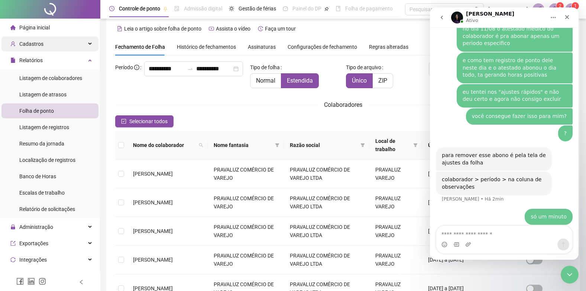
click at [42, 42] on div "Cadastros" at bounding box center [49, 43] width 97 height 15
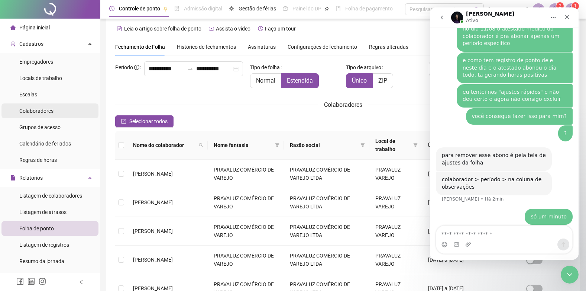
click at [35, 110] on span "Colaboradores" at bounding box center [36, 111] width 34 height 6
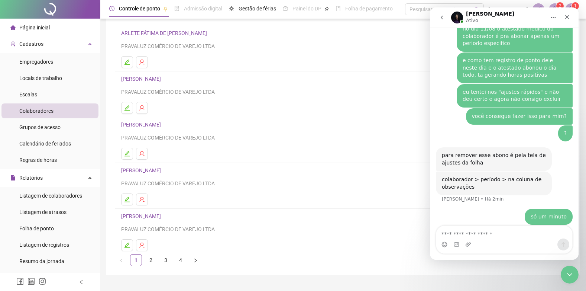
scroll to position [69, 0]
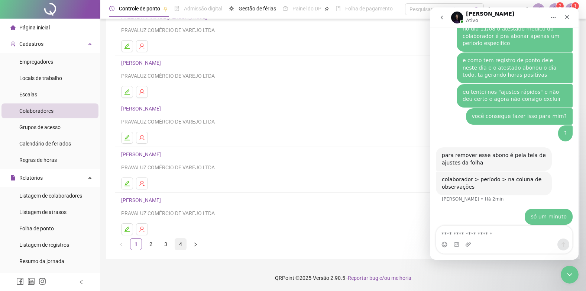
click at [181, 246] on link "4" at bounding box center [180, 243] width 11 height 11
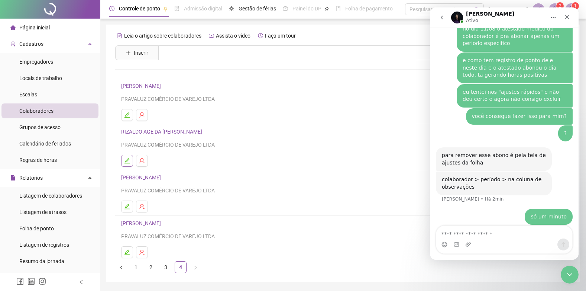
click at [126, 157] on button "button" at bounding box center [127, 161] width 12 height 12
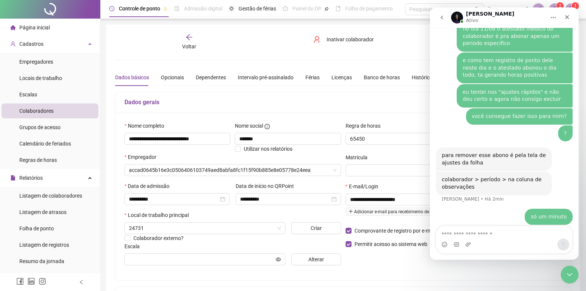
type input "**********"
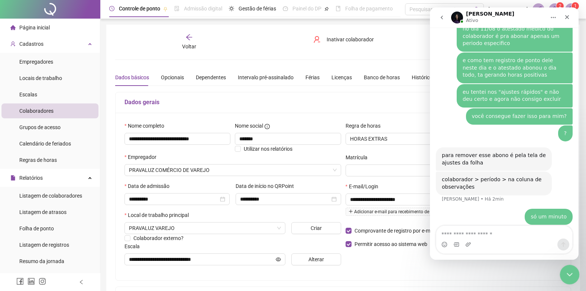
click at [570, 270] on icon "Encerramento do Messenger da Intercom" at bounding box center [568, 273] width 9 height 9
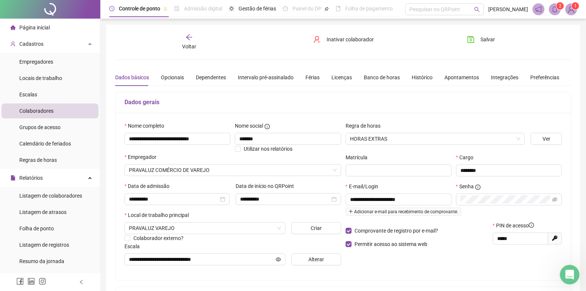
click at [565, 272] on icon "Abertura do Messenger da Intercom" at bounding box center [569, 273] width 12 height 12
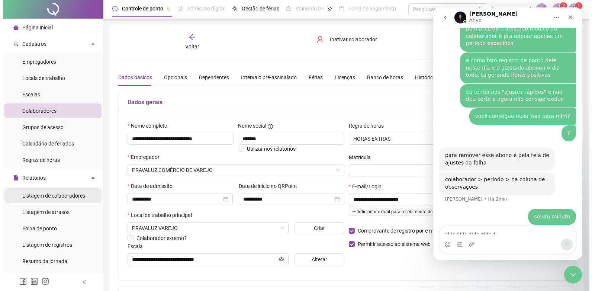
scroll to position [37, 0]
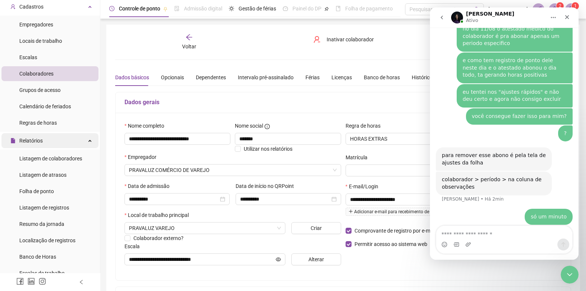
click at [40, 142] on span "Relatórios" at bounding box center [30, 141] width 23 height 6
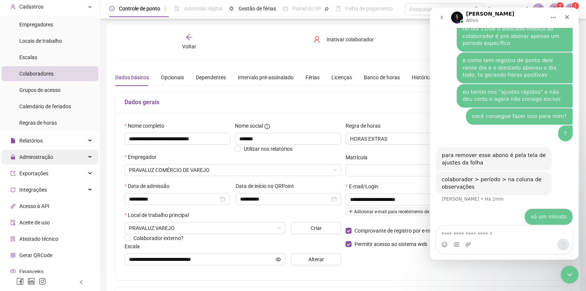
click at [49, 159] on span "Administração" at bounding box center [36, 157] width 34 height 6
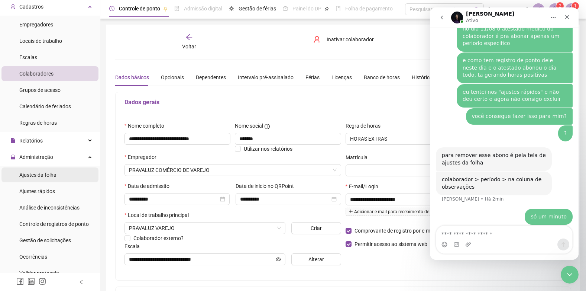
click at [42, 178] on div "Ajustes da folha" at bounding box center [37, 174] width 37 height 15
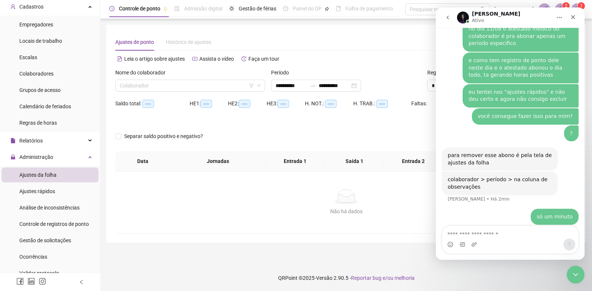
type input "**********"
click at [146, 86] on input "search" at bounding box center [187, 85] width 134 height 11
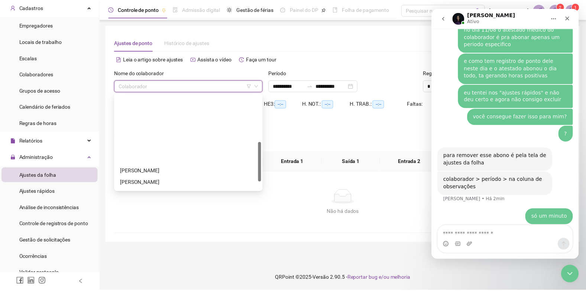
scroll to position [131, 0]
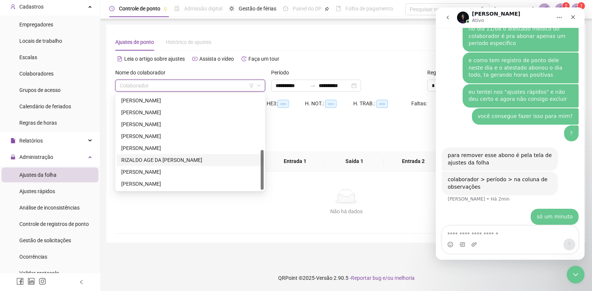
click at [136, 161] on div "RIZALDO AGE DA NATIVIDADE JÚNIOR" at bounding box center [190, 160] width 138 height 8
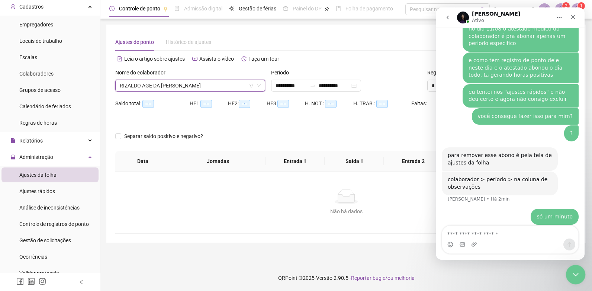
click at [574, 275] on icon "Encerramento do Messenger da Intercom" at bounding box center [574, 273] width 9 height 9
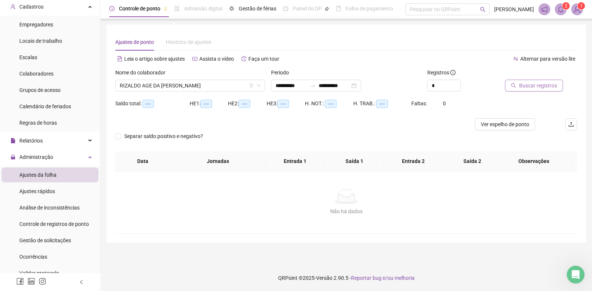
click at [533, 87] on span "Buscar registros" at bounding box center [538, 85] width 38 height 8
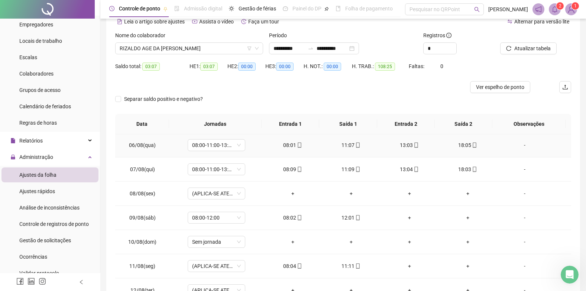
scroll to position [149, 0]
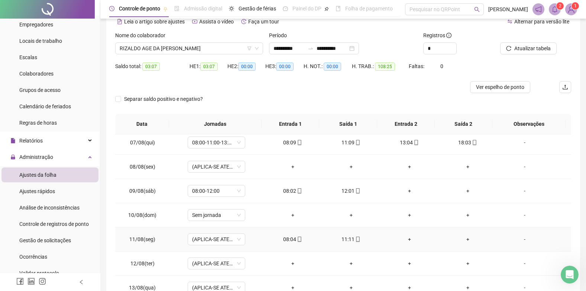
click at [521, 237] on div "-" at bounding box center [525, 239] width 44 height 8
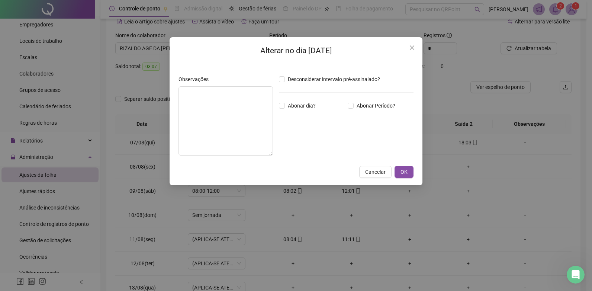
type input "*****"
click at [410, 48] on icon "close" at bounding box center [412, 48] width 6 height 6
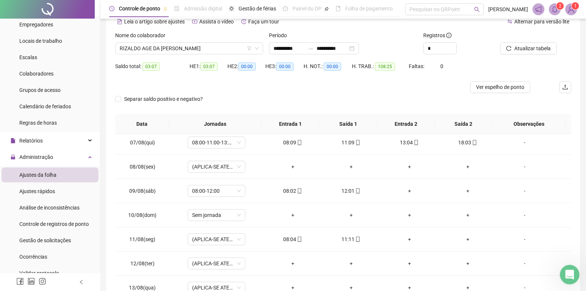
click at [571, 272] on icon "Abertura do Messenger da Intercom" at bounding box center [569, 273] width 12 height 12
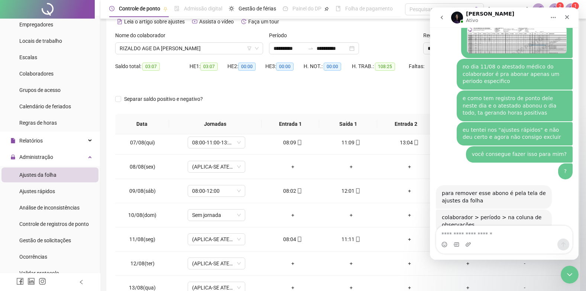
scroll to position [553, 0]
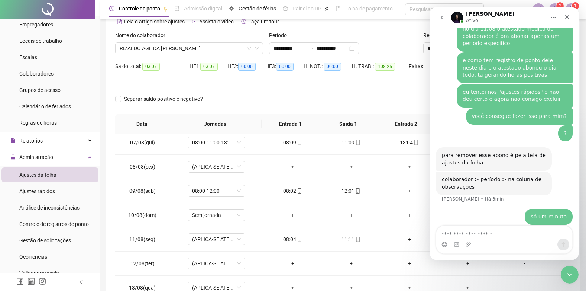
click at [476, 235] on textarea "Envie uma mensagem..." at bounding box center [504, 232] width 136 height 13
type textarea "**********"
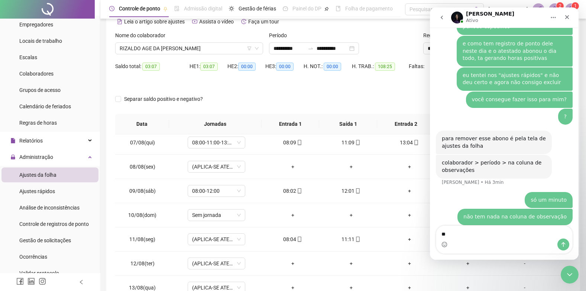
type textarea "*"
type textarea "**********"
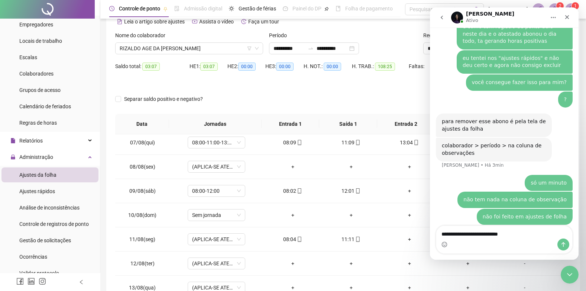
type textarea "**********"
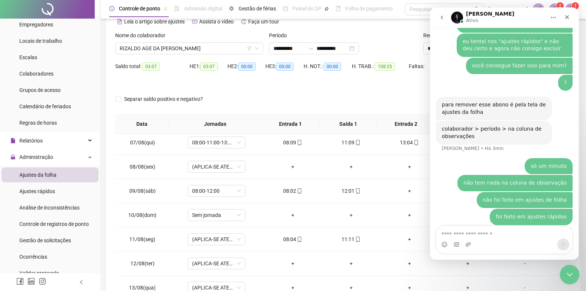
drag, startPoint x: 570, startPoint y: 274, endPoint x: 1111, endPoint y: 553, distance: 609.2
click at [570, 274] on icon "Encerramento do Messenger da Intercom" at bounding box center [568, 273] width 9 height 9
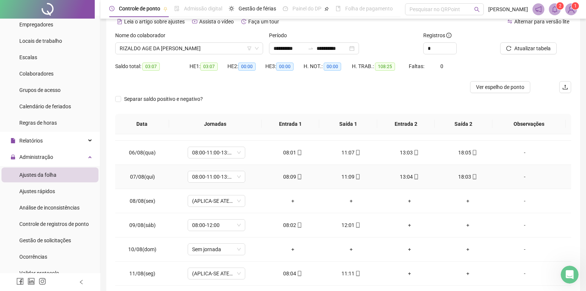
scroll to position [152, 0]
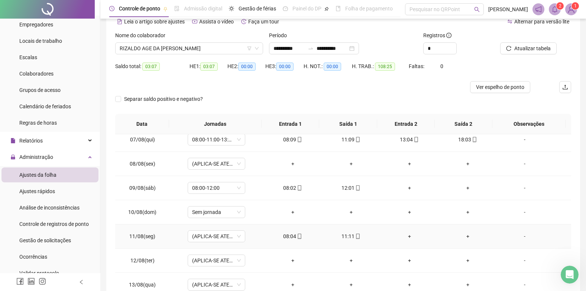
click at [520, 235] on div "-" at bounding box center [525, 236] width 44 height 8
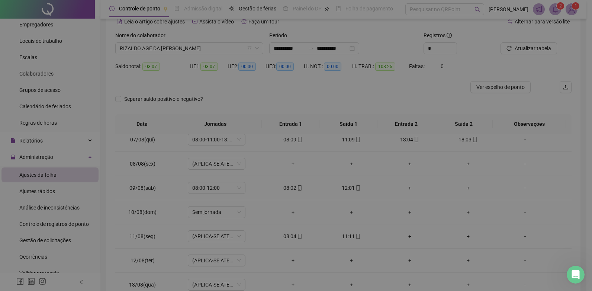
type input "*****"
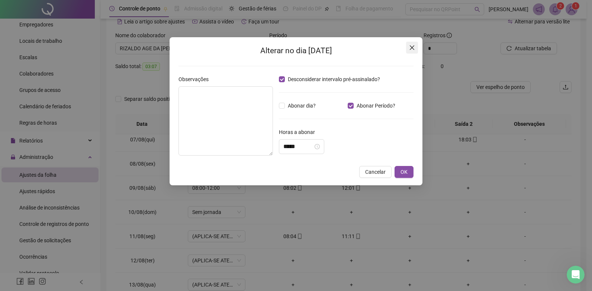
click at [415, 48] on span "Close" at bounding box center [412, 48] width 12 height 6
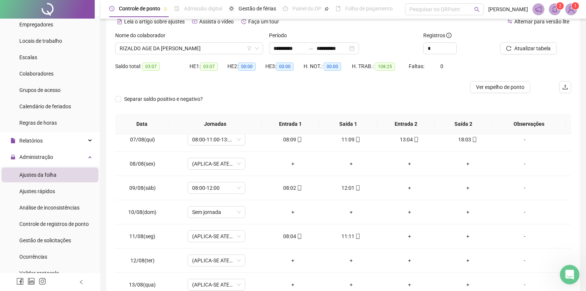
click at [565, 269] on icon "Abertura do Messenger da Intercom" at bounding box center [569, 273] width 12 height 12
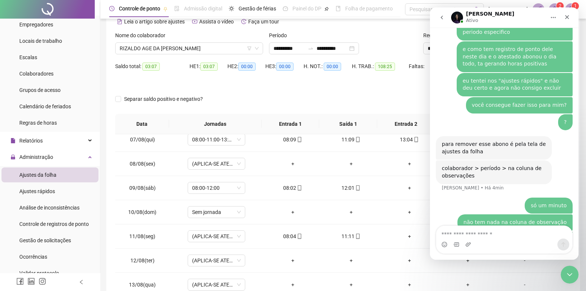
scroll to position [604, 0]
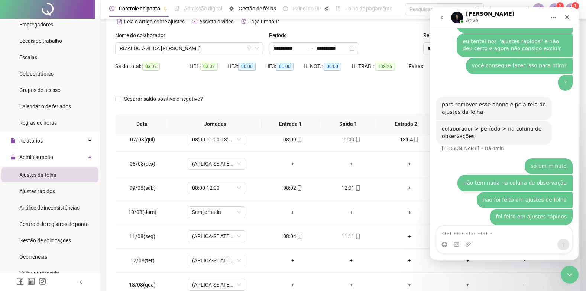
click at [488, 237] on textarea "Envie uma mensagem..." at bounding box center [504, 232] width 136 height 13
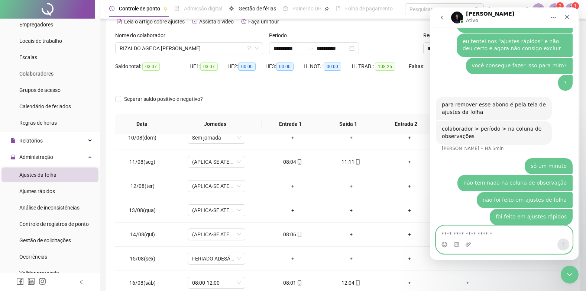
click at [468, 230] on textarea "Envie uma mensagem..." at bounding box center [504, 232] width 136 height 13
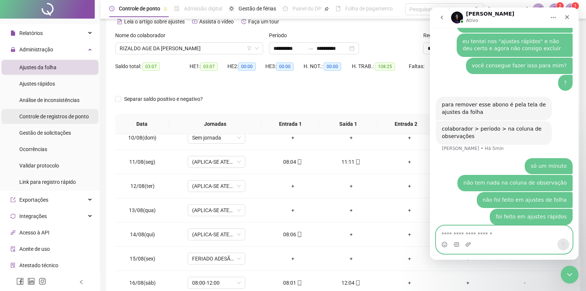
scroll to position [149, 0]
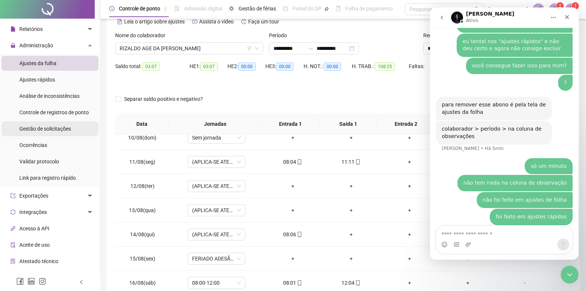
click at [44, 127] on span "Gestão de solicitações" at bounding box center [45, 129] width 52 height 6
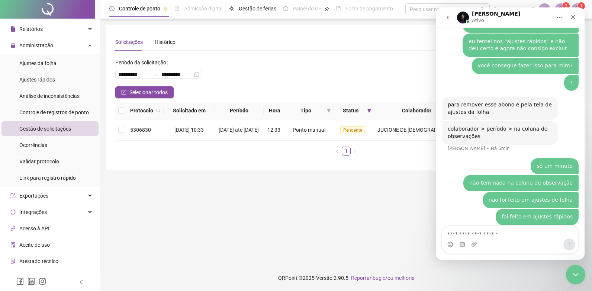
click at [575, 274] on icon "Encerramento do Messenger da Intercom" at bounding box center [574, 273] width 9 height 9
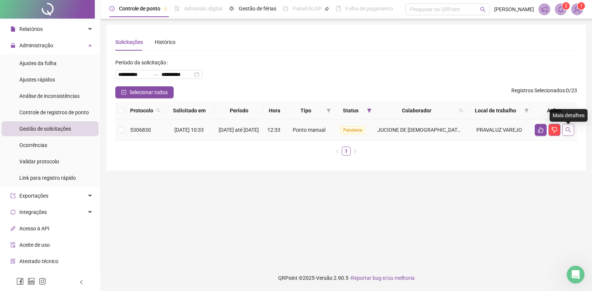
click at [566, 131] on icon "search" at bounding box center [568, 130] width 6 height 6
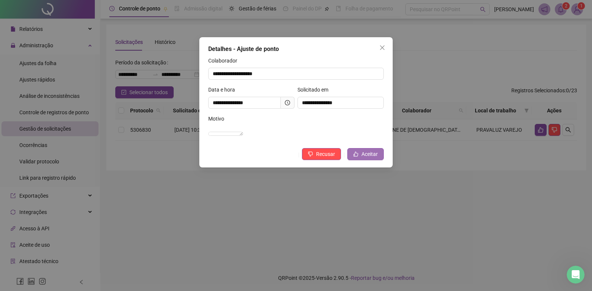
click at [362, 158] on span "Aceitar" at bounding box center [369, 154] width 16 height 8
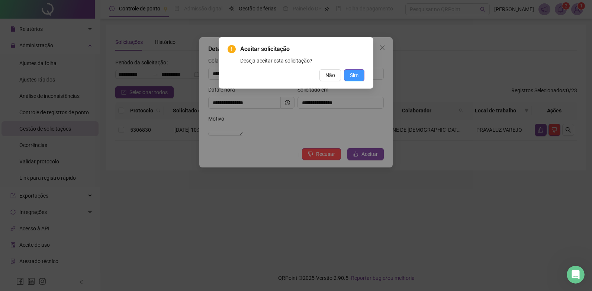
click at [353, 78] on span "Sim" at bounding box center [354, 75] width 9 height 8
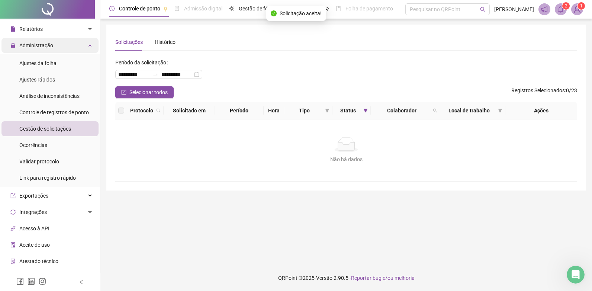
click at [30, 38] on span "Administração" at bounding box center [31, 45] width 43 height 15
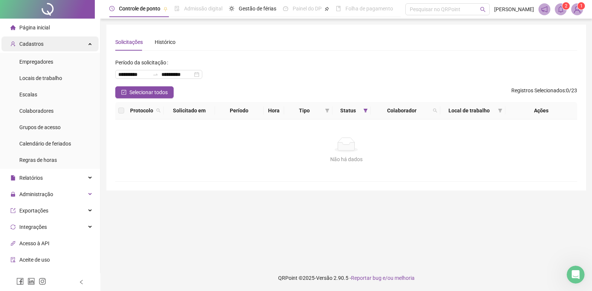
click at [43, 43] on div "Cadastros" at bounding box center [49, 43] width 97 height 15
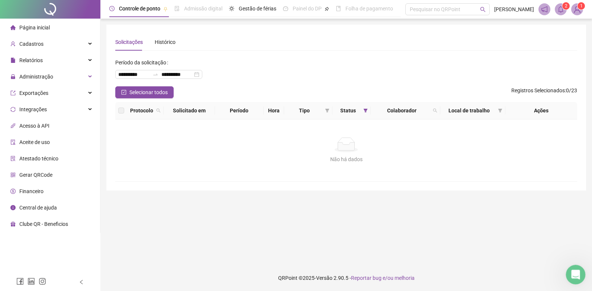
click at [570, 271] on icon "Abertura do Messenger da Intercom" at bounding box center [574, 273] width 12 height 12
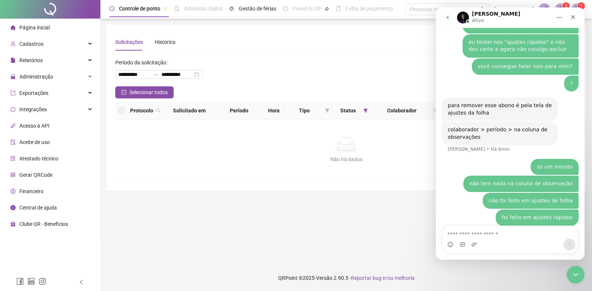
scroll to position [604, 0]
click at [490, 233] on textarea "Envie uma mensagem..." at bounding box center [510, 232] width 136 height 13
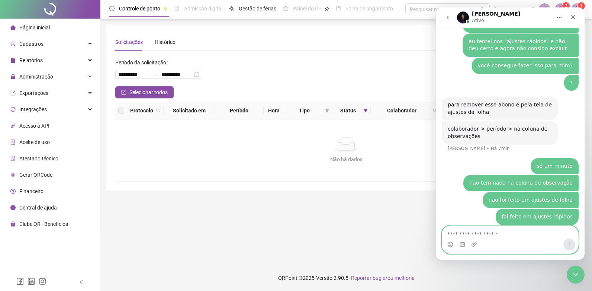
click at [498, 231] on textarea "Envie uma mensagem..." at bounding box center [510, 232] width 136 height 13
click at [478, 230] on textarea "Envie uma mensagem..." at bounding box center [510, 232] width 136 height 13
click at [518, 236] on textarea "Envie uma mensagem..." at bounding box center [510, 232] width 136 height 13
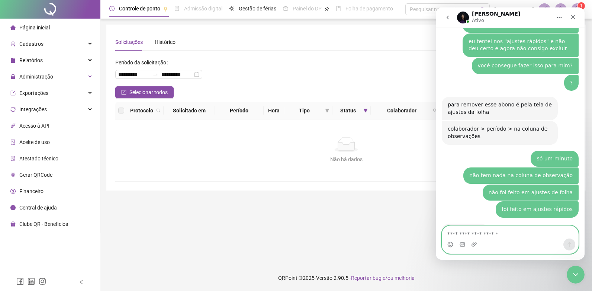
scroll to position [643, 0]
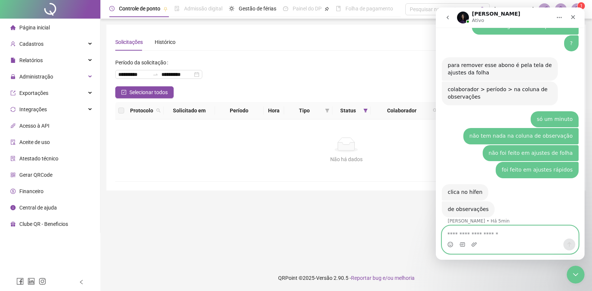
click at [487, 230] on textarea "Envie uma mensagem..." at bounding box center [510, 232] width 136 height 13
type textarea "**********"
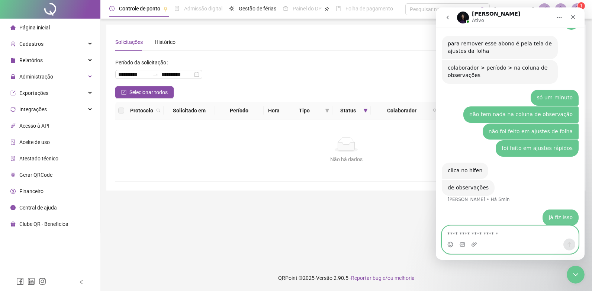
scroll to position [665, 0]
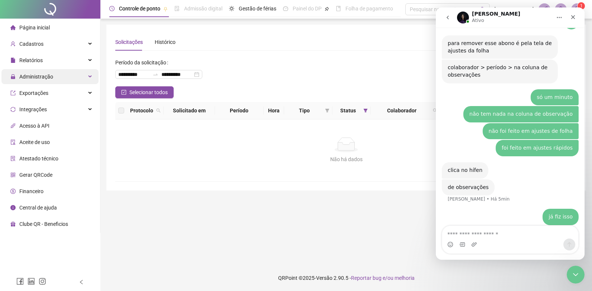
click at [40, 74] on span "Administração" at bounding box center [36, 77] width 34 height 6
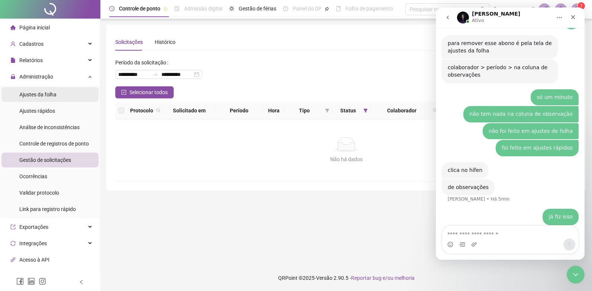
click at [49, 93] on span "Ajustes da folha" at bounding box center [37, 94] width 37 height 6
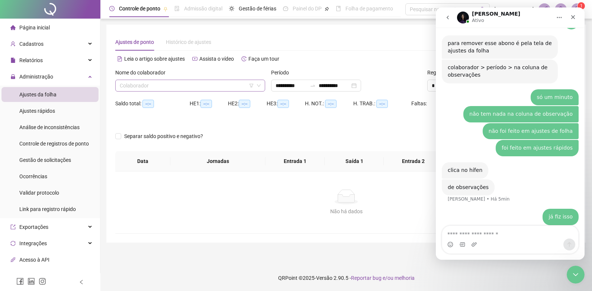
type input "**********"
click at [165, 85] on input "search" at bounding box center [187, 85] width 134 height 11
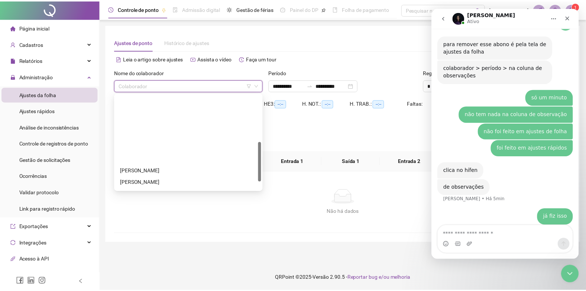
scroll to position [111, 0]
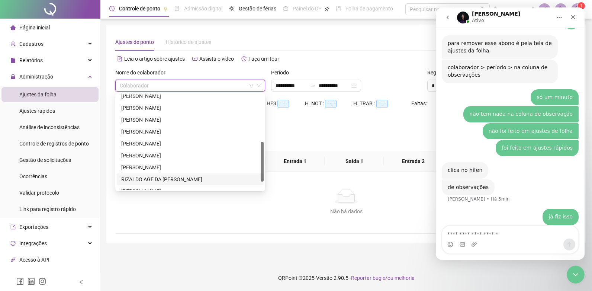
click at [161, 178] on div "RIZALDO AGE DA NATIVIDADE JÚNIOR" at bounding box center [190, 179] width 138 height 8
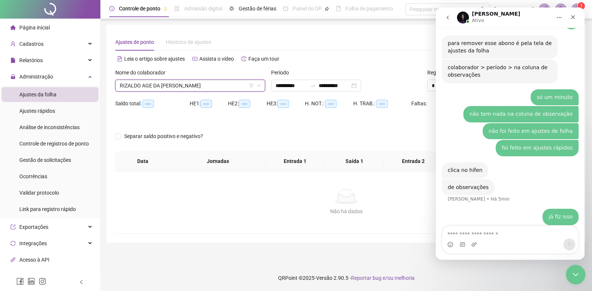
click at [578, 271] on icon "Encerramento do Messenger da Intercom" at bounding box center [574, 273] width 9 height 9
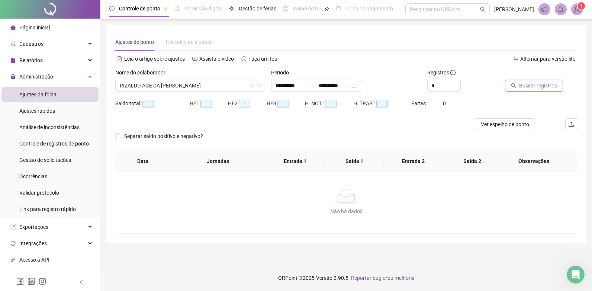
click at [533, 84] on span "Buscar registros" at bounding box center [538, 85] width 38 height 8
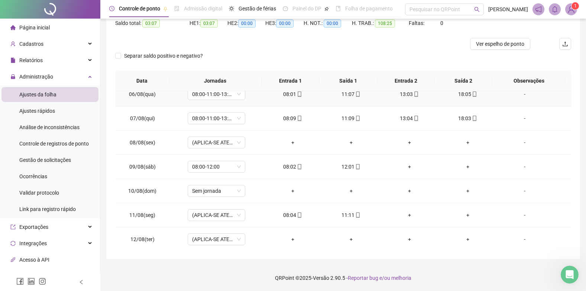
scroll to position [149, 0]
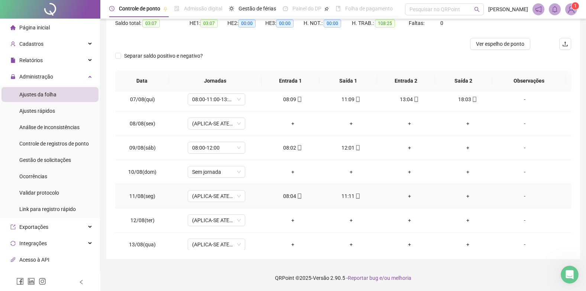
click at [523, 197] on div "-" at bounding box center [525, 196] width 44 height 8
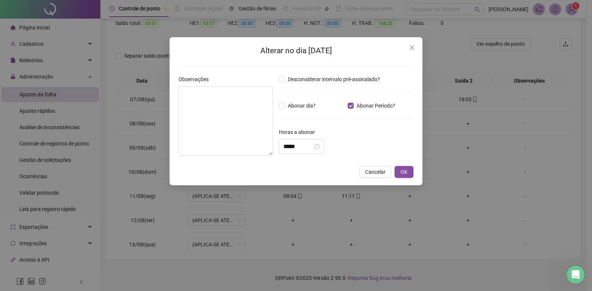
type input "*****"
click at [410, 46] on icon "close" at bounding box center [412, 47] width 4 height 4
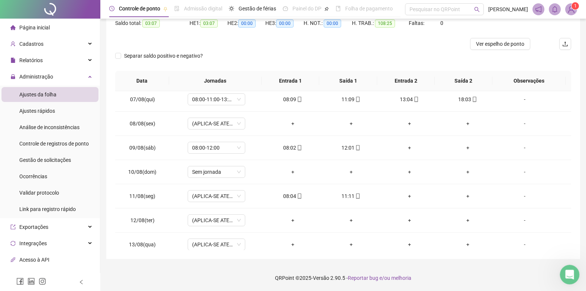
click at [569, 272] on icon "Abertura do Messenger da Intercom" at bounding box center [569, 273] width 12 height 12
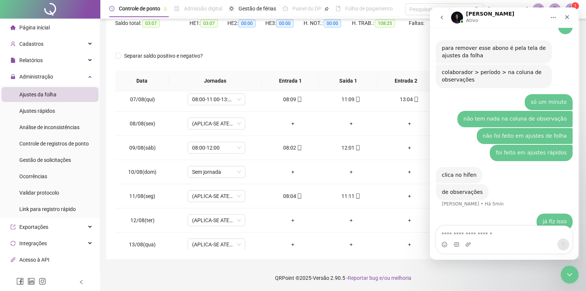
scroll to position [665, 0]
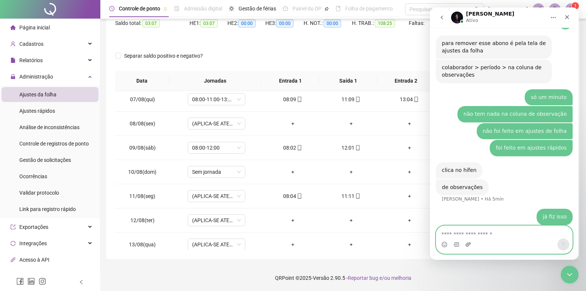
click at [471, 243] on icon "Upload do anexo" at bounding box center [468, 244] width 5 height 4
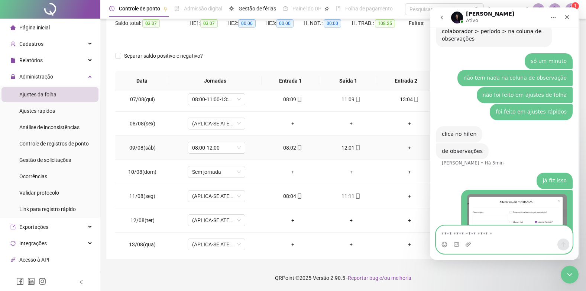
scroll to position [736, 0]
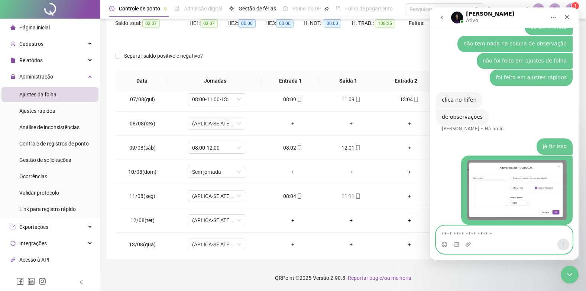
click at [487, 235] on textarea "Envie uma mensagem..." at bounding box center [504, 232] width 136 height 13
type textarea "**********"
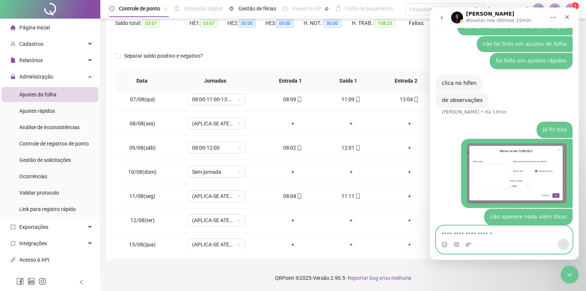
click at [507, 237] on textarea "Envie uma mensagem..." at bounding box center [504, 232] width 136 height 13
click at [500, 234] on textarea "Envie uma mensagem..." at bounding box center [504, 232] width 136 height 13
click at [488, 239] on div "Messenger da Intercom" at bounding box center [504, 244] width 136 height 12
click at [489, 236] on textarea "Envie uma mensagem..." at bounding box center [504, 232] width 136 height 13
click at [502, 236] on textarea "Envie uma mensagem..." at bounding box center [504, 232] width 136 height 13
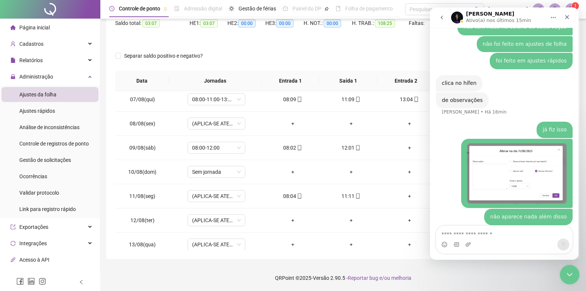
click at [567, 273] on icon "Encerramento do Messenger da Intercom" at bounding box center [568, 273] width 5 height 3
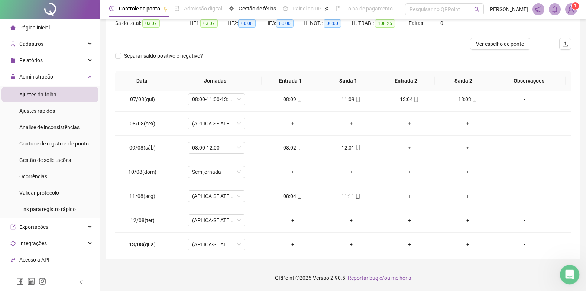
click at [574, 272] on icon "Abertura do Messenger da Intercom" at bounding box center [569, 273] width 12 height 12
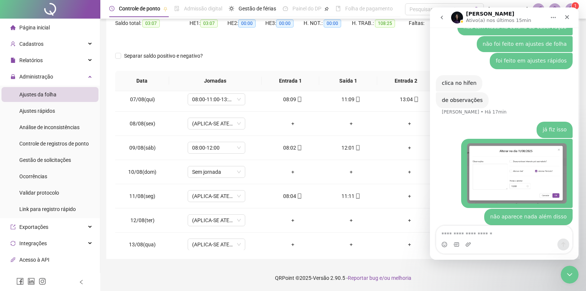
click at [492, 235] on textarea "Envie uma mensagem..." at bounding box center [504, 232] width 136 height 13
click at [492, 233] on textarea "Envie uma mensagem..." at bounding box center [504, 232] width 136 height 13
click at [569, 269] on icon "Encerramento do Messenger da Intercom" at bounding box center [568, 273] width 9 height 9
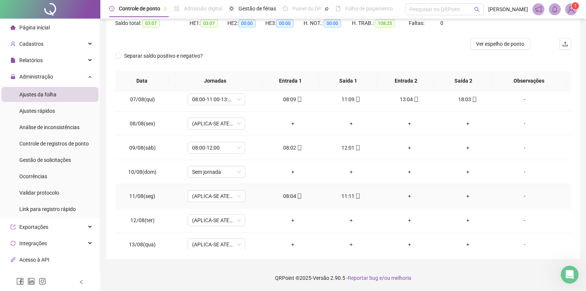
click at [521, 195] on div "-" at bounding box center [525, 196] width 44 height 8
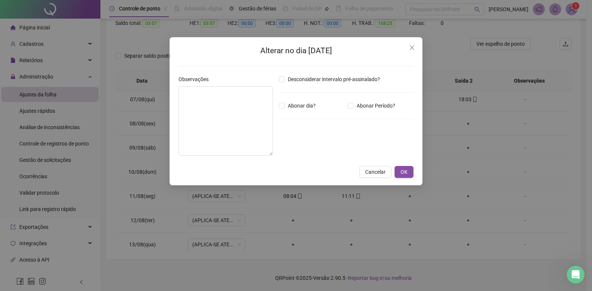
type input "*****"
click at [415, 46] on span "Close" at bounding box center [412, 48] width 12 height 6
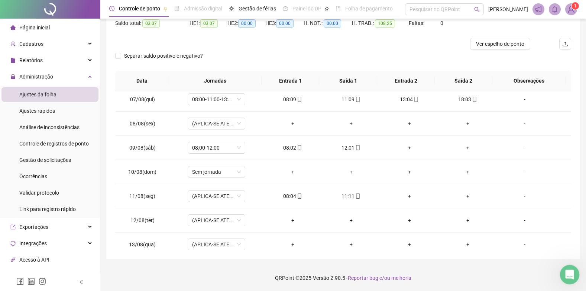
click at [569, 274] on icon "Abertura do Messenger da Intercom" at bounding box center [568, 273] width 5 height 6
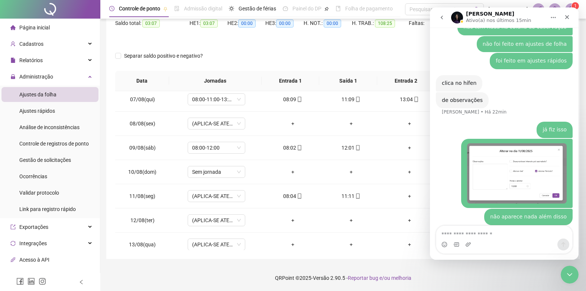
click at [516, 236] on textarea "Envie uma mensagem..." at bounding box center [504, 232] width 136 height 13
type textarea "*"
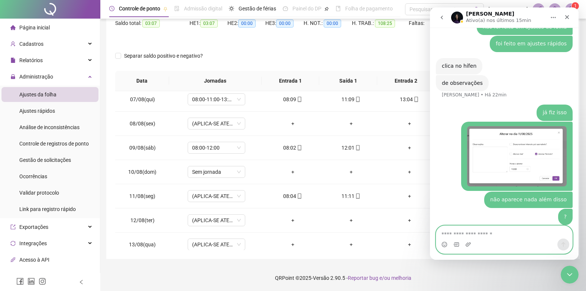
click at [473, 230] on textarea "Envie uma mensagem..." at bounding box center [504, 232] width 136 height 13
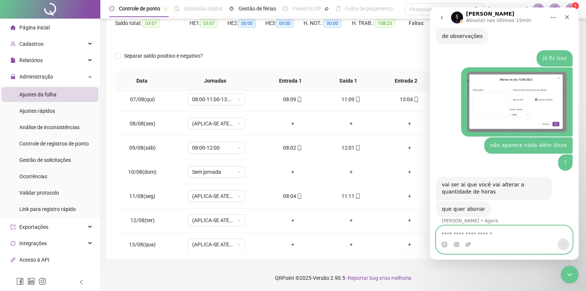
scroll to position [816, 0]
click at [479, 232] on textarea "Envie uma mensagem..." at bounding box center [504, 232] width 136 height 13
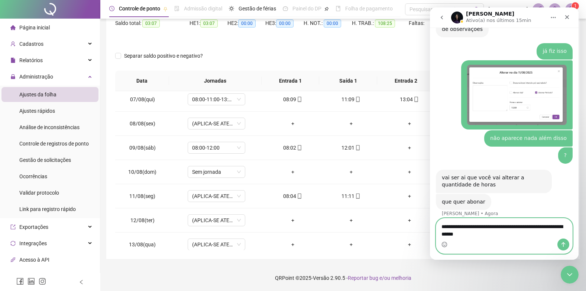
type textarea "**********"
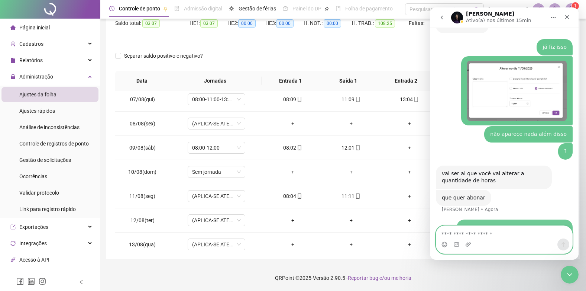
scroll to position [845, 0]
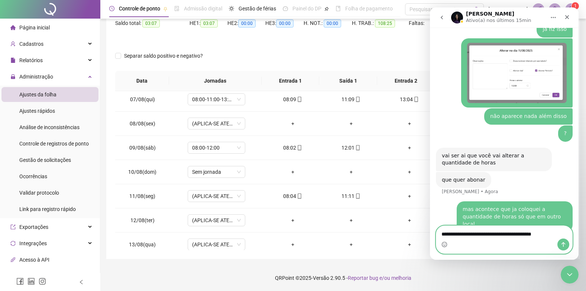
type textarea "**********"
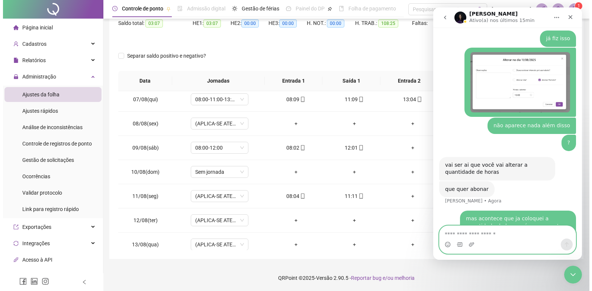
scroll to position [795, 0]
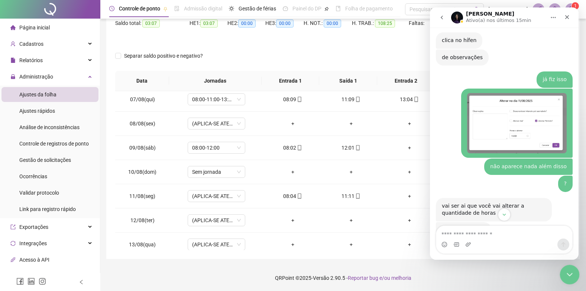
click at [570, 271] on icon "Encerramento do Messenger da Intercom" at bounding box center [568, 273] width 9 height 9
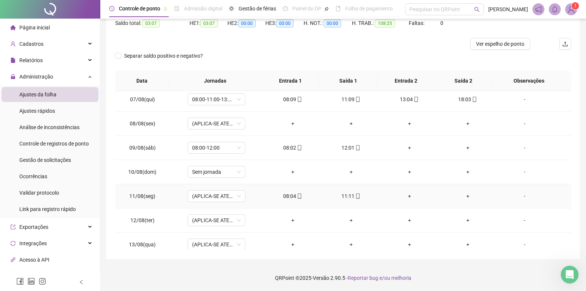
click at [520, 193] on div "-" at bounding box center [525, 196] width 44 height 8
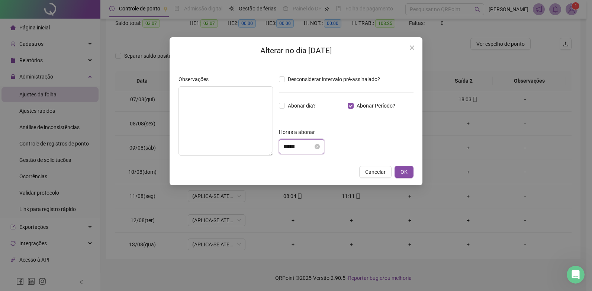
click at [307, 146] on input "*****" at bounding box center [298, 146] width 30 height 9
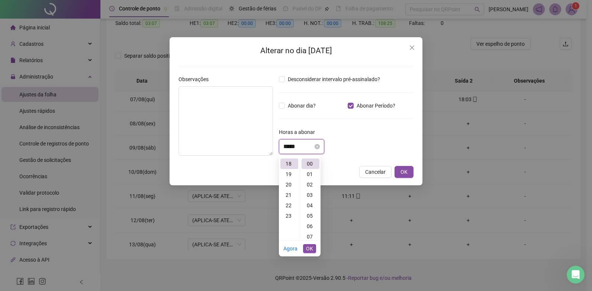
scroll to position [187, 0]
type input "*"
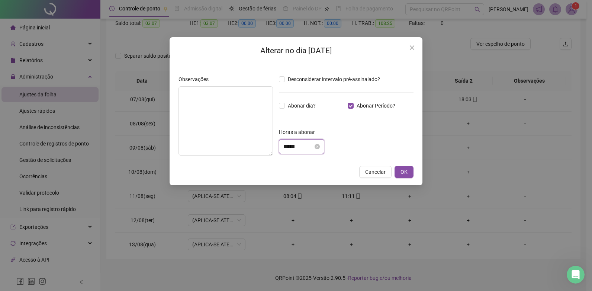
click at [310, 146] on input "*****" at bounding box center [298, 146] width 30 height 9
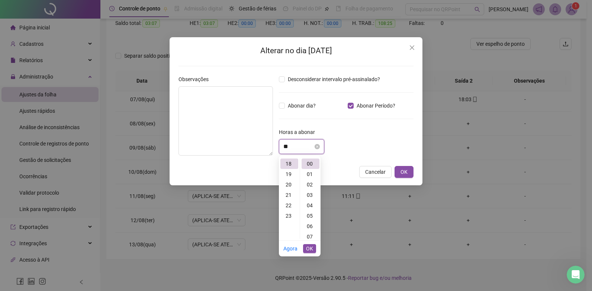
type input "*"
click at [288, 196] on div "03" at bounding box center [289, 195] width 18 height 10
click at [311, 238] on div "07" at bounding box center [310, 236] width 18 height 10
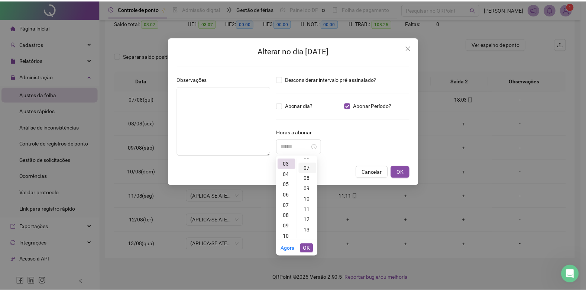
scroll to position [73, 0]
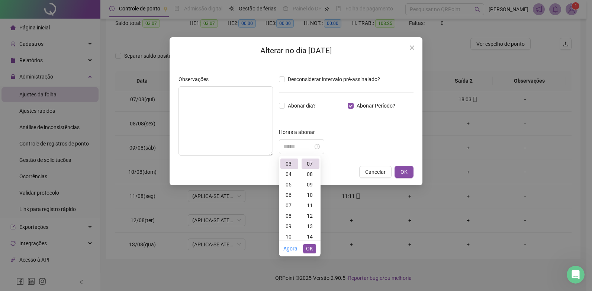
type input "*****"
click at [311, 248] on span "OK" at bounding box center [309, 248] width 7 height 8
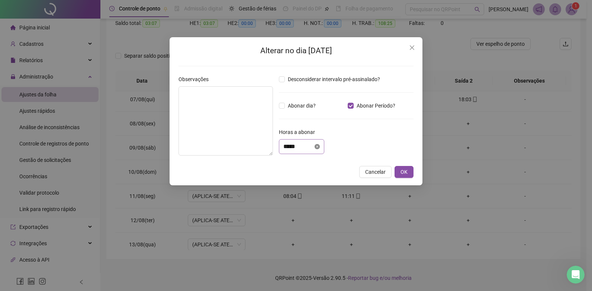
click at [320, 147] on icon "close-circle" at bounding box center [316, 146] width 5 height 5
click at [413, 47] on icon "close" at bounding box center [412, 48] width 6 height 6
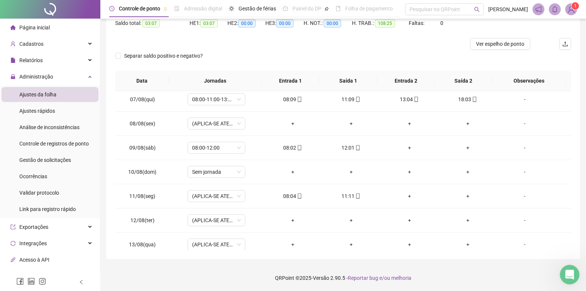
click at [573, 274] on div "Abertura do Messenger da Intercom" at bounding box center [568, 273] width 25 height 25
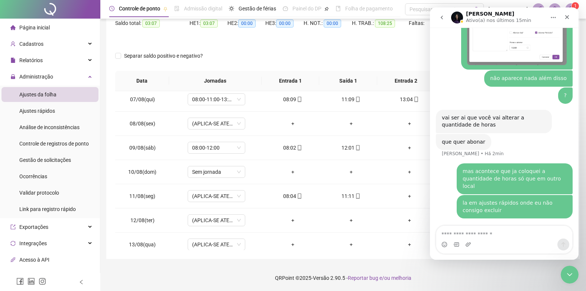
scroll to position [898, 0]
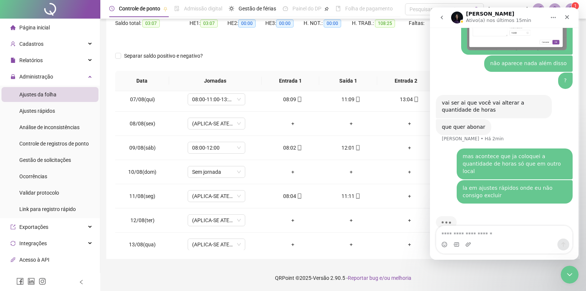
click at [476, 235] on textarea "Envie uma mensagem..." at bounding box center [504, 232] width 136 height 13
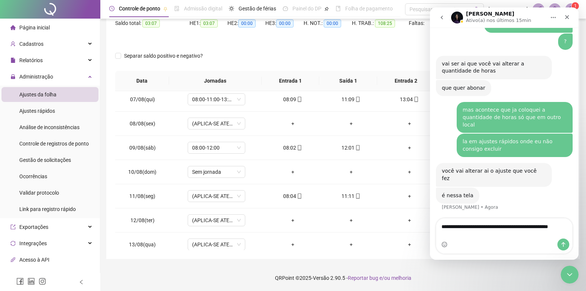
scroll to position [944, 0]
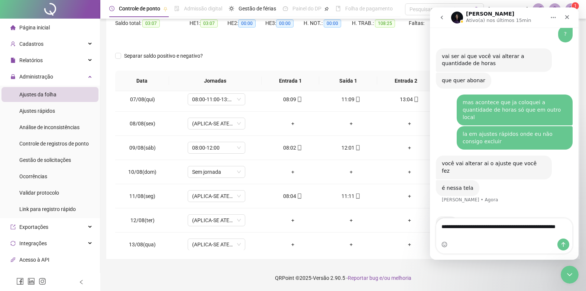
type textarea "**********"
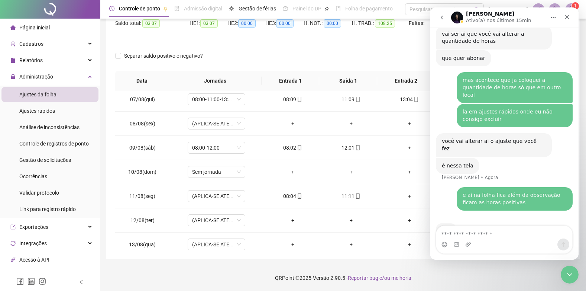
scroll to position [938, 0]
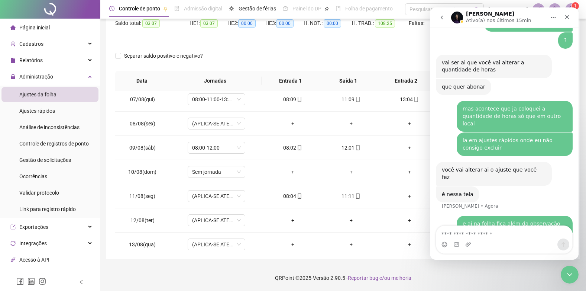
click at [493, 236] on textarea "Envie uma mensagem..." at bounding box center [504, 232] width 136 height 13
type textarea "**********"
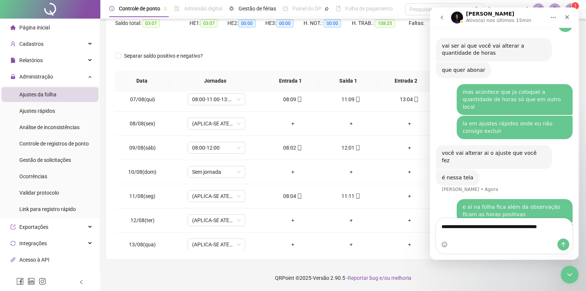
type textarea "**********"
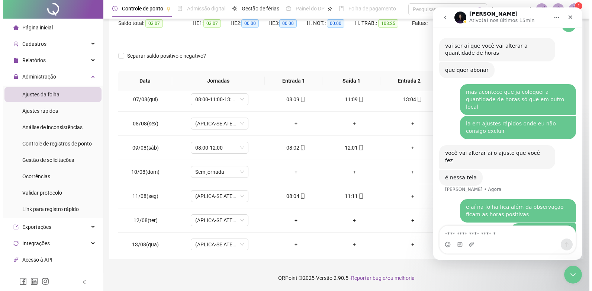
scroll to position [979, 0]
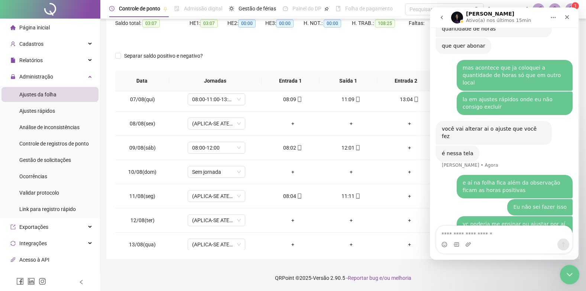
click at [569, 271] on icon "Encerramento do Messenger da Intercom" at bounding box center [568, 273] width 9 height 9
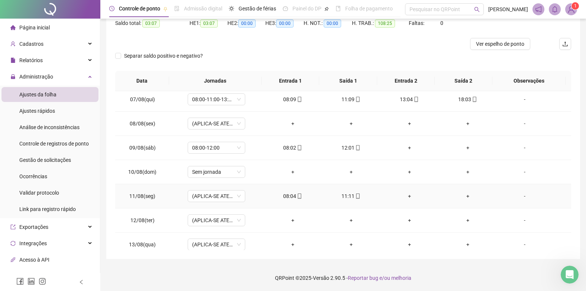
click at [520, 193] on div "-" at bounding box center [525, 196] width 44 height 8
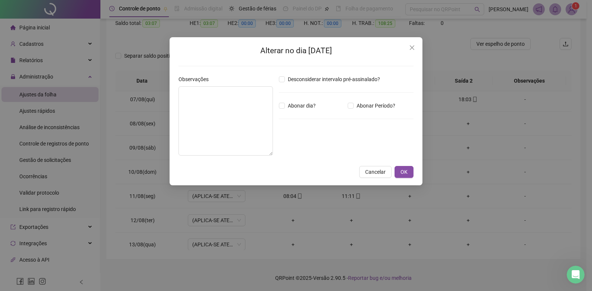
type input "*****"
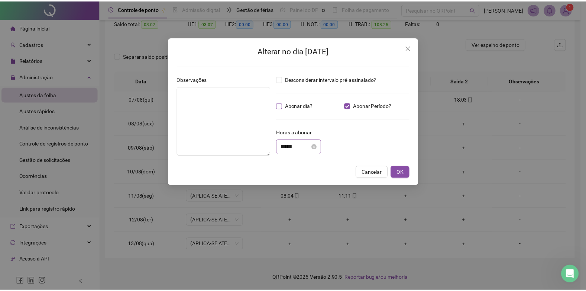
scroll to position [1008, 0]
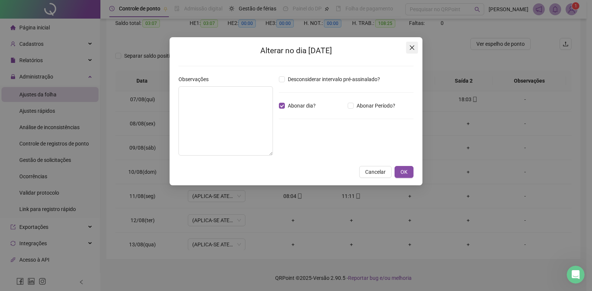
click at [409, 49] on icon "close" at bounding box center [412, 48] width 6 height 6
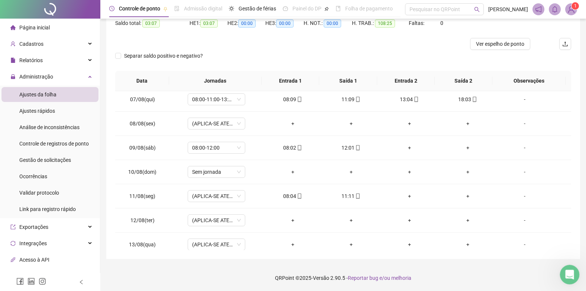
click at [572, 274] on icon "Abertura do Messenger da Intercom" at bounding box center [569, 273] width 12 height 12
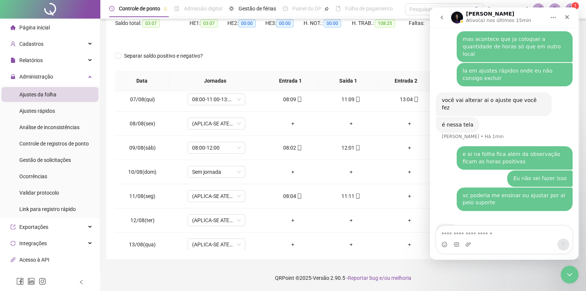
click at [490, 235] on textarea "Envie uma mensagem..." at bounding box center [504, 232] width 136 height 13
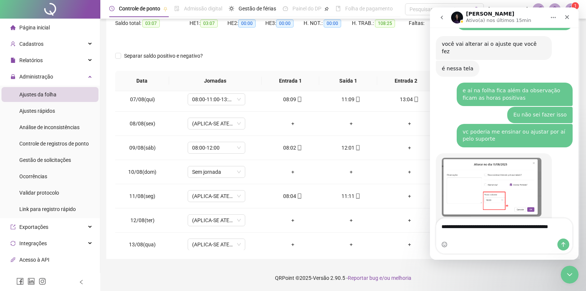
scroll to position [1071, 0]
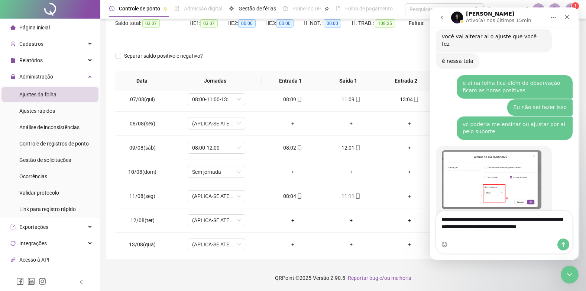
type textarea "**********"
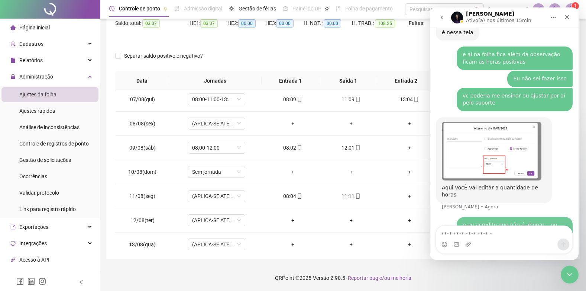
scroll to position [1100, 0]
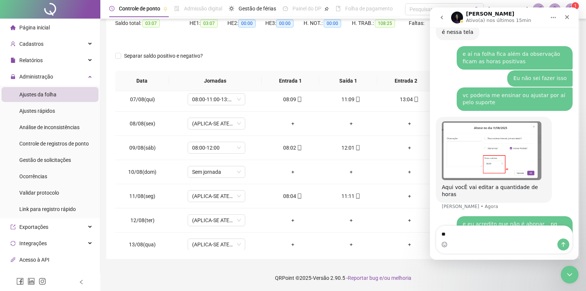
type textarea "*"
type textarea "**********"
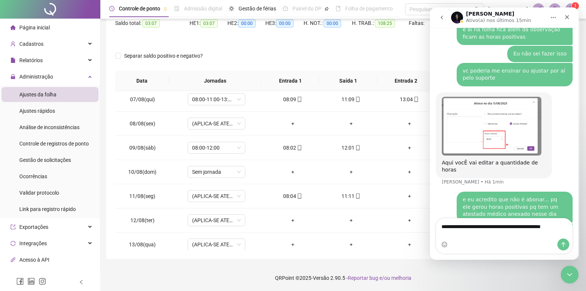
scroll to position [1132, 0]
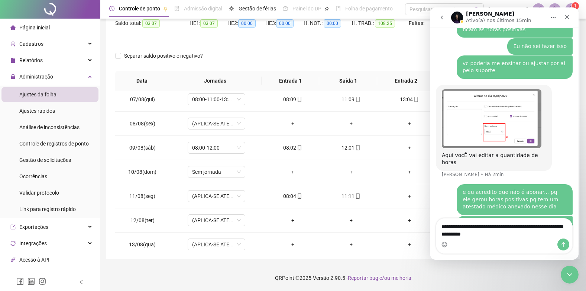
type textarea "**********"
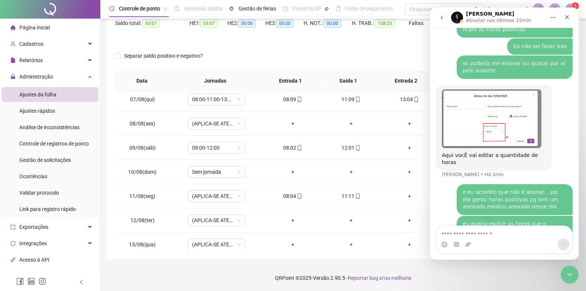
scroll to position [1149, 0]
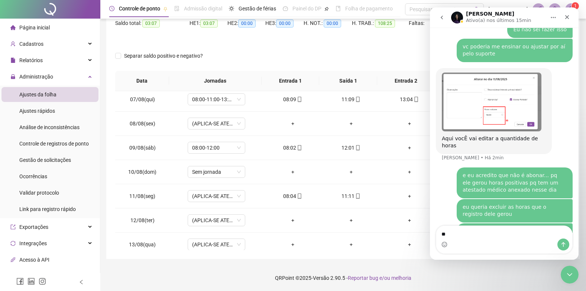
type textarea "*"
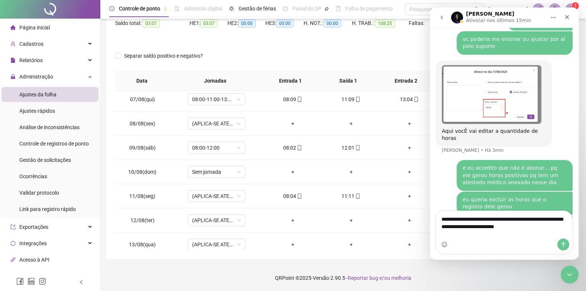
type textarea "**********"
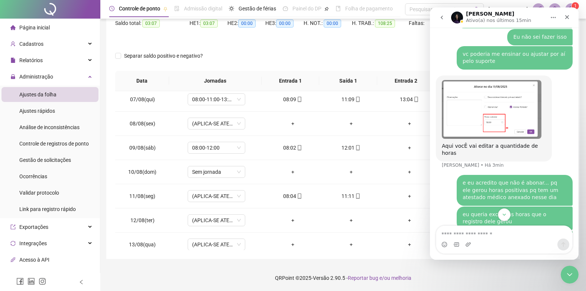
scroll to position [1180, 0]
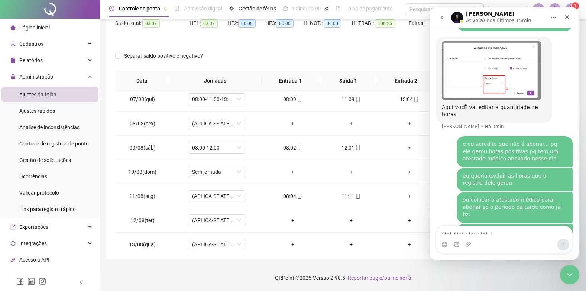
click at [570, 273] on icon "Encerramento do Messenger da Intercom" at bounding box center [568, 273] width 5 height 3
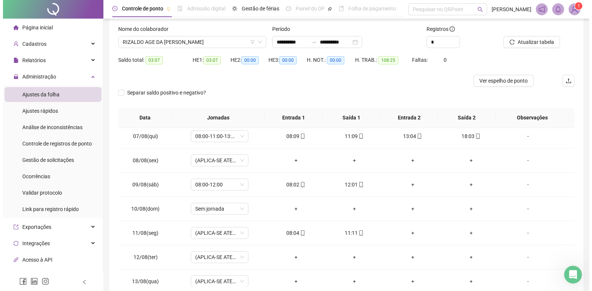
scroll to position [0, 0]
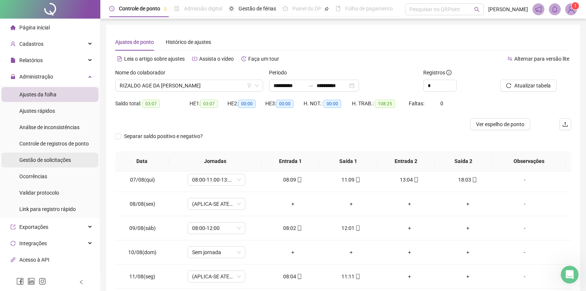
click at [43, 158] on span "Gestão de solicitações" at bounding box center [45, 160] width 52 height 6
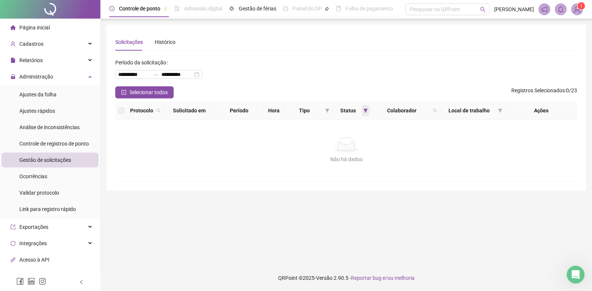
click at [362, 110] on span at bounding box center [365, 110] width 7 height 11
click at [358, 162] on span "OK" at bounding box center [358, 165] width 7 height 8
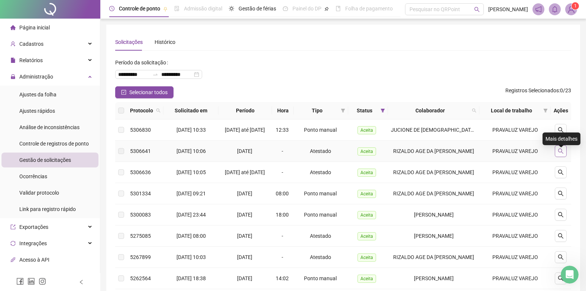
click at [562, 153] on icon "search" at bounding box center [560, 150] width 5 height 5
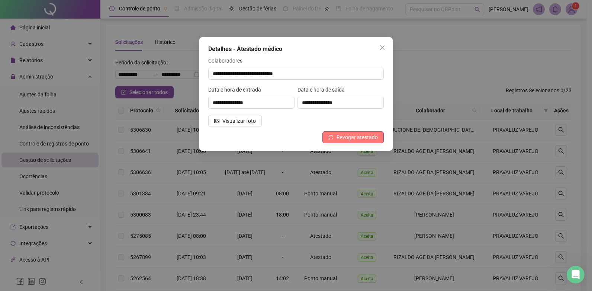
click at [350, 137] on span "Revogar atestado" at bounding box center [356, 137] width 41 height 8
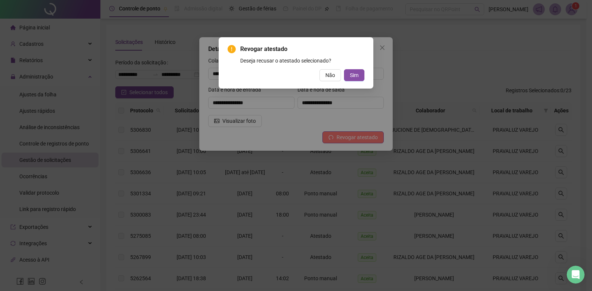
scroll to position [1209, 0]
click at [354, 72] on span "Sim" at bounding box center [354, 75] width 9 height 8
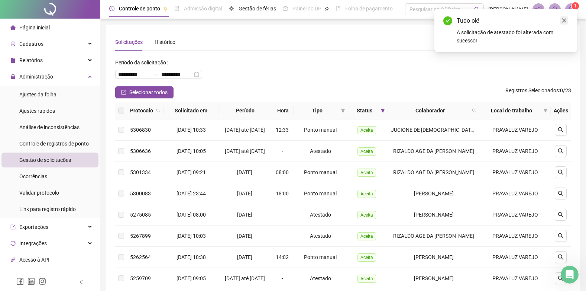
click at [564, 18] on icon "close" at bounding box center [564, 20] width 5 height 5
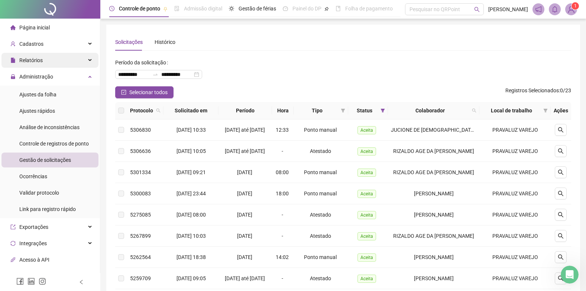
click at [35, 58] on span "Relatórios" at bounding box center [30, 60] width 23 height 6
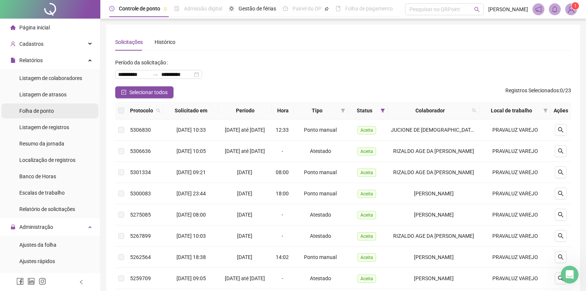
click at [35, 110] on span "Folha de ponto" at bounding box center [36, 111] width 35 height 6
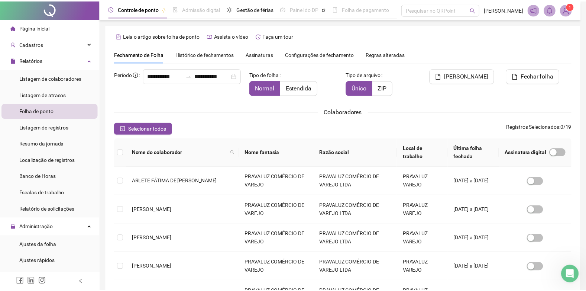
scroll to position [7, 0]
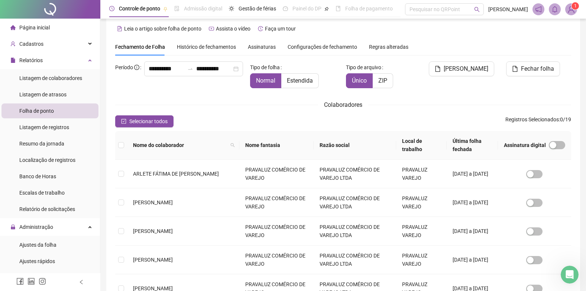
click at [320, 82] on div "Normal Estendida" at bounding box center [295, 80] width 90 height 15
click at [304, 81] on span "Estendida" at bounding box center [300, 80] width 26 height 7
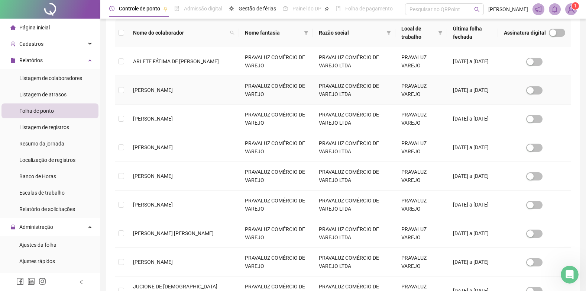
scroll to position [227, 0]
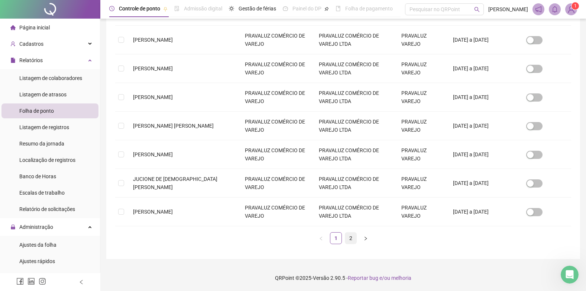
click at [350, 236] on link "2" at bounding box center [350, 237] width 11 height 11
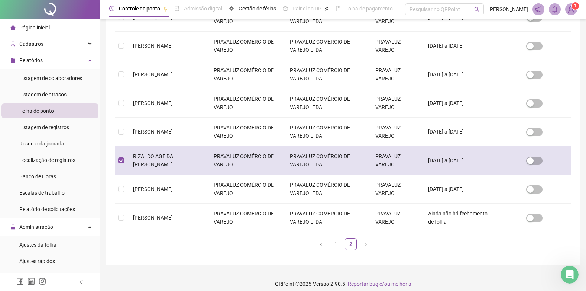
scroll to position [0, 0]
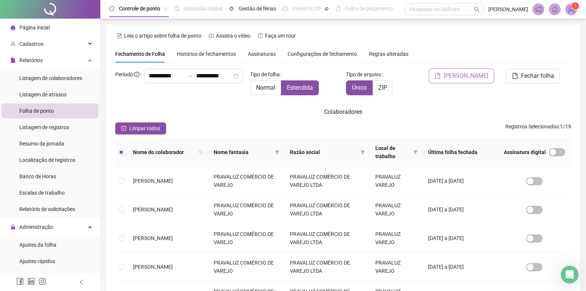
click at [463, 74] on span "[PERSON_NAME]" at bounding box center [466, 75] width 45 height 9
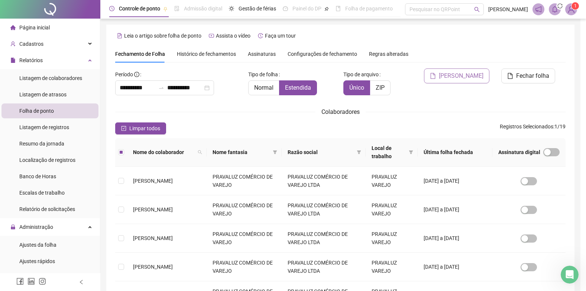
scroll to position [7, 0]
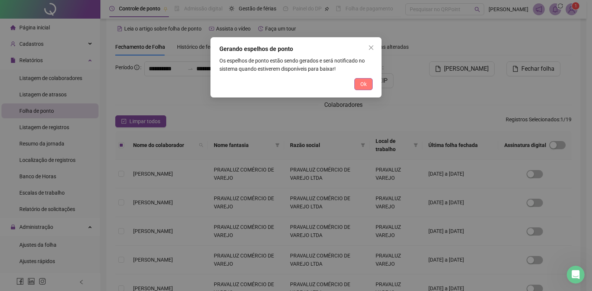
click at [366, 81] on span "Ok" at bounding box center [363, 84] width 6 height 8
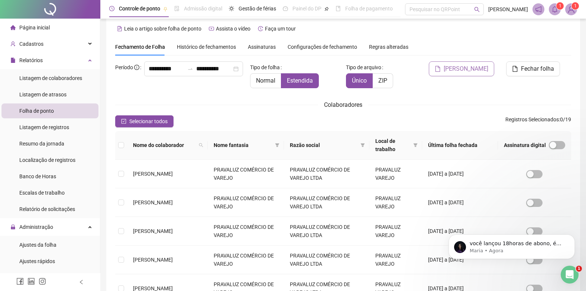
scroll to position [0, 0]
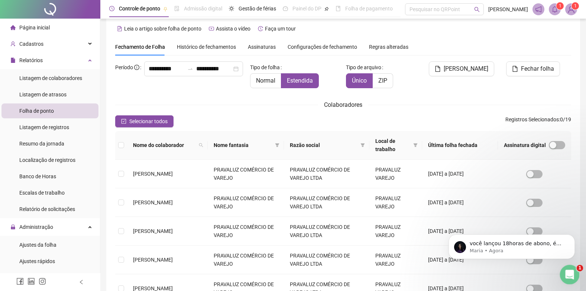
click at [575, 275] on div "Abertura do Messenger da Intercom" at bounding box center [568, 273] width 25 height 25
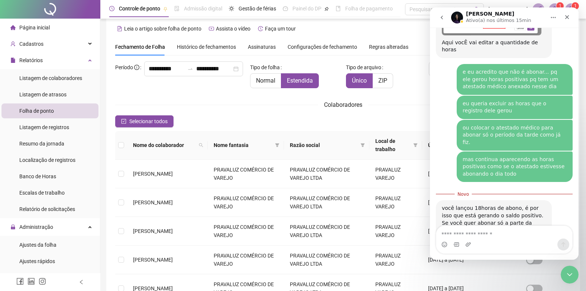
scroll to position [1272, 0]
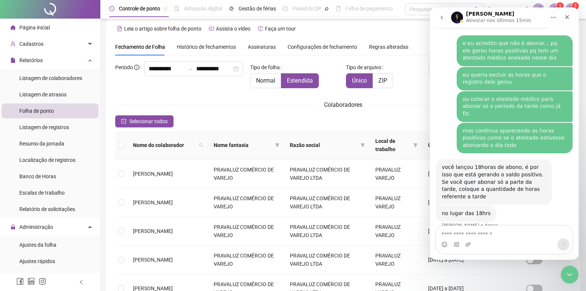
click at [482, 232] on textarea "Envie uma mensagem..." at bounding box center [504, 232] width 136 height 13
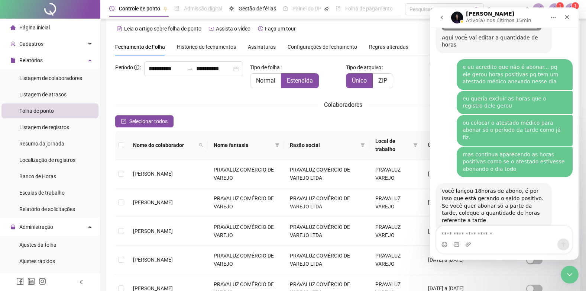
click at [491, 232] on textarea "Envie uma mensagem..." at bounding box center [504, 232] width 136 height 13
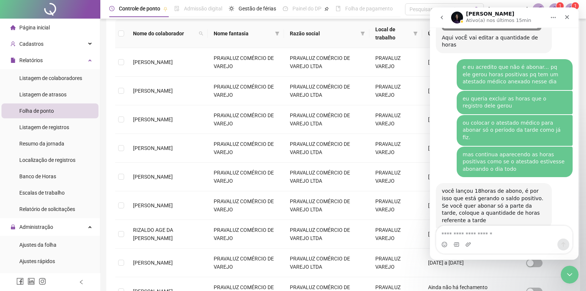
scroll to position [0, 0]
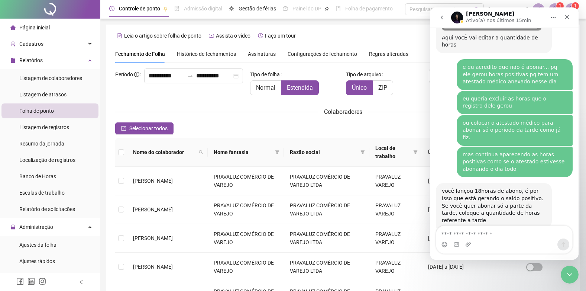
click at [484, 234] on textarea "Envie uma mensagem..." at bounding box center [504, 232] width 136 height 13
click at [565, 269] on icon "Encerramento do Messenger da Intercom" at bounding box center [568, 273] width 9 height 9
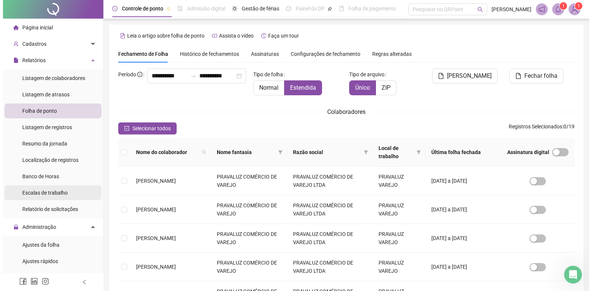
scroll to position [149, 0]
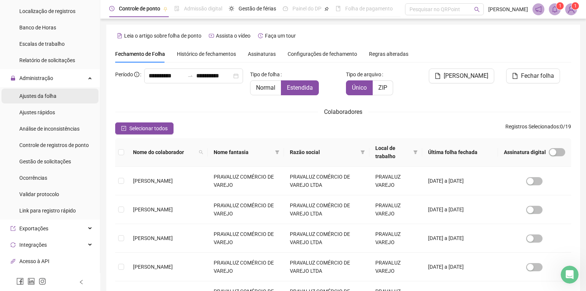
click at [43, 94] on span "Ajustes da folha" at bounding box center [37, 96] width 37 height 6
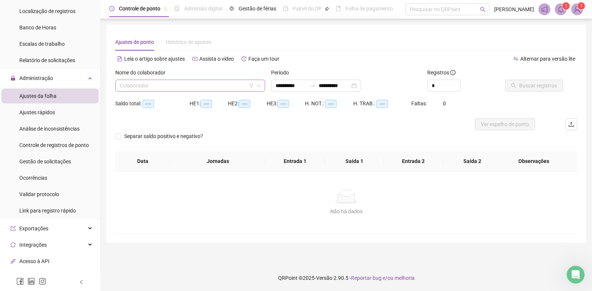
click at [155, 85] on input "search" at bounding box center [187, 85] width 134 height 11
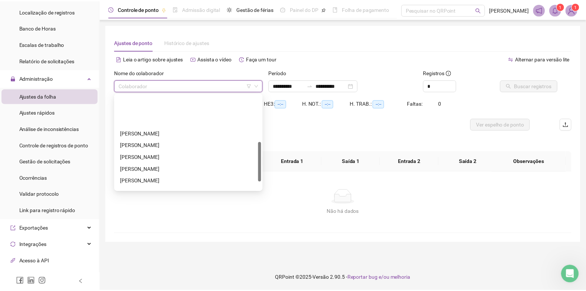
scroll to position [131, 0]
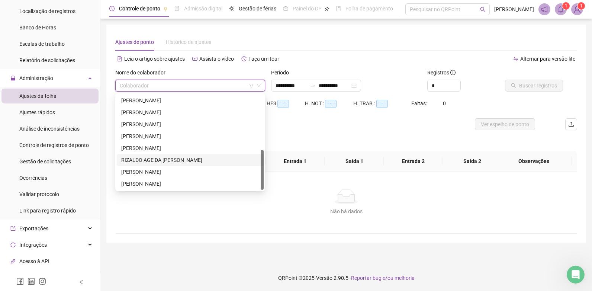
click at [141, 158] on div "RIZALDO AGE DA NATIVIDADE JÚNIOR" at bounding box center [190, 160] width 138 height 8
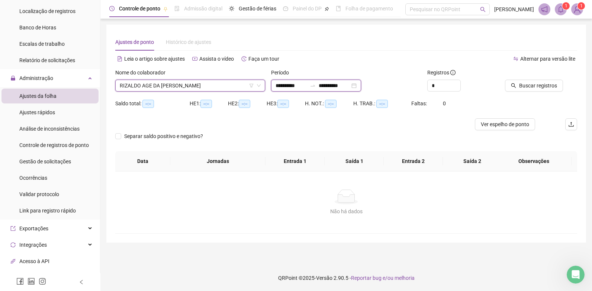
click at [340, 84] on input "**********" at bounding box center [334, 85] width 31 height 8
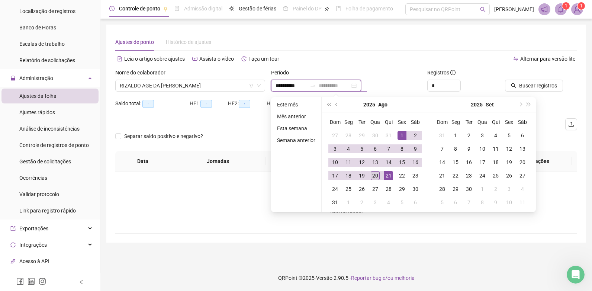
type input "**********"
click at [376, 175] on div "20" at bounding box center [375, 175] width 9 height 9
type input "**********"
click at [546, 84] on span "Buscar registros" at bounding box center [538, 85] width 38 height 8
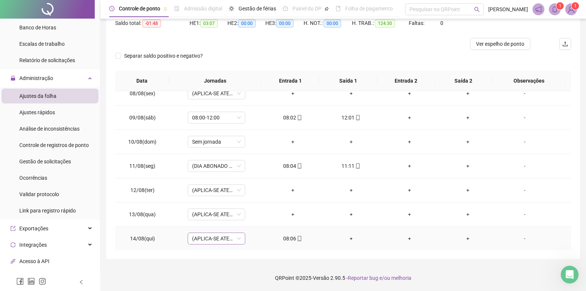
scroll to position [176, 0]
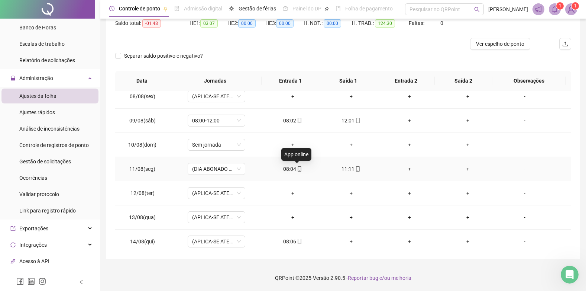
click at [297, 168] on icon "mobile" at bounding box center [299, 168] width 5 height 5
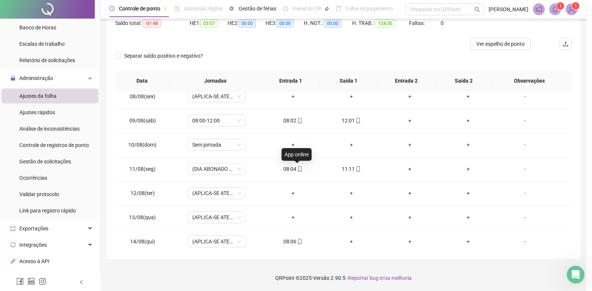
type input "**********"
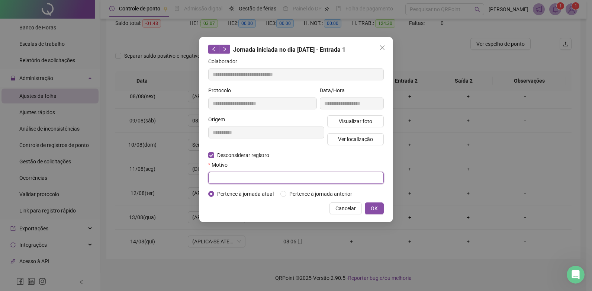
click at [230, 178] on input "text" at bounding box center [295, 178] width 175 height 12
type input "*"
click at [375, 206] on span "OK" at bounding box center [374, 208] width 7 height 8
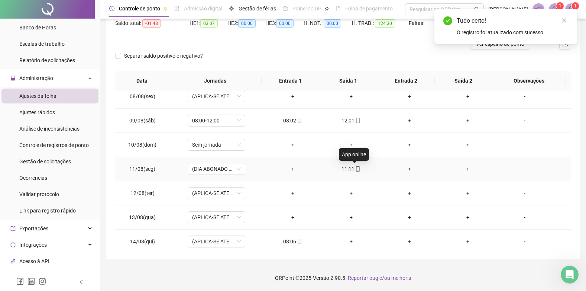
click at [355, 168] on icon "mobile" at bounding box center [357, 168] width 5 height 5
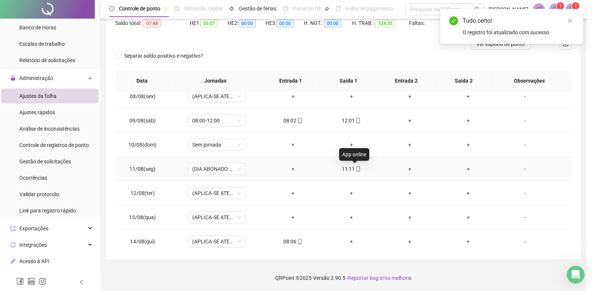
type input "**********"
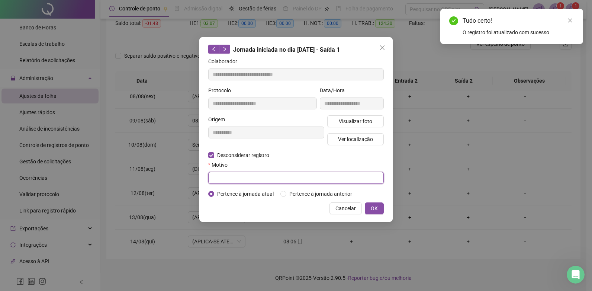
click at [266, 180] on input "text" at bounding box center [295, 178] width 175 height 12
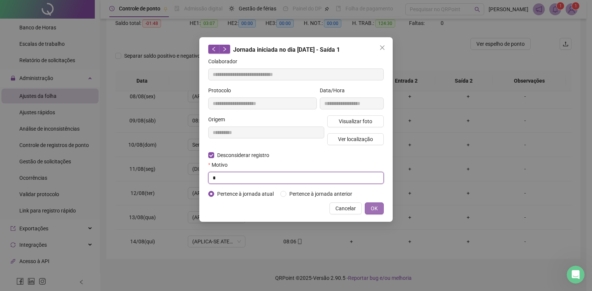
type input "*"
click at [374, 204] on span "OK" at bounding box center [374, 208] width 7 height 8
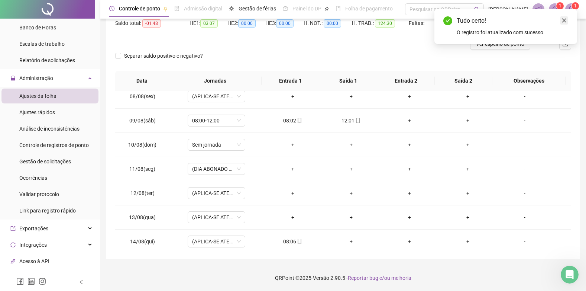
click at [561, 17] on link "Close" at bounding box center [564, 20] width 8 height 8
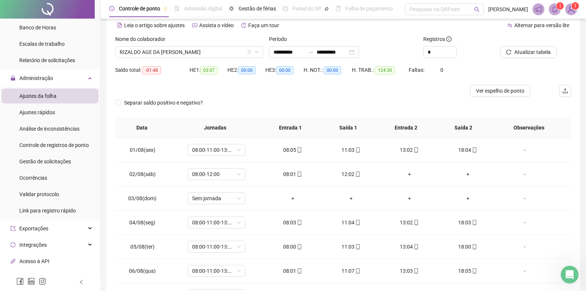
scroll to position [0, 0]
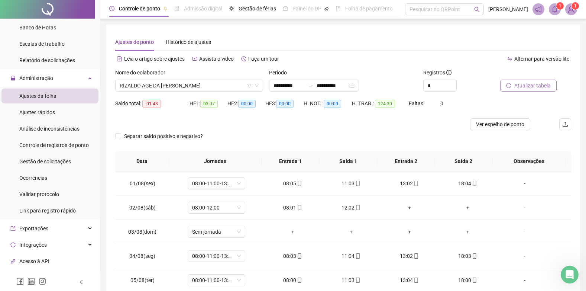
click at [513, 87] on button "Atualizar tabela" at bounding box center [528, 86] width 56 height 12
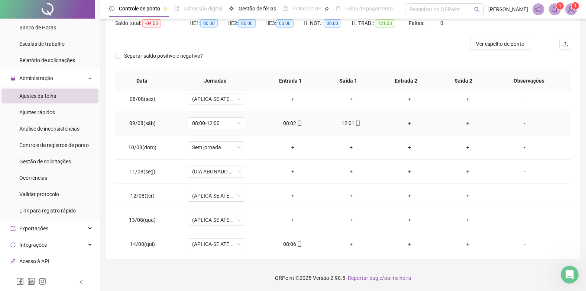
scroll to position [186, 0]
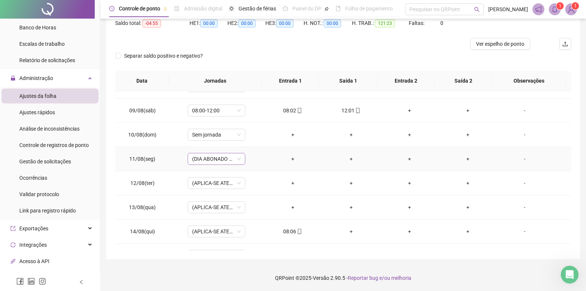
click at [233, 157] on span "(DIA ABONADO PARCIALMENTE)" at bounding box center [216, 158] width 49 height 11
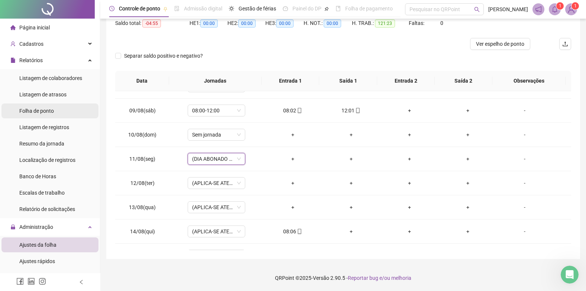
click at [36, 106] on div "Folha de ponto" at bounding box center [36, 110] width 35 height 15
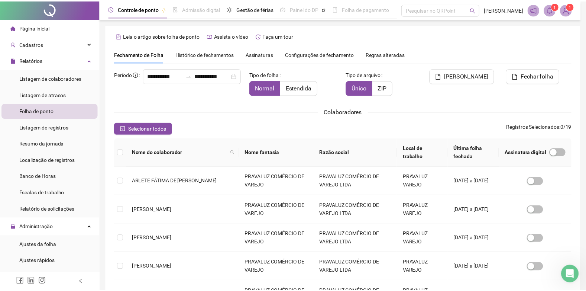
scroll to position [7, 0]
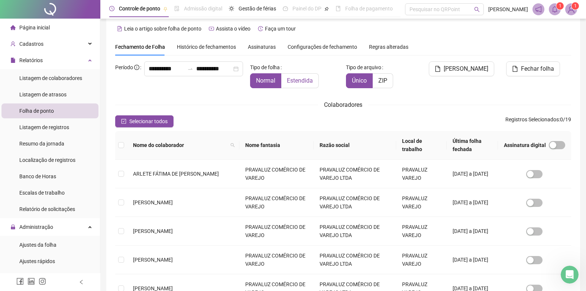
click at [307, 82] on span "Estendida" at bounding box center [300, 80] width 26 height 7
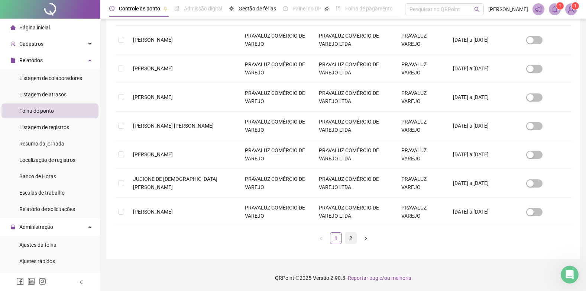
click at [350, 239] on link "2" at bounding box center [350, 237] width 11 height 11
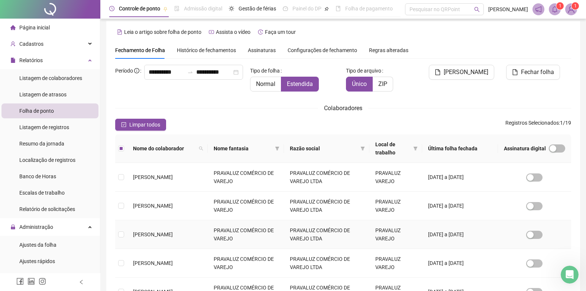
scroll to position [0, 0]
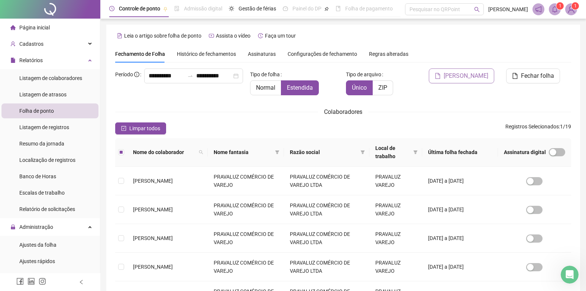
click at [474, 77] on span "[PERSON_NAME]" at bounding box center [466, 75] width 45 height 9
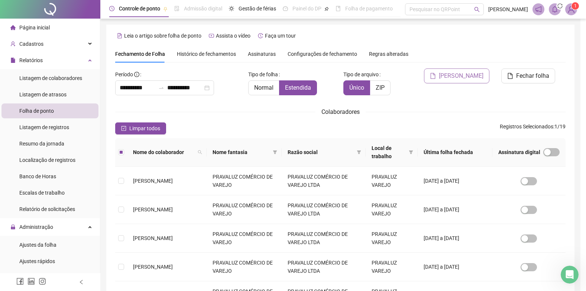
scroll to position [7, 0]
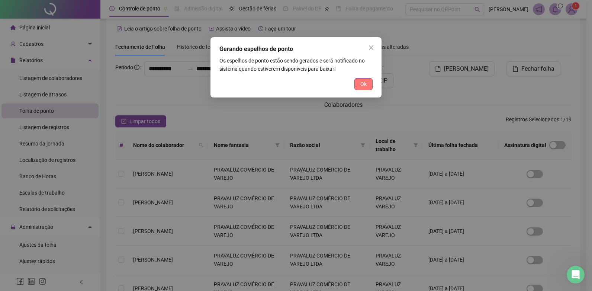
click at [368, 82] on button "Ok" at bounding box center [363, 84] width 18 height 12
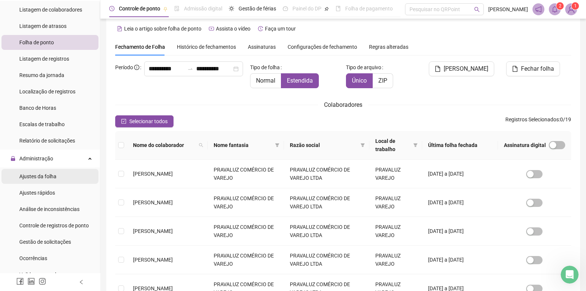
scroll to position [74, 0]
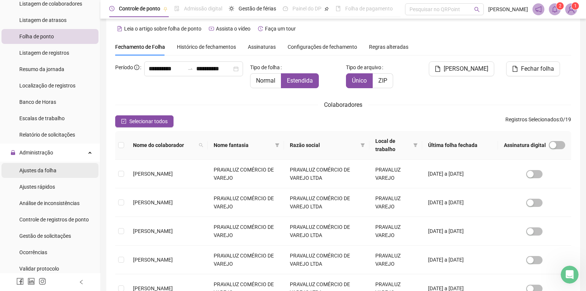
click at [35, 167] on span "Ajustes da folha" at bounding box center [37, 170] width 37 height 6
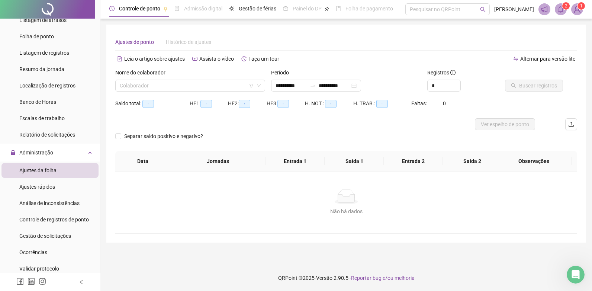
type input "**********"
click at [184, 88] on input "search" at bounding box center [187, 85] width 134 height 11
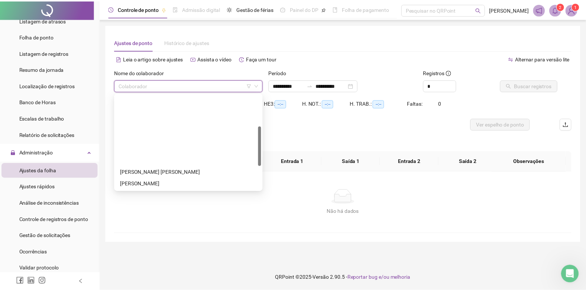
scroll to position [111, 0]
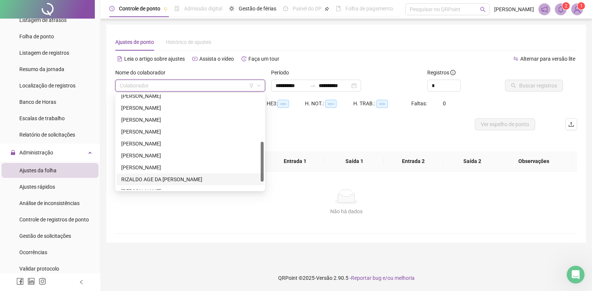
click at [156, 176] on div "RIZALDO AGE DA NATIVIDADE JÚNIOR" at bounding box center [190, 179] width 138 height 8
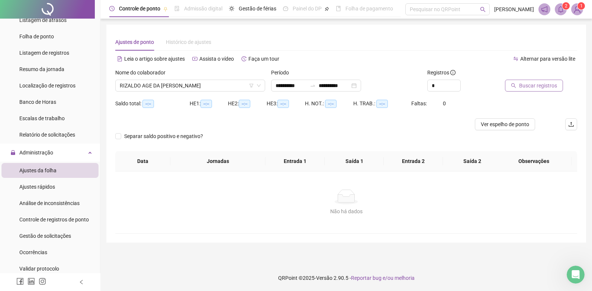
click at [533, 84] on span "Buscar registros" at bounding box center [538, 85] width 38 height 8
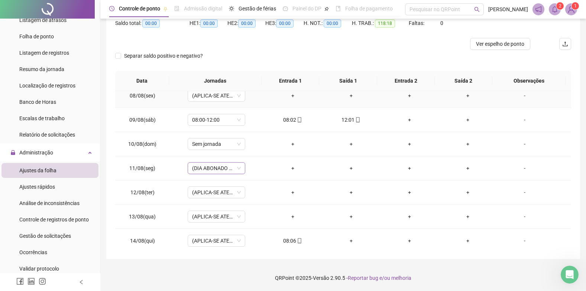
scroll to position [186, 0]
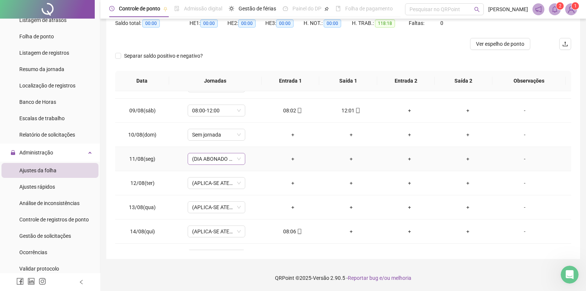
click at [235, 159] on span "(DIA ABONADO PARCIALMENTE)" at bounding box center [216, 158] width 49 height 11
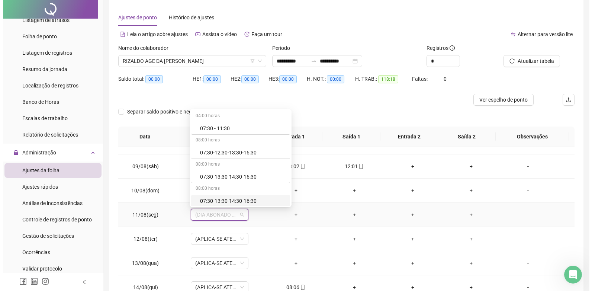
scroll to position [0, 0]
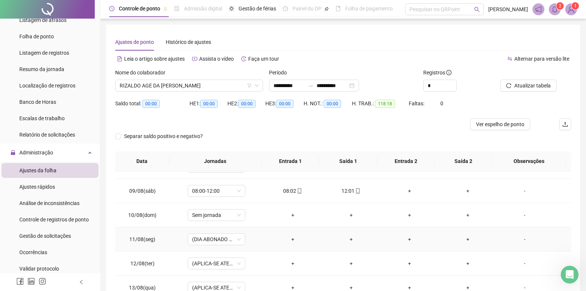
click at [523, 239] on div "-" at bounding box center [525, 239] width 44 height 8
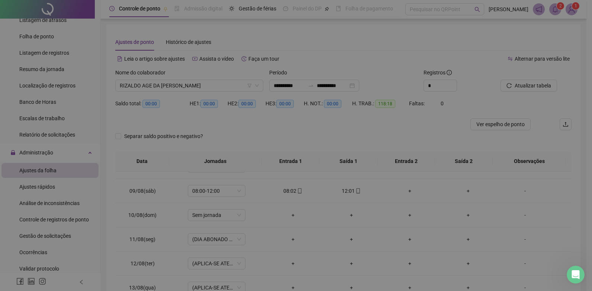
type input "*****"
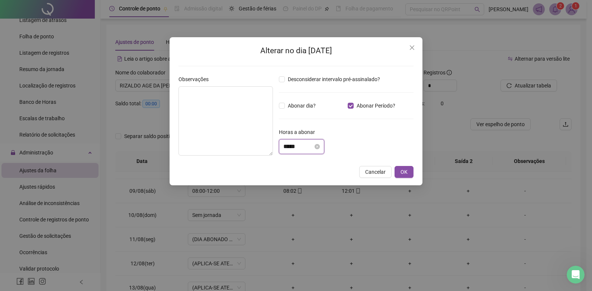
drag, startPoint x: 298, startPoint y: 146, endPoint x: 279, endPoint y: 146, distance: 19.0
click at [279, 146] on div "*****" at bounding box center [301, 146] width 45 height 15
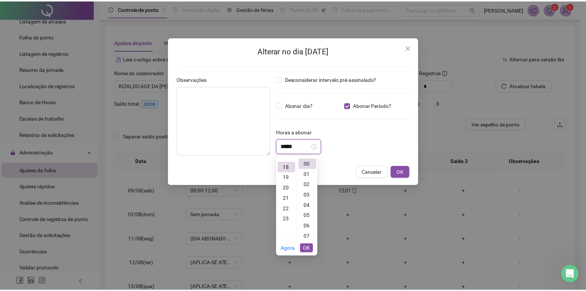
scroll to position [187, 0]
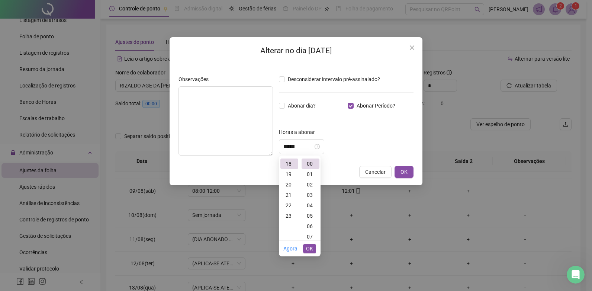
click at [325, 87] on div "Desconsiderar intervalo pré-assinalado? Abonar dia? Abonar Período? Horas a abo…" at bounding box center [346, 118] width 140 height 86
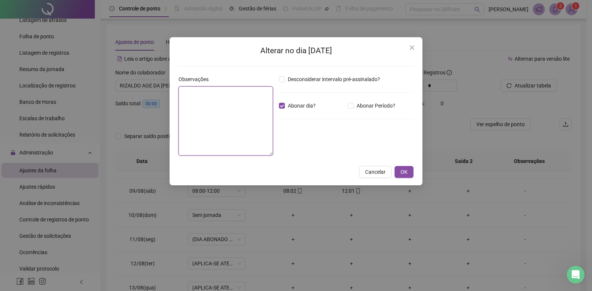
click at [198, 92] on textarea at bounding box center [225, 120] width 94 height 69
type textarea "**********"
click at [405, 171] on span "OK" at bounding box center [403, 172] width 7 height 8
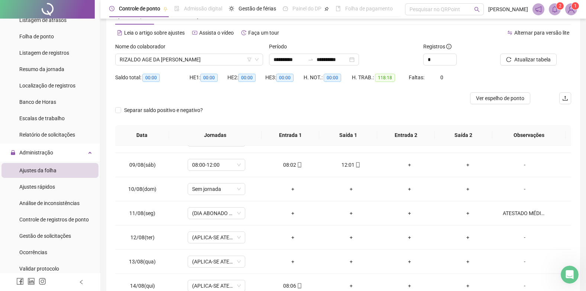
scroll to position [37, 0]
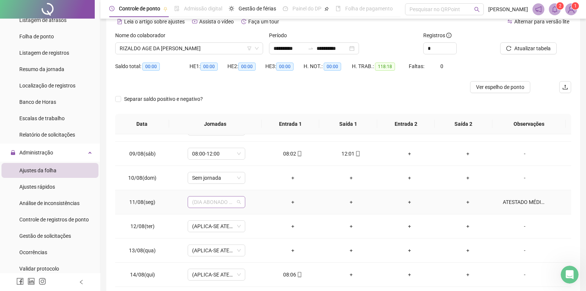
click at [236, 200] on span "(DIA ABONADO PARCIALMENTE)" at bounding box center [216, 201] width 49 height 11
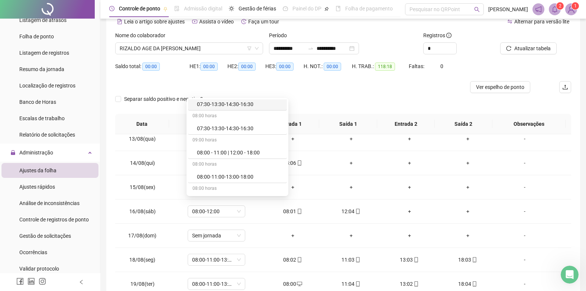
scroll to position [74, 0]
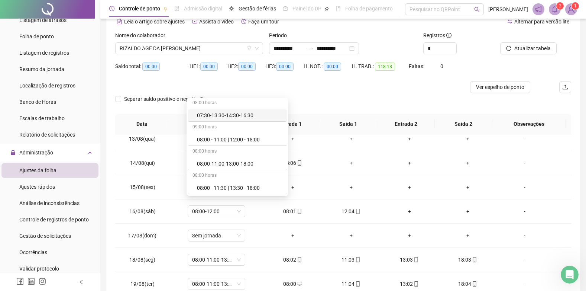
click at [315, 94] on div "Separar saldo positivo e negativo?" at bounding box center [343, 103] width 456 height 21
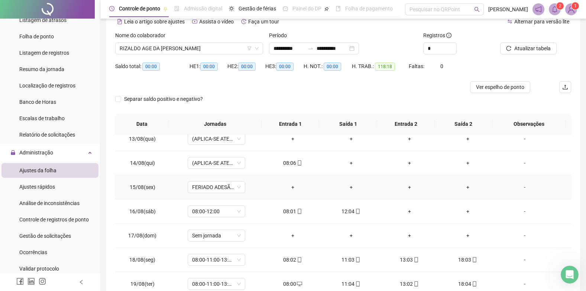
scroll to position [223, 0]
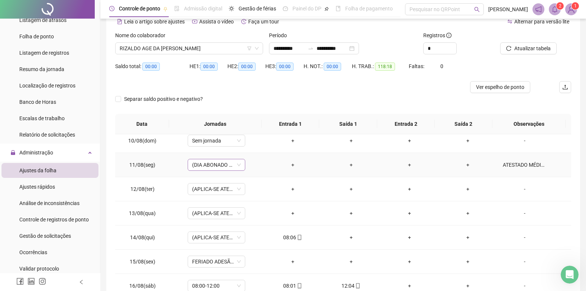
click at [214, 167] on span "(DIA ABONADO PARCIALMENTE)" at bounding box center [216, 164] width 49 height 11
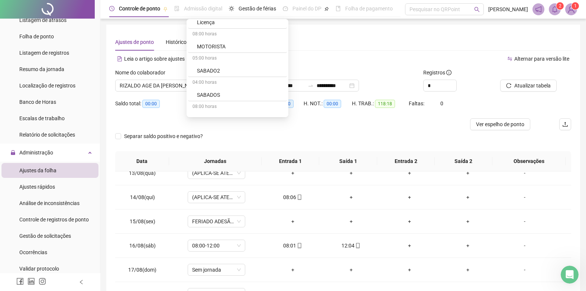
scroll to position [920, 0]
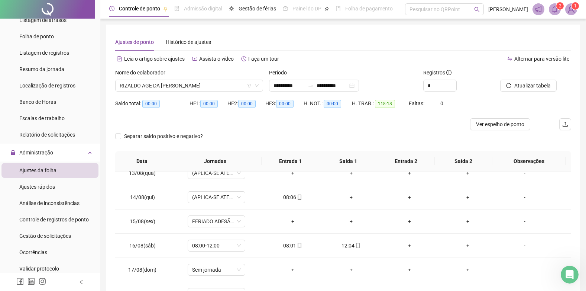
click at [384, 46] on div "Ajustes de ponto Histórico de ajustes" at bounding box center [343, 41] width 456 height 17
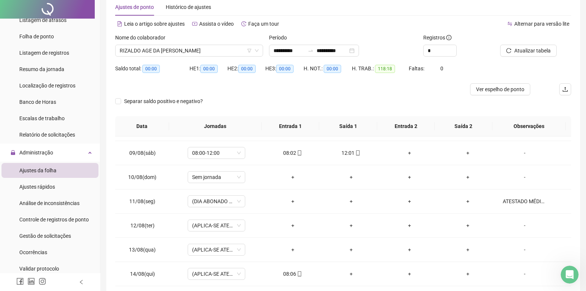
scroll to position [0, 0]
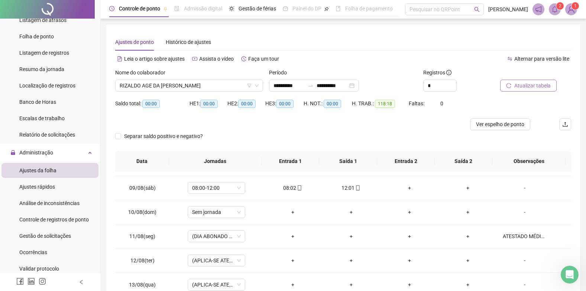
click at [539, 82] on span "Atualizar tabela" at bounding box center [532, 85] width 36 height 8
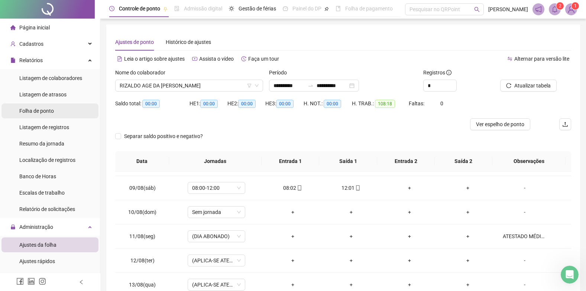
click at [38, 111] on span "Folha de ponto" at bounding box center [36, 111] width 35 height 6
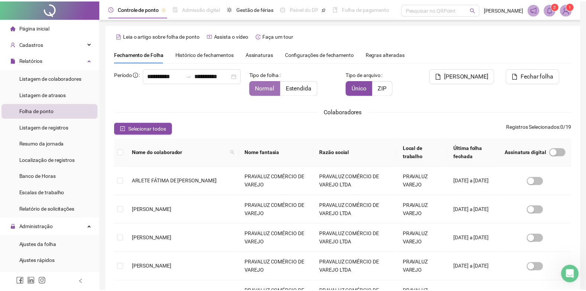
scroll to position [7, 0]
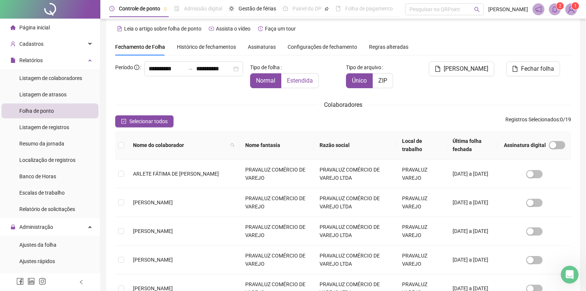
click at [304, 78] on span "Estendida" at bounding box center [300, 80] width 26 height 7
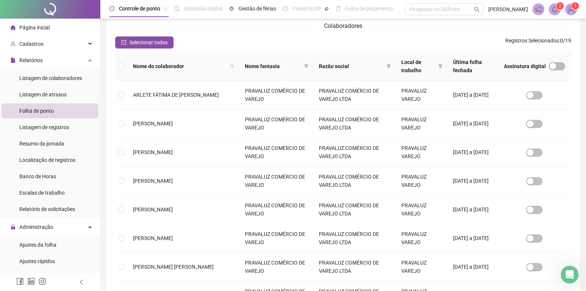
scroll to position [227, 0]
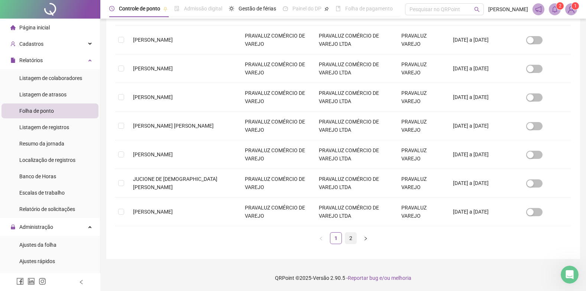
click at [348, 238] on link "2" at bounding box center [350, 237] width 11 height 11
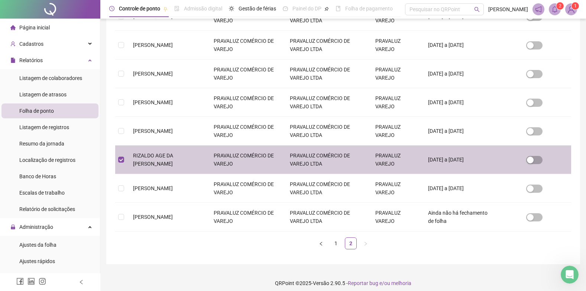
scroll to position [0, 0]
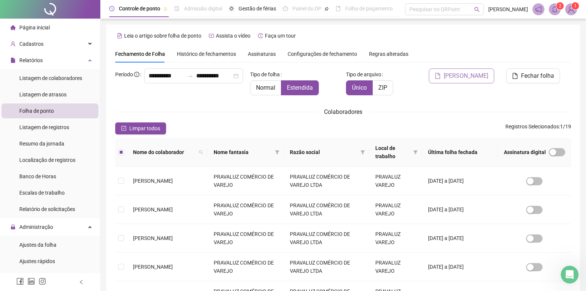
click at [479, 73] on span "[PERSON_NAME]" at bounding box center [466, 75] width 45 height 9
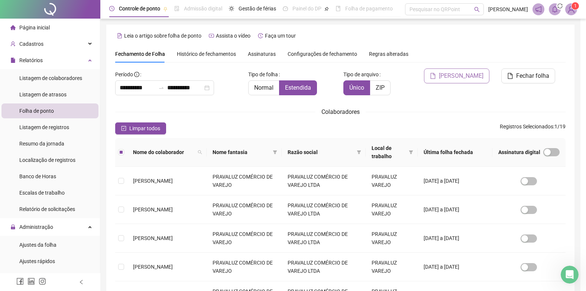
scroll to position [7, 0]
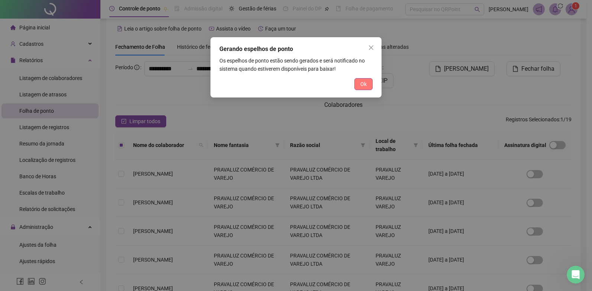
click at [365, 82] on span "Ok" at bounding box center [363, 84] width 6 height 8
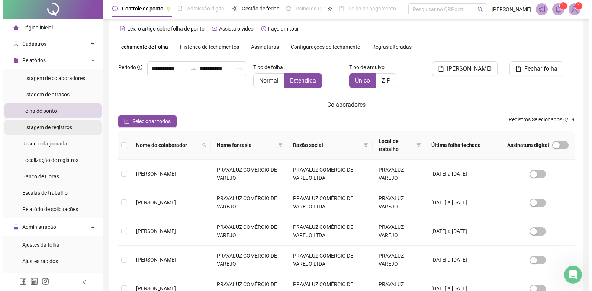
scroll to position [0, 0]
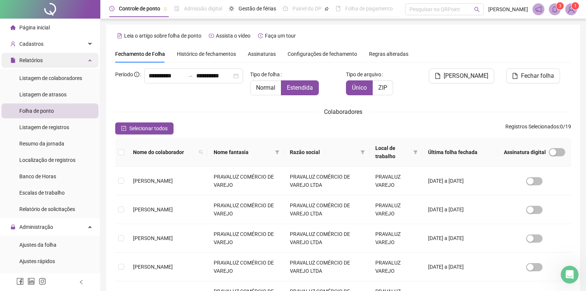
click at [42, 56] on span "Relatórios" at bounding box center [26, 60] width 32 height 15
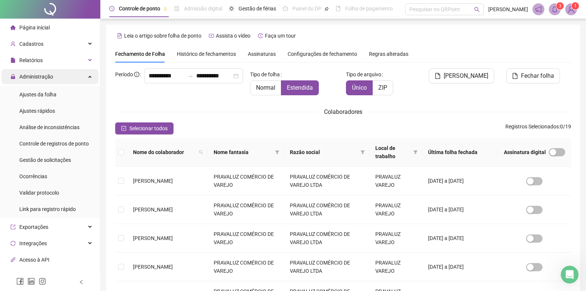
click at [46, 75] on span "Administração" at bounding box center [36, 77] width 34 height 6
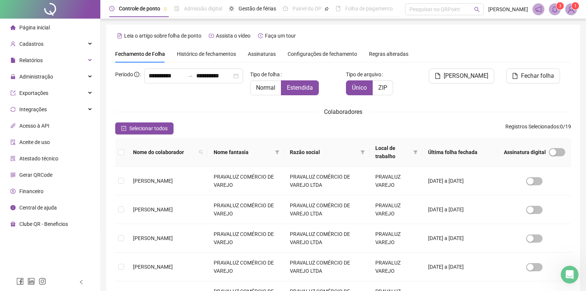
click at [572, 9] on img at bounding box center [571, 9] width 11 height 11
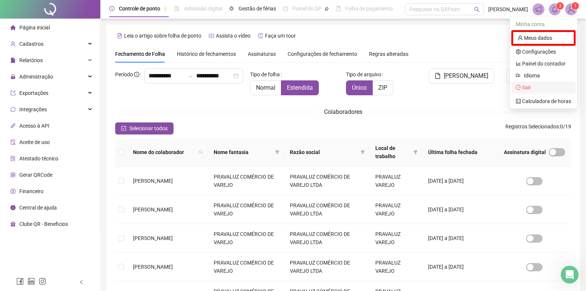
click at [538, 83] on span "Sair" at bounding box center [543, 87] width 55 height 8
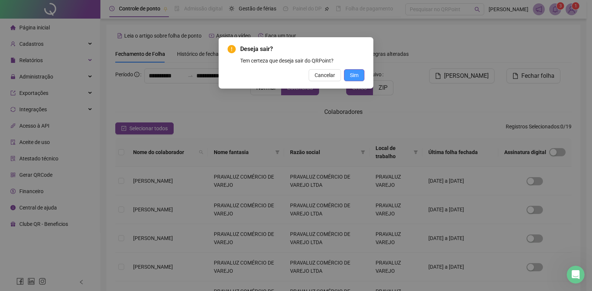
click at [349, 73] on button "Sim" at bounding box center [354, 75] width 20 height 12
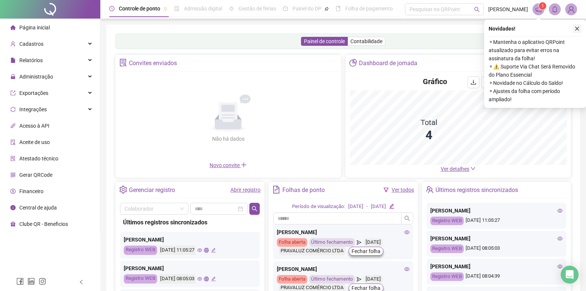
click at [578, 27] on icon "close" at bounding box center [577, 28] width 5 height 5
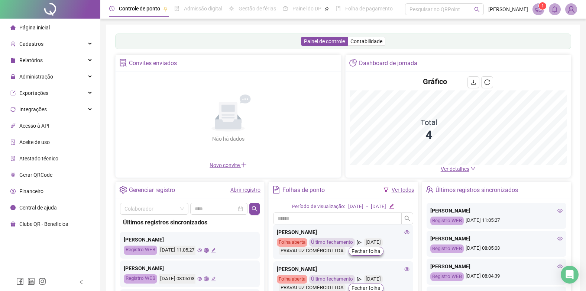
click at [34, 27] on span "Página inicial" at bounding box center [34, 28] width 30 height 6
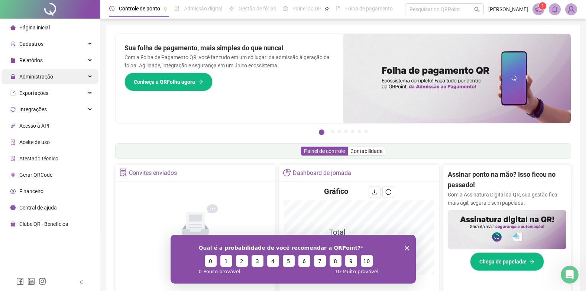
click at [38, 75] on span "Administração" at bounding box center [36, 77] width 34 height 6
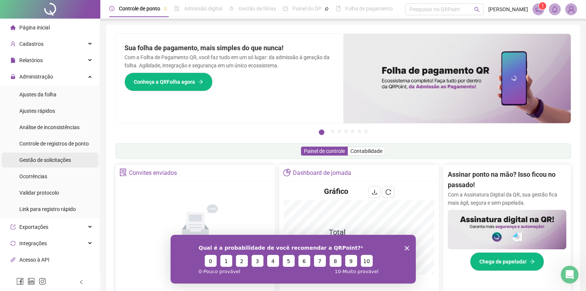
click at [42, 164] on div "Gestão de solicitações" at bounding box center [45, 159] width 52 height 15
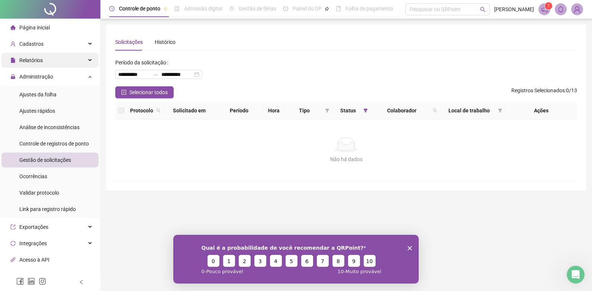
click at [43, 56] on div "Relatórios" at bounding box center [49, 60] width 97 height 15
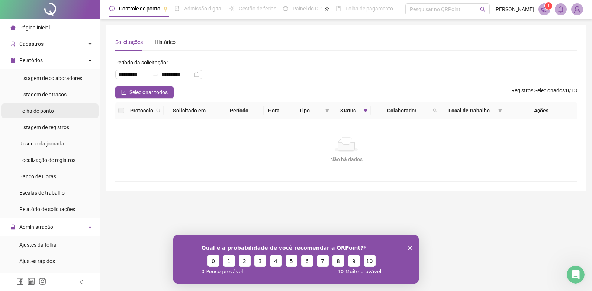
click at [39, 112] on span "Folha de ponto" at bounding box center [36, 111] width 35 height 6
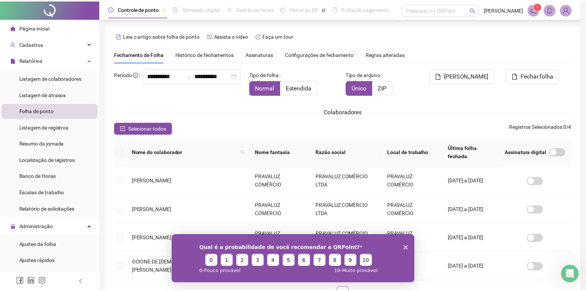
scroll to position [3, 0]
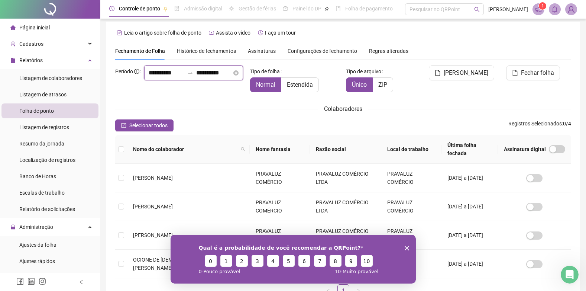
click at [149, 77] on input "**********" at bounding box center [167, 72] width 36 height 9
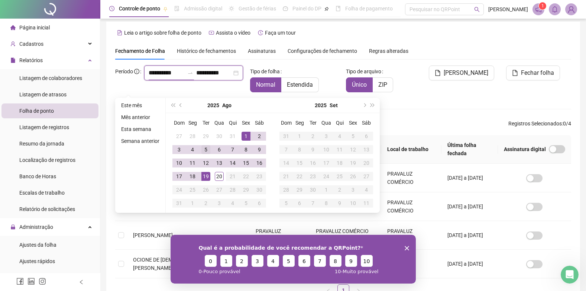
type input "**********"
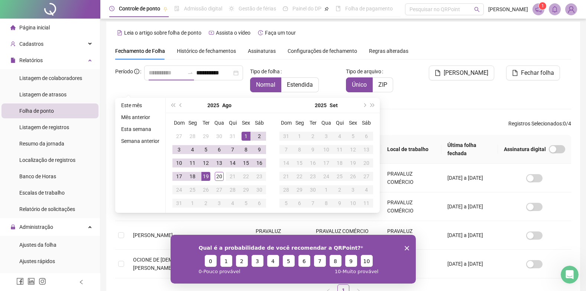
click at [244, 134] on div "1" at bounding box center [246, 136] width 9 height 9
type input "**********"
click at [220, 177] on div "20" at bounding box center [219, 176] width 9 height 9
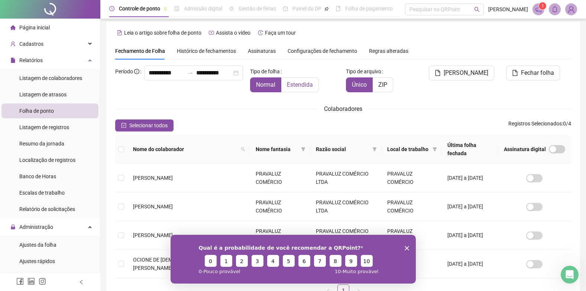
click at [306, 83] on span "Estendida" at bounding box center [300, 84] width 26 height 7
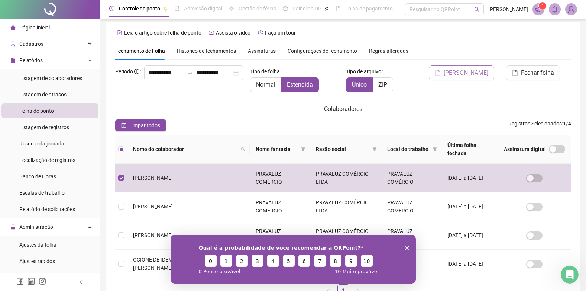
click at [471, 73] on span "[PERSON_NAME]" at bounding box center [466, 72] width 45 height 9
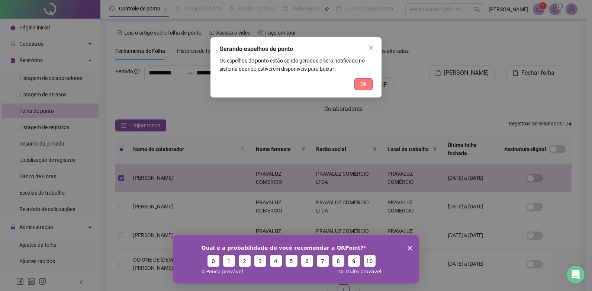
click at [355, 83] on button "Ok" at bounding box center [363, 84] width 18 height 12
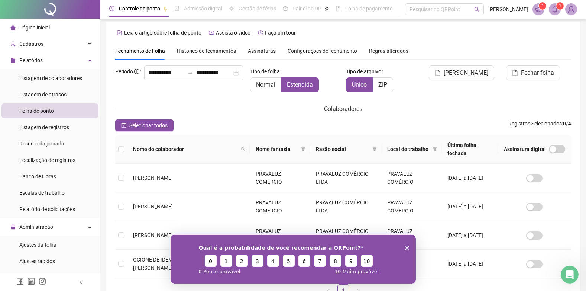
drag, startPoint x: 406, startPoint y: 247, endPoint x: 406, endPoint y: 242, distance: 5.6
click at [406, 247] on polygon "Encerrar pesquisa" at bounding box center [406, 247] width 4 height 4
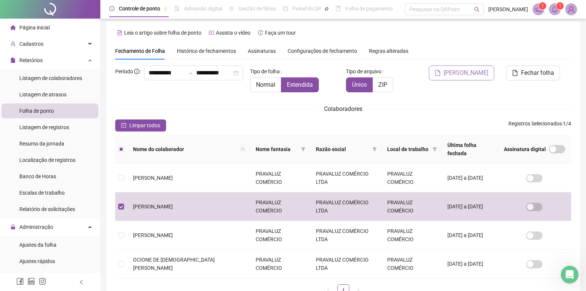
click at [475, 68] on span "[PERSON_NAME]" at bounding box center [466, 72] width 45 height 9
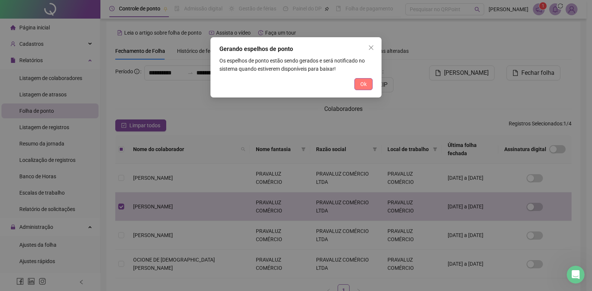
click at [366, 82] on span "Ok" at bounding box center [363, 84] width 6 height 8
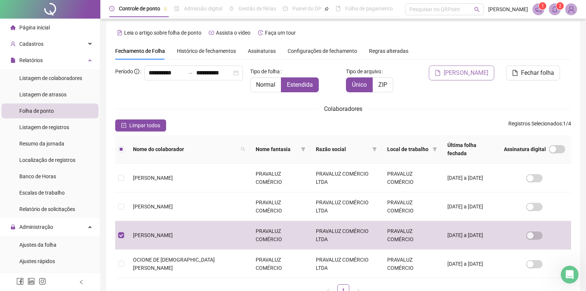
click at [464, 72] on span "[PERSON_NAME]" at bounding box center [466, 72] width 45 height 9
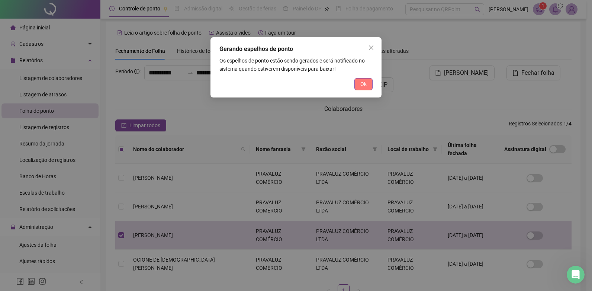
click at [362, 81] on span "Ok" at bounding box center [363, 84] width 6 height 8
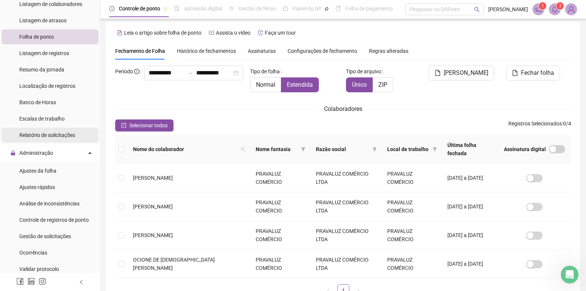
scroll to position [74, 0]
click at [38, 172] on span "Ajustes da folha" at bounding box center [37, 170] width 37 height 6
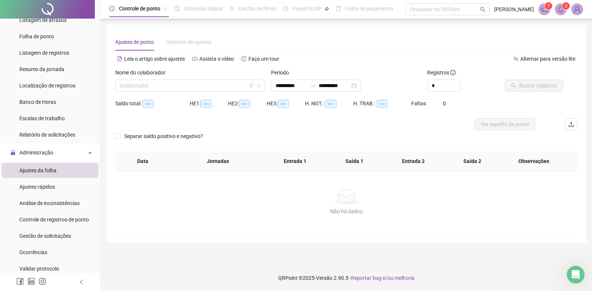
type input "**********"
click at [182, 86] on input "search" at bounding box center [187, 85] width 134 height 11
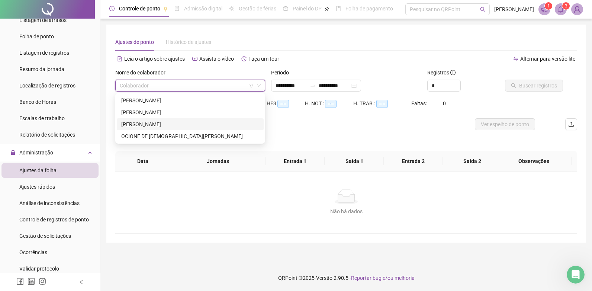
click at [132, 126] on div "[PERSON_NAME]" at bounding box center [190, 124] width 138 height 8
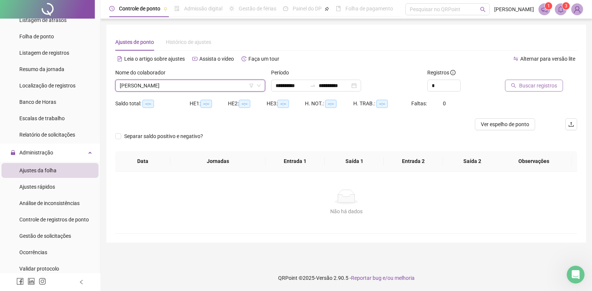
click at [539, 85] on span "Buscar registros" at bounding box center [538, 85] width 38 height 8
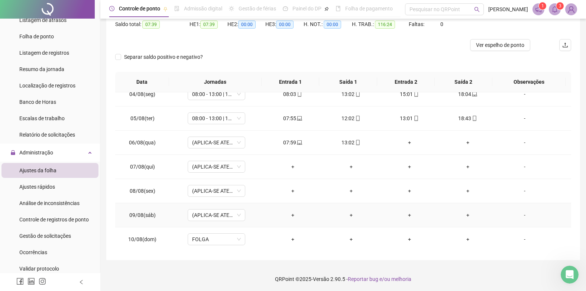
scroll to position [74, 0]
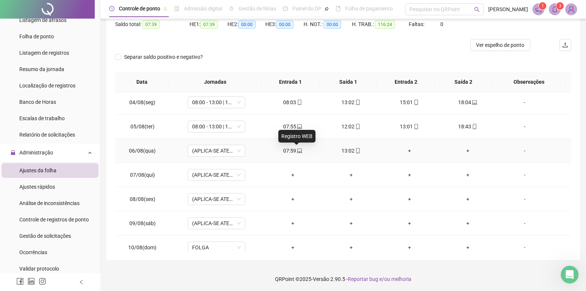
click at [297, 150] on icon "laptop" at bounding box center [299, 150] width 5 height 5
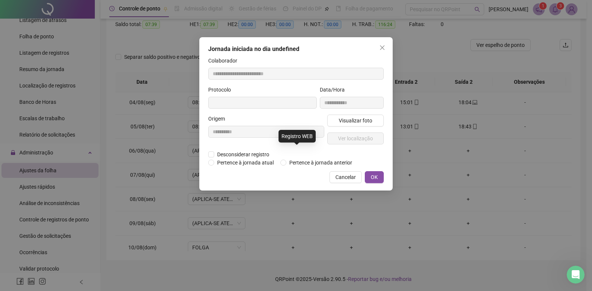
type input "**********"
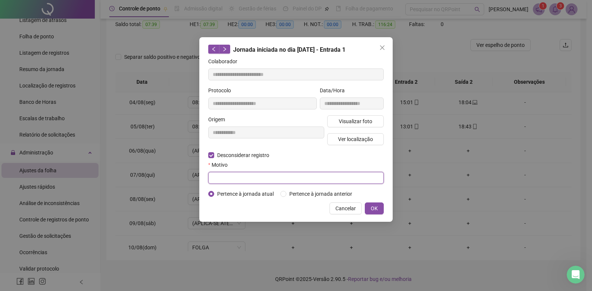
click at [236, 174] on input "text" at bounding box center [295, 178] width 175 height 12
type input "*"
click at [372, 211] on span "OK" at bounding box center [374, 208] width 7 height 8
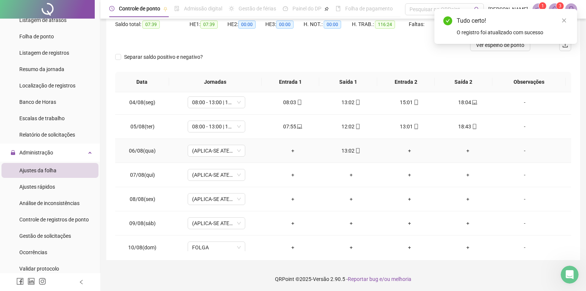
click at [355, 148] on icon "mobile" at bounding box center [357, 150] width 5 height 5
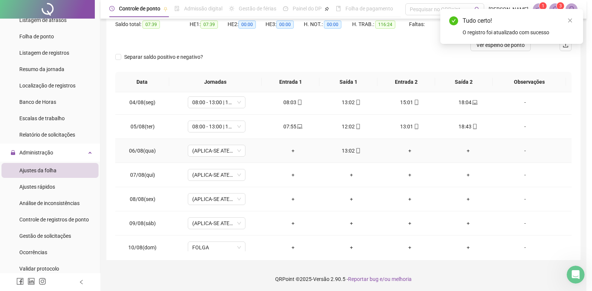
type input "**********"
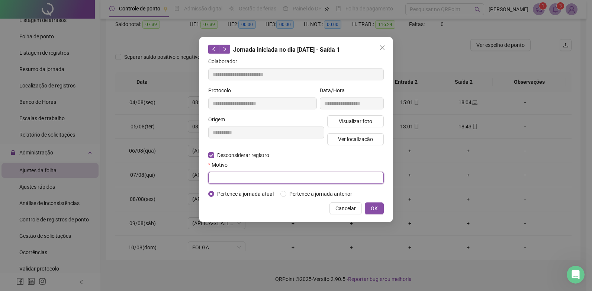
click at [244, 177] on input "text" at bounding box center [295, 178] width 175 height 12
type input "*"
click at [378, 208] on button "OK" at bounding box center [374, 208] width 19 height 12
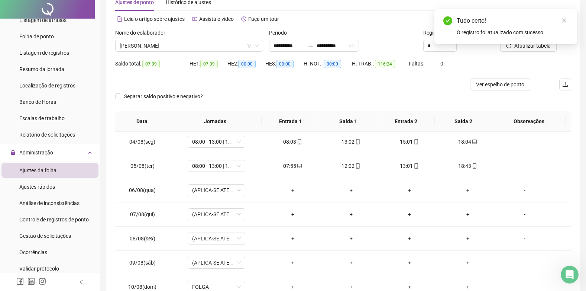
scroll to position [0, 0]
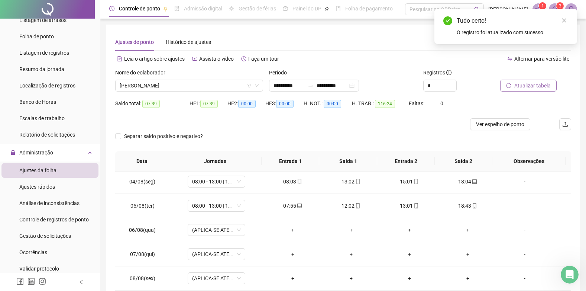
click at [532, 89] on span "Atualizar tabela" at bounding box center [532, 85] width 36 height 8
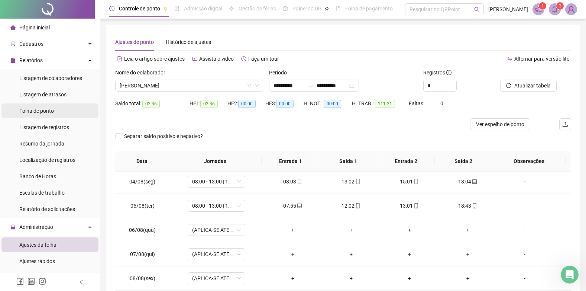
click at [33, 113] on span "Folha de ponto" at bounding box center [36, 111] width 35 height 6
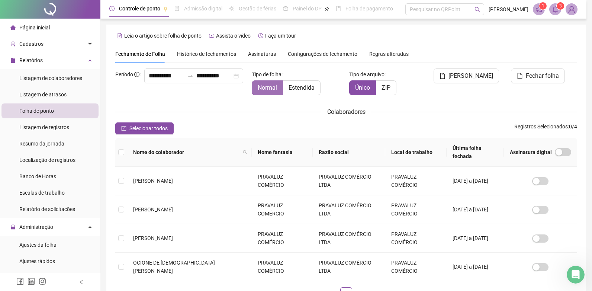
scroll to position [3, 0]
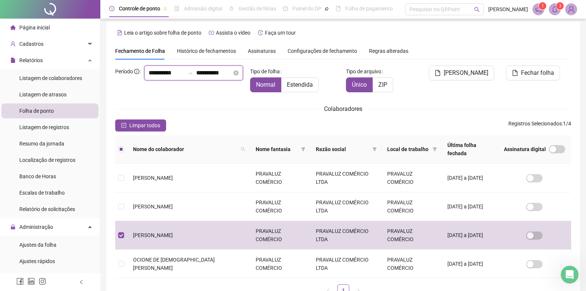
click at [196, 77] on input "**********" at bounding box center [214, 72] width 36 height 9
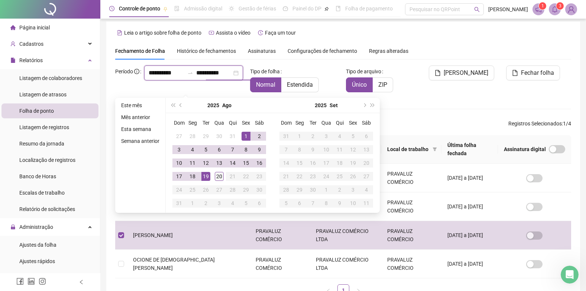
type input "**********"
click at [217, 177] on div "20" at bounding box center [219, 176] width 9 height 9
type input "**********"
click at [310, 83] on span "Estendida" at bounding box center [300, 84] width 26 height 7
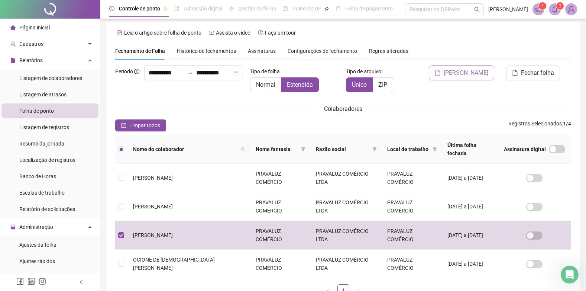
click at [477, 71] on span "[PERSON_NAME]" at bounding box center [466, 72] width 45 height 9
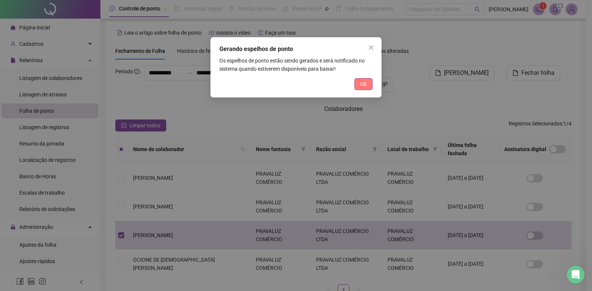
click at [364, 83] on span "Ok" at bounding box center [363, 84] width 6 height 8
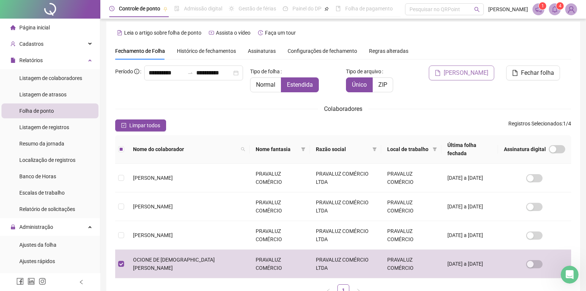
click at [471, 72] on span "[PERSON_NAME]" at bounding box center [466, 72] width 45 height 9
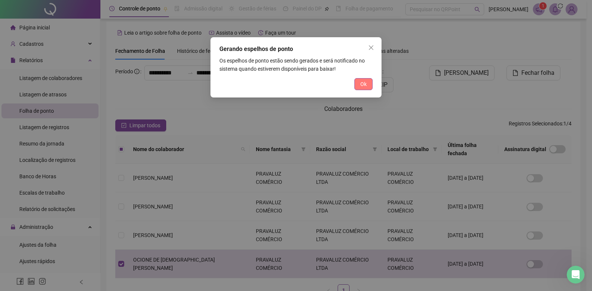
click at [367, 85] on button "Ok" at bounding box center [363, 84] width 18 height 12
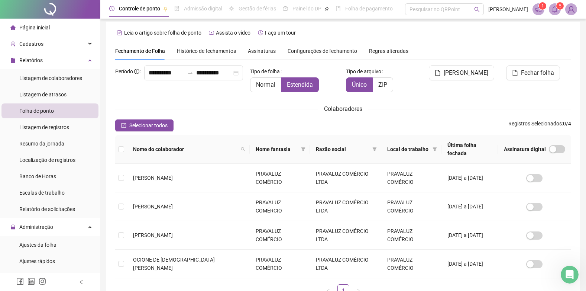
click at [573, 14] on img at bounding box center [571, 9] width 11 height 11
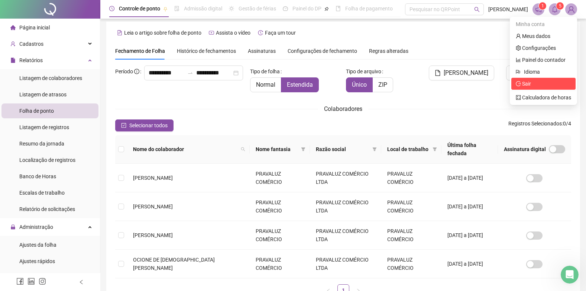
click at [535, 87] on span "Sair" at bounding box center [543, 84] width 55 height 8
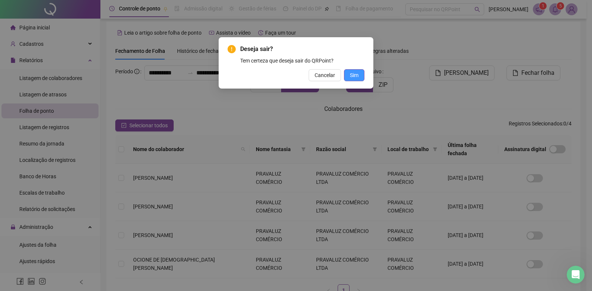
click at [357, 72] on span "Sim" at bounding box center [354, 75] width 9 height 8
